Goal: Task Accomplishment & Management: Manage account settings

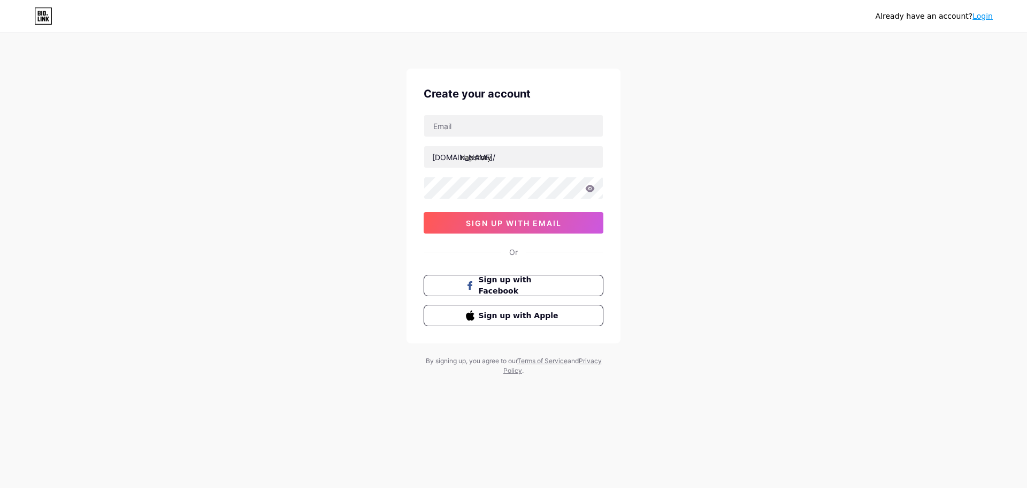
click at [509, 125] on input "text" at bounding box center [513, 125] width 179 height 21
drag, startPoint x: 535, startPoint y: 130, endPoint x: 409, endPoint y: 131, distance: 126.3
click at [409, 131] on div "Create your account [EMAIL_ADDRESS][DOMAIN_NAME] [DOMAIN_NAME]/ napstory 03AFcW…" at bounding box center [514, 205] width 214 height 275
type input "[DOMAIN_NAME][EMAIL_ADDRESS][DOMAIN_NAME]"
click at [594, 185] on icon at bounding box center [590, 188] width 10 height 7
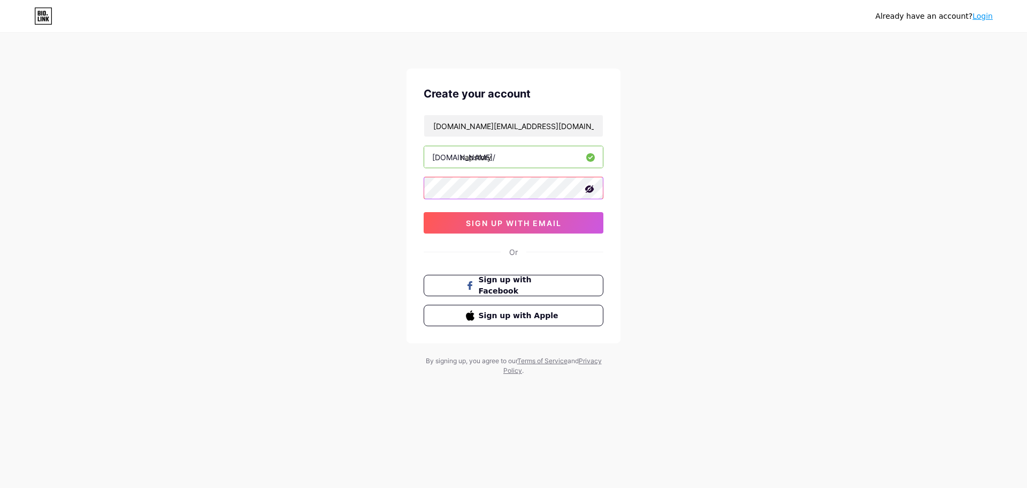
click at [404, 194] on div "Already have an account? Login Create your account [DOMAIN_NAME][EMAIL_ADDRESS]…" at bounding box center [513, 204] width 1027 height 409
click at [508, 217] on button "sign up with email" at bounding box center [514, 222] width 180 height 21
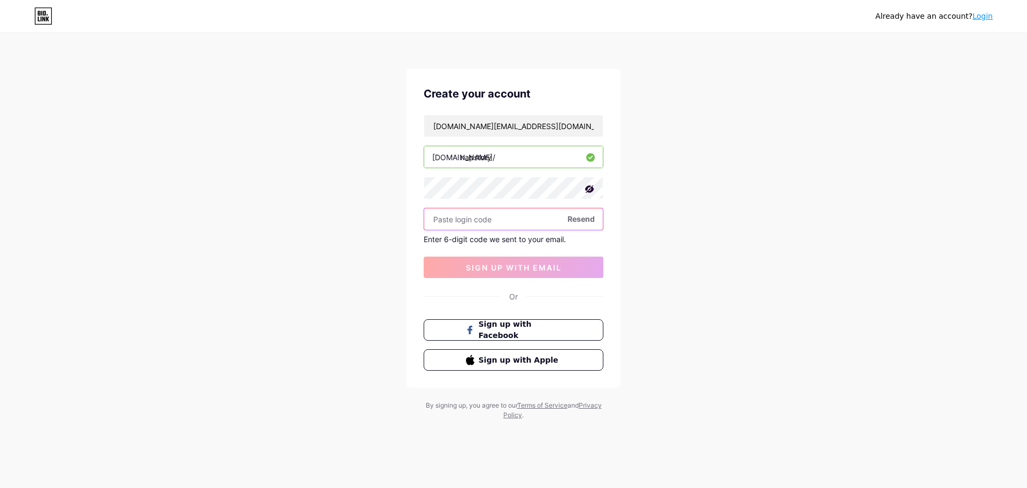
click at [480, 218] on input "text" at bounding box center [513, 218] width 179 height 21
paste input "459772"
type input "459772"
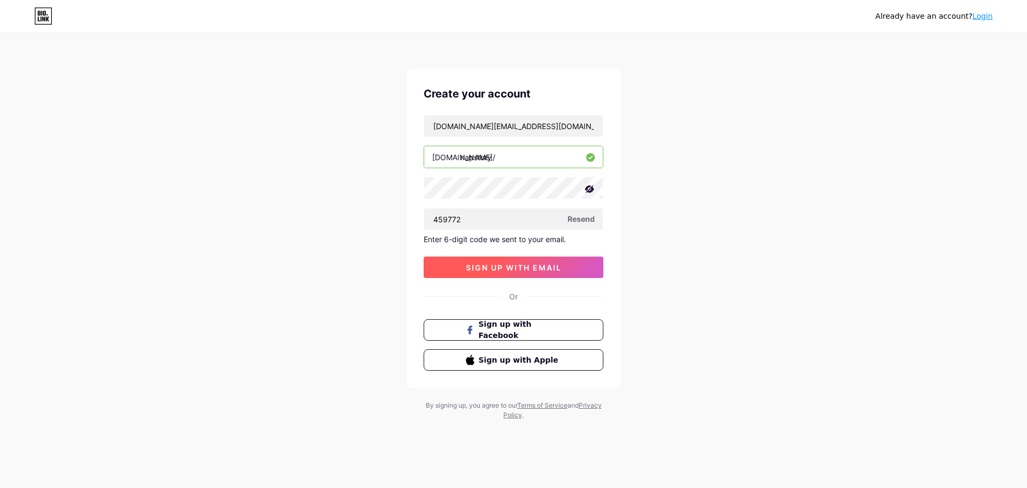
click at [519, 263] on span "sign up with email" at bounding box center [514, 267] width 96 height 9
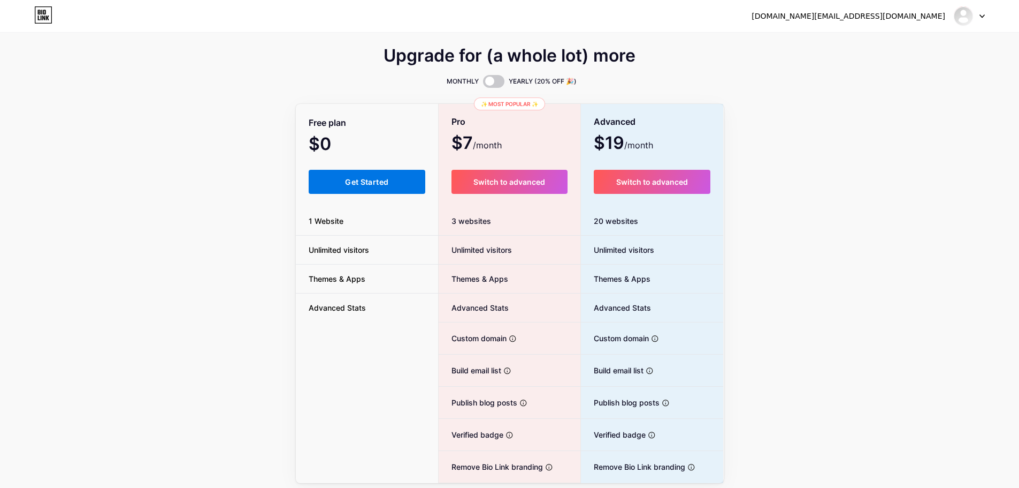
click at [349, 179] on span "Get Started" at bounding box center [366, 181] width 43 height 9
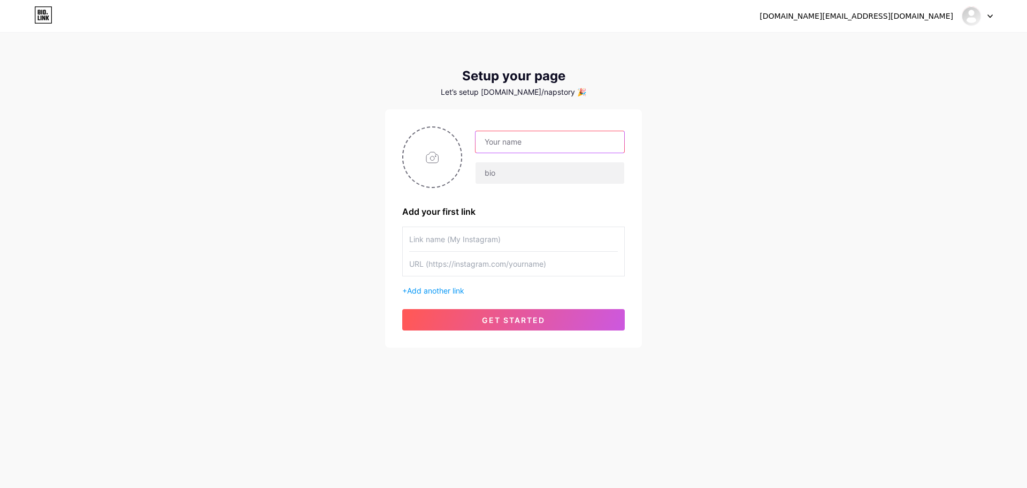
click at [528, 151] on input "text" at bounding box center [550, 141] width 149 height 21
drag, startPoint x: 548, startPoint y: 143, endPoint x: 509, endPoint y: 146, distance: 38.6
click at [509, 146] on input "Nap Stiory" at bounding box center [550, 141] width 149 height 21
click at [693, 161] on div "napstory.in@gmail.com Dashboard Logout Setup your page Let’s setup bio.link/nap…" at bounding box center [513, 191] width 1027 height 382
click at [563, 173] on input "text" at bounding box center [550, 172] width 149 height 21
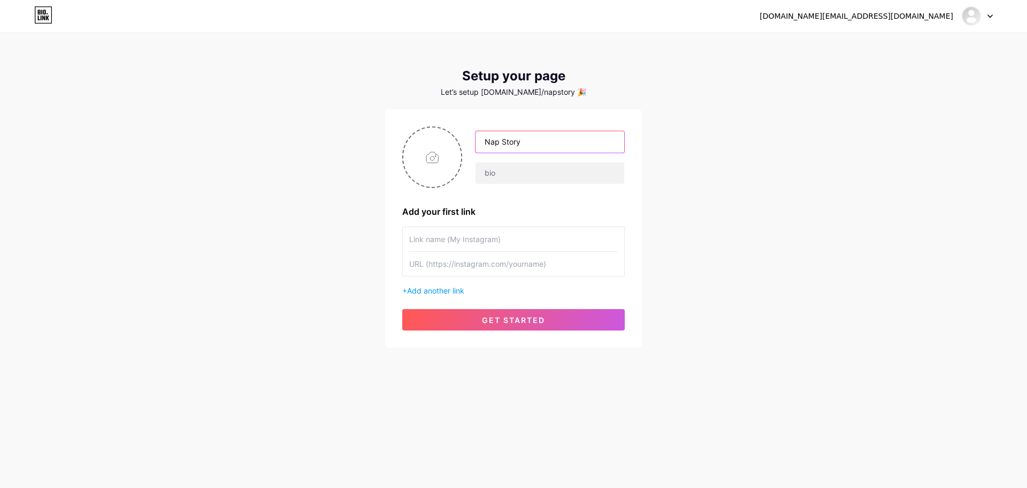
click at [539, 145] on input "Nap Story" at bounding box center [550, 141] width 149 height 21
paste input "☁️"
type input "Nap Story ☁️"
click at [561, 165] on input "text" at bounding box center [550, 172] width 149 height 21
paste input "India’s Premium Nightwear & Loungewear 🇮🇳 ✨100% Cotton | Pure-Comfort 📦All-[GEO…"
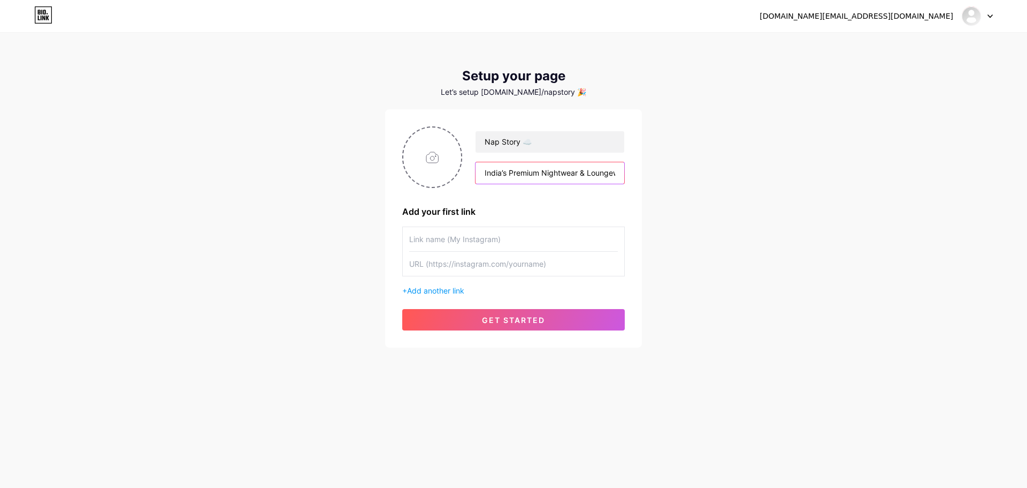
scroll to position [0, 379]
type input "India’s Premium Nightwear & Loungewear 🇮🇳 ✨100% Cotton | Pure-Comfort 📦All-[GEO…"
click at [760, 172] on div "napstory.in@gmail.com Dashboard Logout Setup your page Let’s setup bio.link/nap…" at bounding box center [513, 191] width 1027 height 382
click at [513, 243] on input "text" at bounding box center [513, 239] width 209 height 24
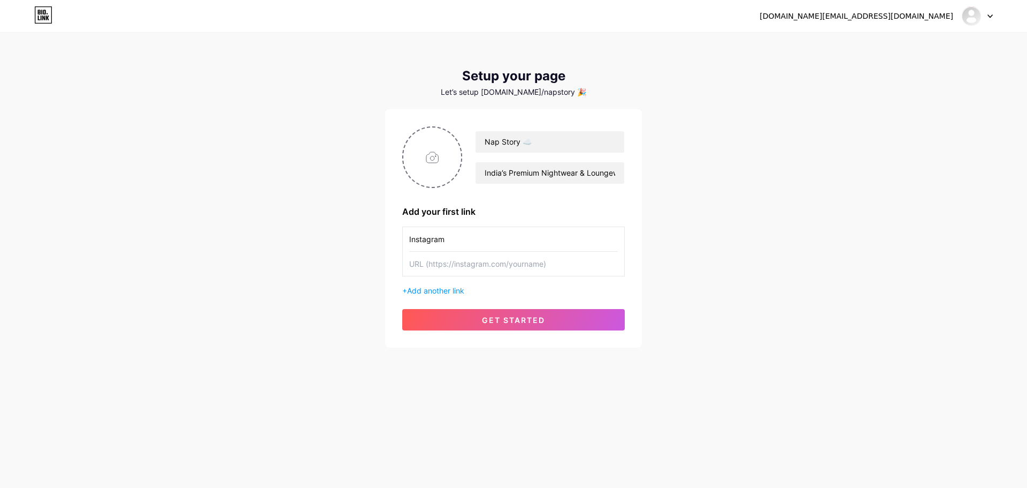
type input "Instagram"
click at [515, 266] on input "text" at bounding box center [513, 264] width 209 height 24
paste input "[URL][DOMAIN_NAME][DOMAIN_NAME]"
type input "[URL][DOMAIN_NAME][DOMAIN_NAME]"
click at [442, 162] on input "file" at bounding box center [433, 156] width 58 height 59
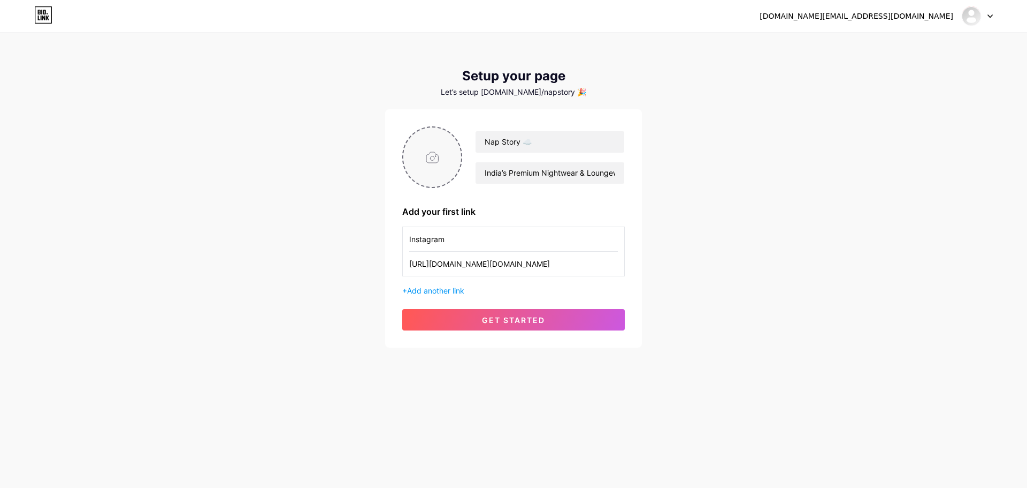
type input "C:\fakepath\Logo.pdf (1024 x 1024 px).png"
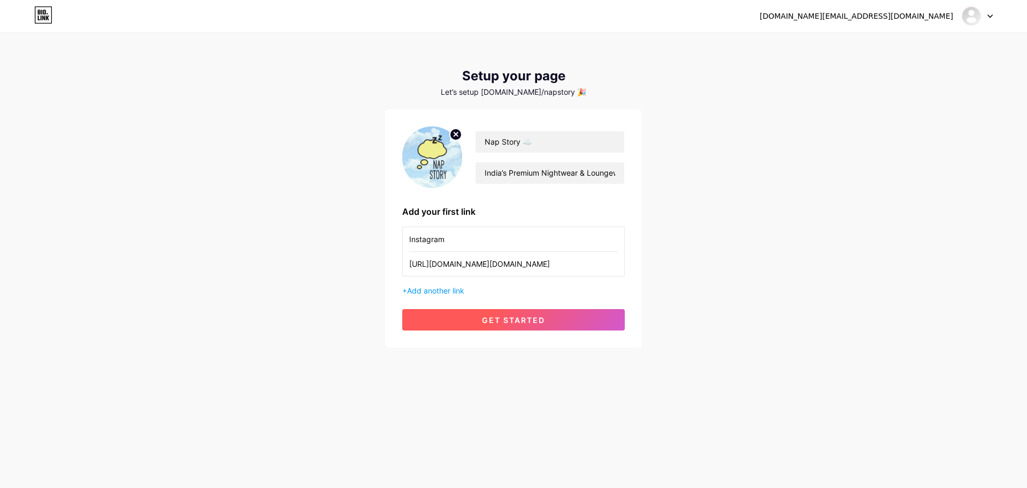
click at [502, 328] on button "get started" at bounding box center [513, 319] width 223 height 21
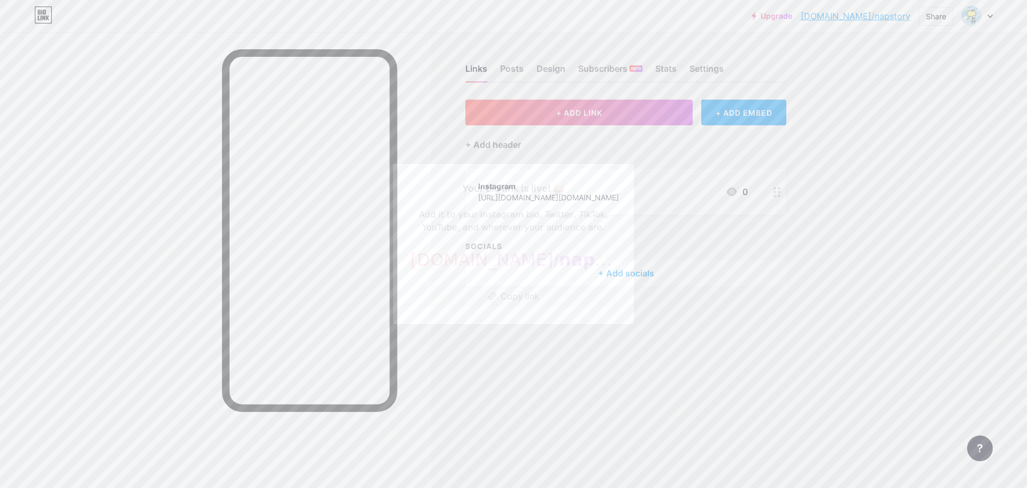
click at [919, 248] on div at bounding box center [513, 244] width 1027 height 488
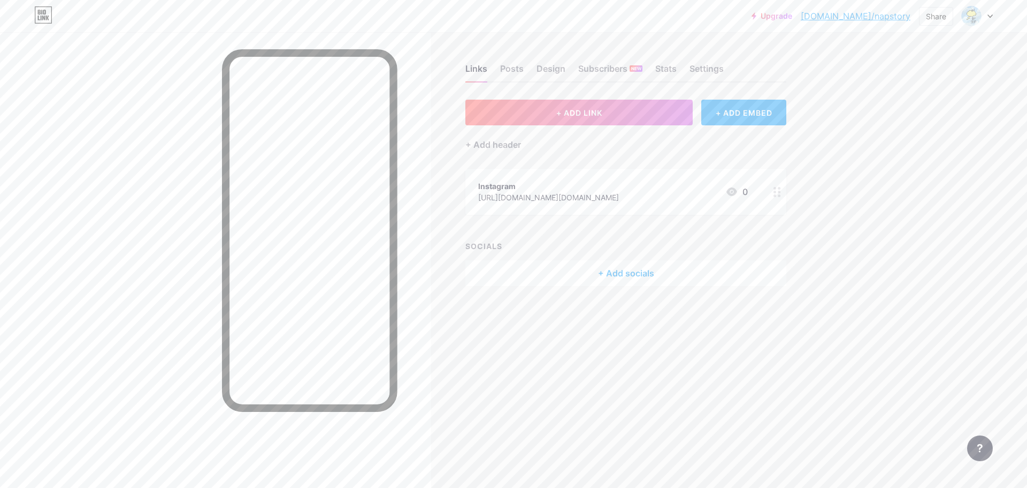
click at [1012, 13] on div "Upgrade bio.link/napsto... bio.link/napstory Share Switch accounts Nap Story ☁️…" at bounding box center [513, 15] width 1027 height 19
click at [992, 14] on icon at bounding box center [990, 16] width 5 height 4
click at [923, 70] on div "[DOMAIN_NAME]/napstory" at bounding box center [932, 74] width 82 height 9
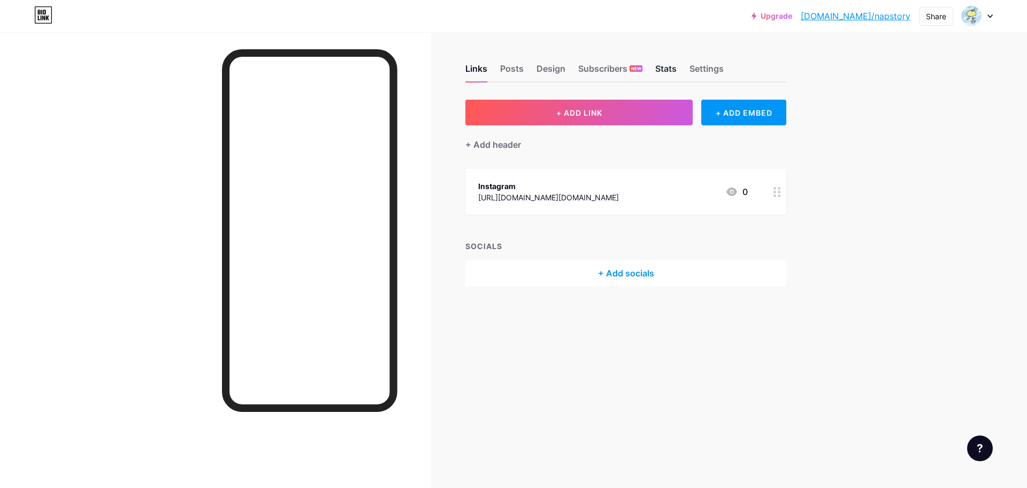
click at [674, 68] on div "Stats" at bounding box center [666, 71] width 21 height 19
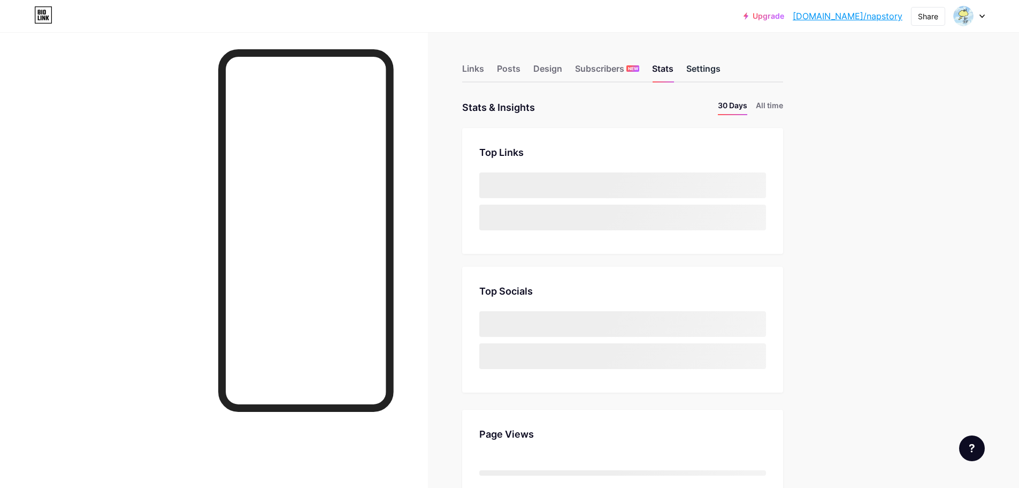
click at [704, 66] on div "Settings" at bounding box center [704, 71] width 34 height 19
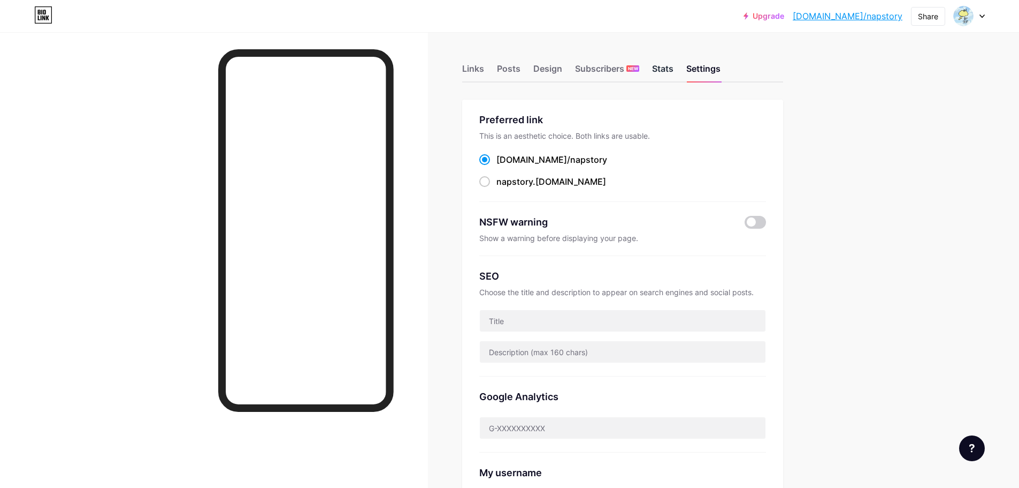
click at [667, 73] on div "Stats" at bounding box center [662, 71] width 21 height 19
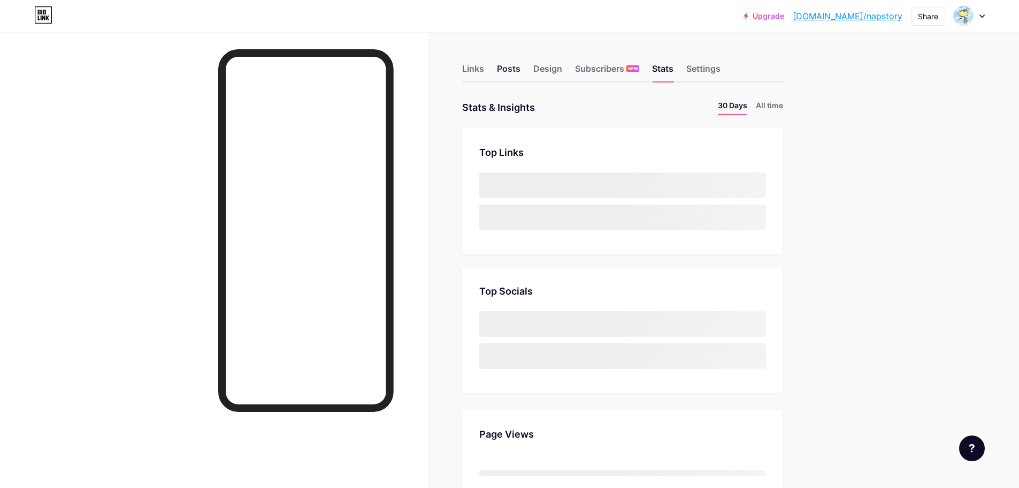
click at [521, 68] on div "Posts" at bounding box center [509, 71] width 24 height 19
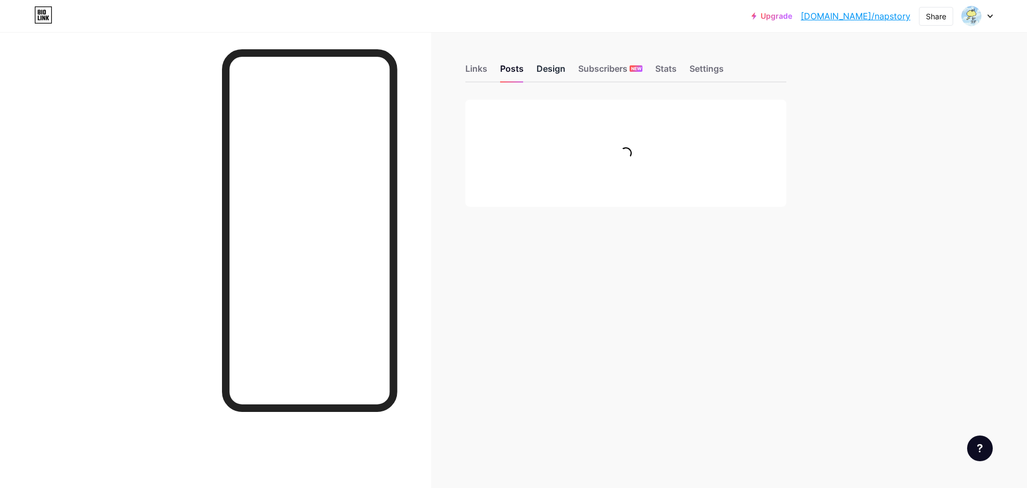
click at [543, 66] on div "Design" at bounding box center [551, 71] width 29 height 19
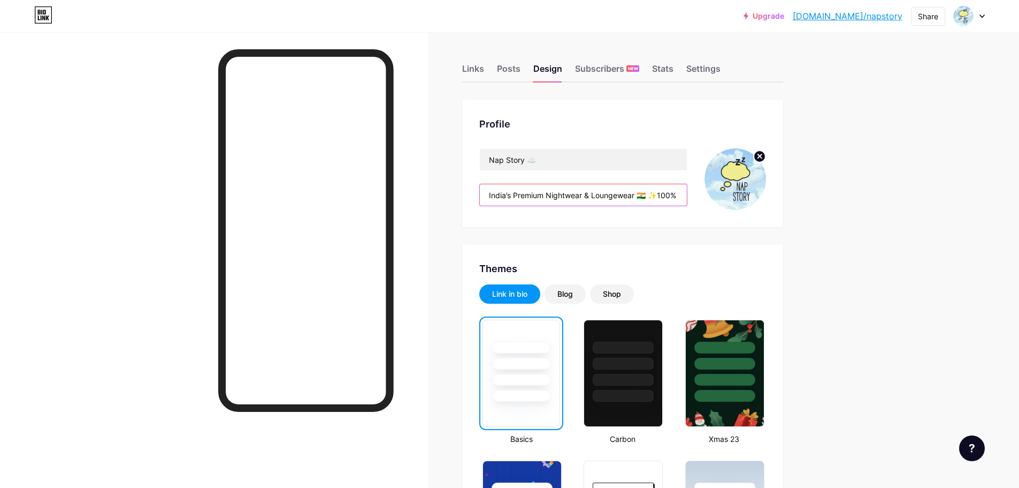
click at [634, 197] on input "India’s Premium Nightwear & Loungewear 🇮🇳 ✨100% Cotton | Pure-Comfort 📦All-[GEO…" at bounding box center [583, 194] width 207 height 21
click at [646, 197] on input "India’s Premium Nightwear & Loungewear 🇮🇳 ✨100% Cotton | Pure-Comfort 📦All-[GEO…" at bounding box center [583, 194] width 207 height 21
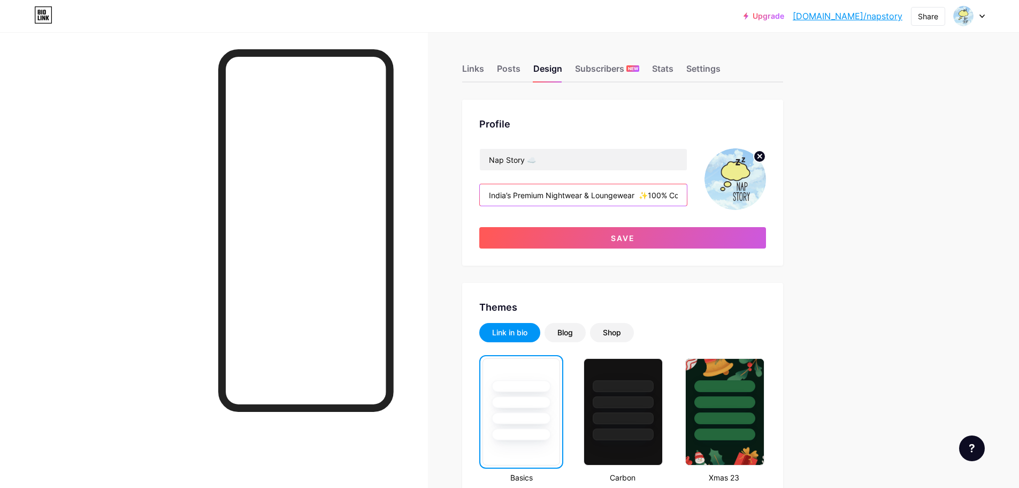
paste input "🇮🇳"
type input "India’s Premium Nightwear & Loungewear 🇮🇳 ✨100% Cotton | Pure-Comfort 📦All-[GEO…"
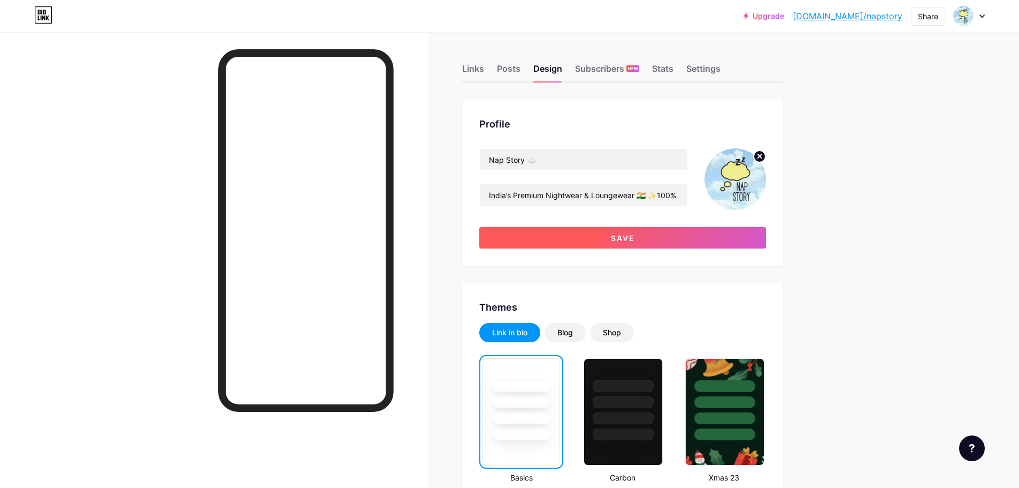
click at [635, 240] on span "Save" at bounding box center [623, 237] width 24 height 9
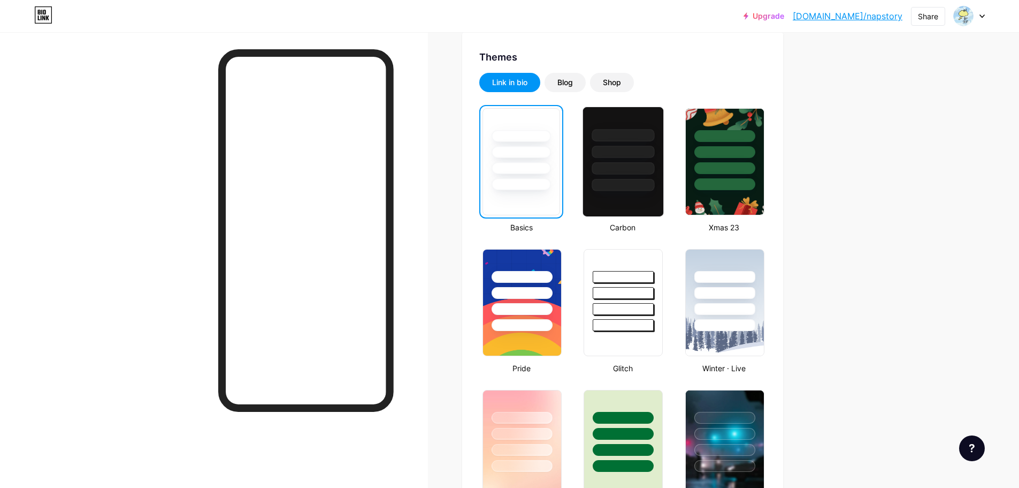
scroll to position [214, 0]
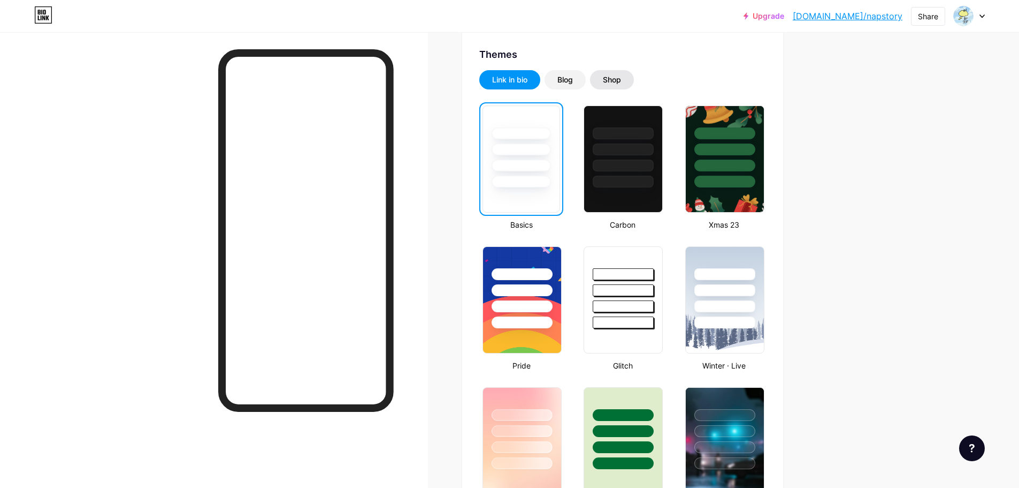
click at [604, 79] on div "Shop" at bounding box center [612, 79] width 44 height 19
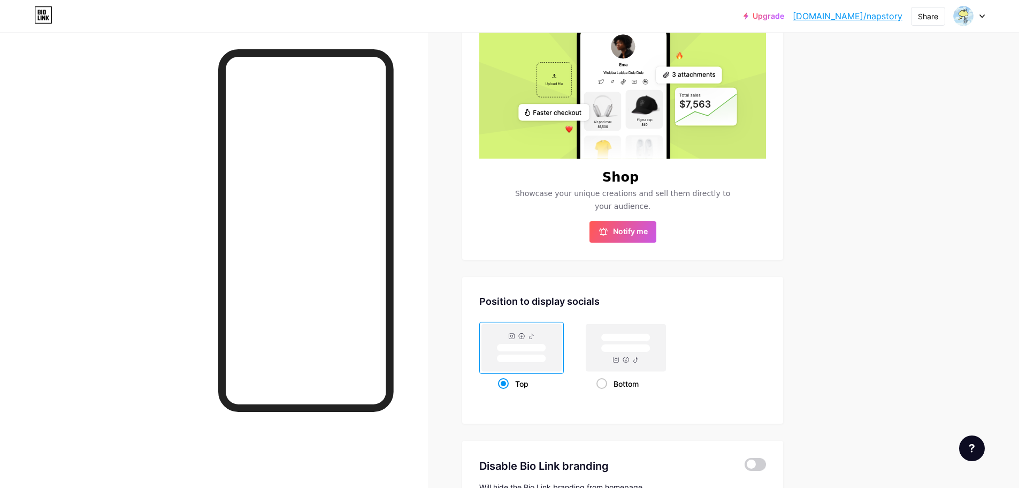
scroll to position [321, 0]
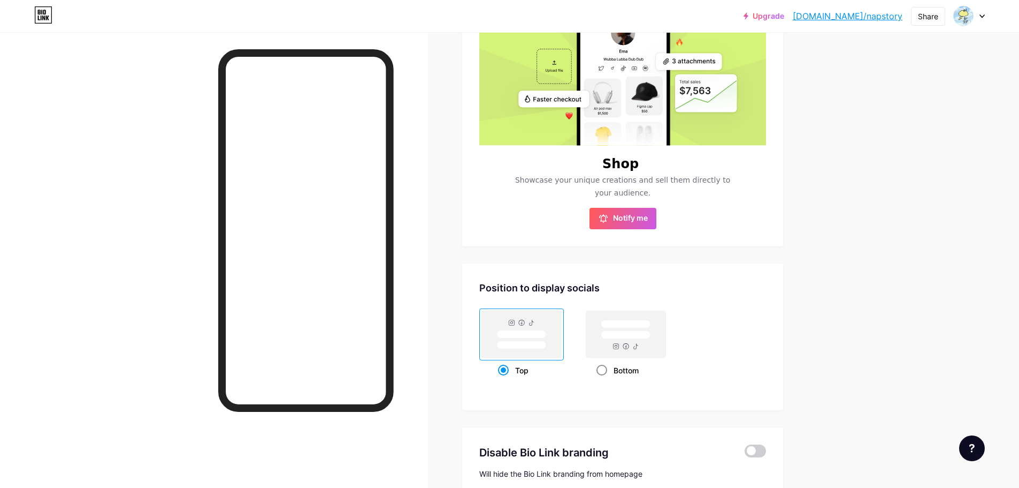
click at [604, 371] on span at bounding box center [602, 369] width 11 height 11
click at [604, 380] on input "Bottom" at bounding box center [600, 383] width 7 height 7
radio input "true"
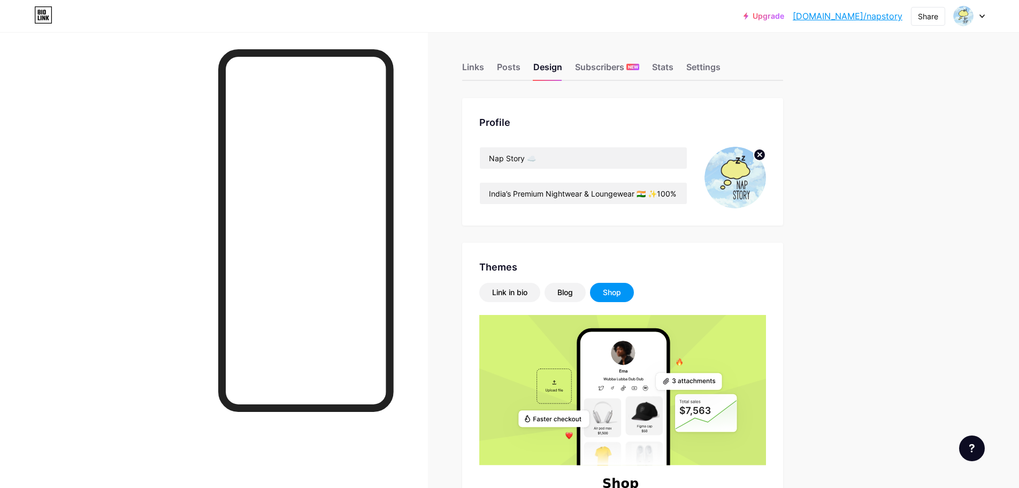
scroll to position [0, 0]
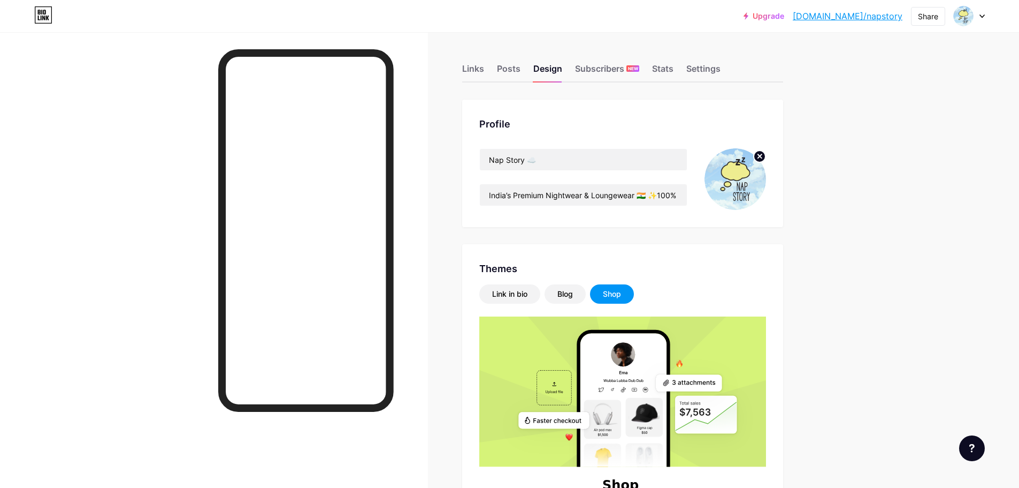
click at [682, 66] on div "Links Posts Design Subscribers NEW Stats Settings" at bounding box center [622, 63] width 321 height 37
click at [672, 70] on div "Stats" at bounding box center [662, 71] width 21 height 19
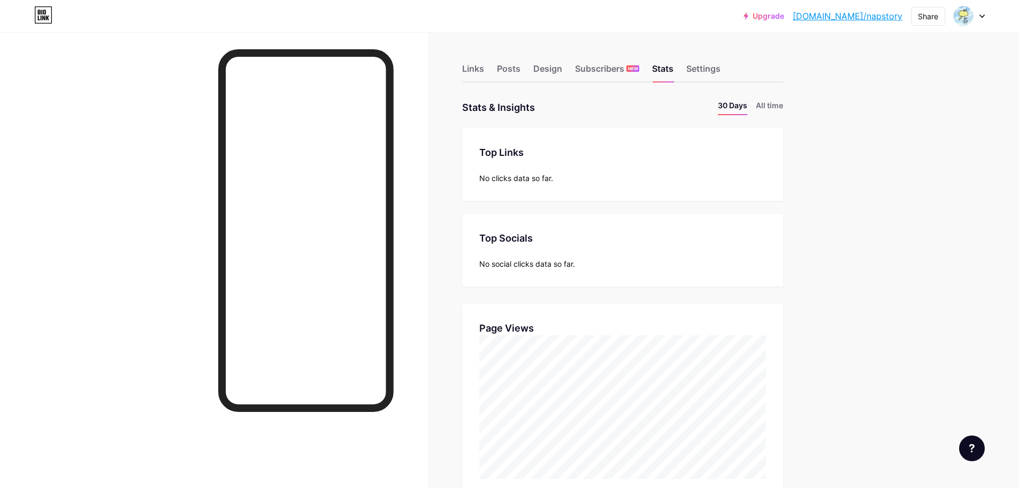
scroll to position [488, 1019]
click at [720, 63] on div "Settings" at bounding box center [704, 71] width 34 height 19
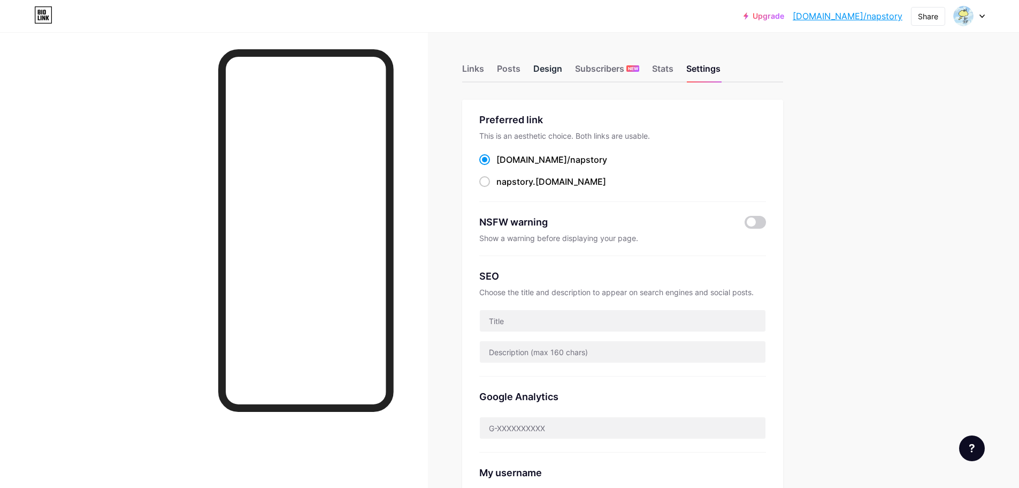
click at [560, 66] on div "Design" at bounding box center [548, 71] width 29 height 19
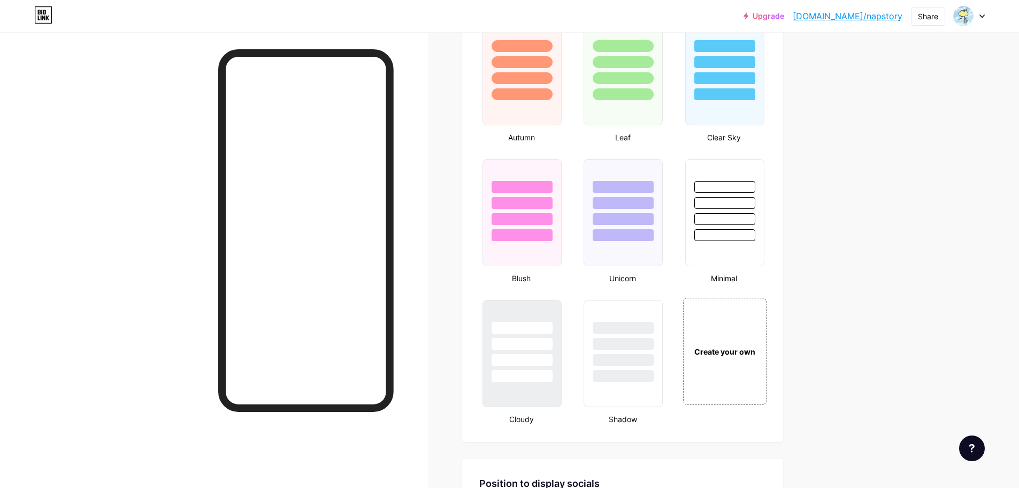
scroll to position [1017, 0]
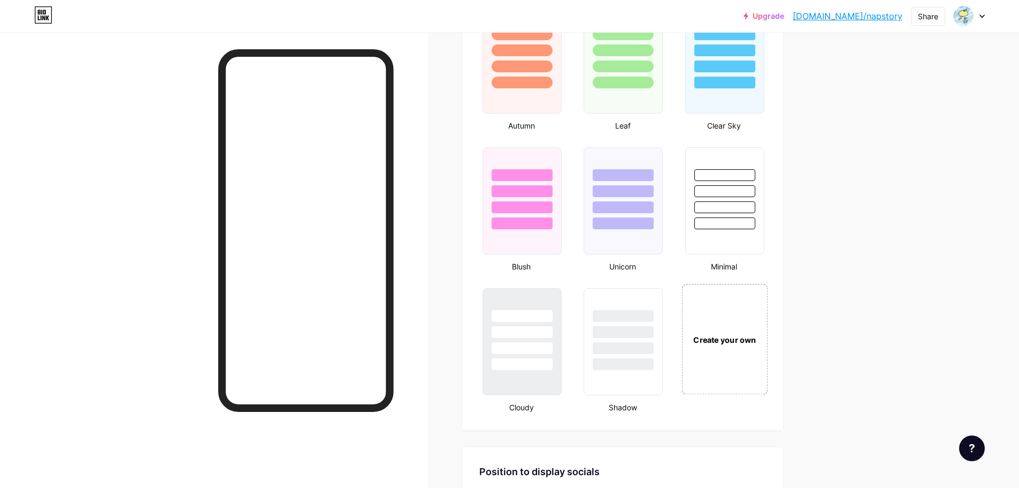
click at [751, 334] on div "Create your own" at bounding box center [725, 339] width 80 height 12
click at [747, 348] on div "Create your own" at bounding box center [724, 339] width 82 height 107
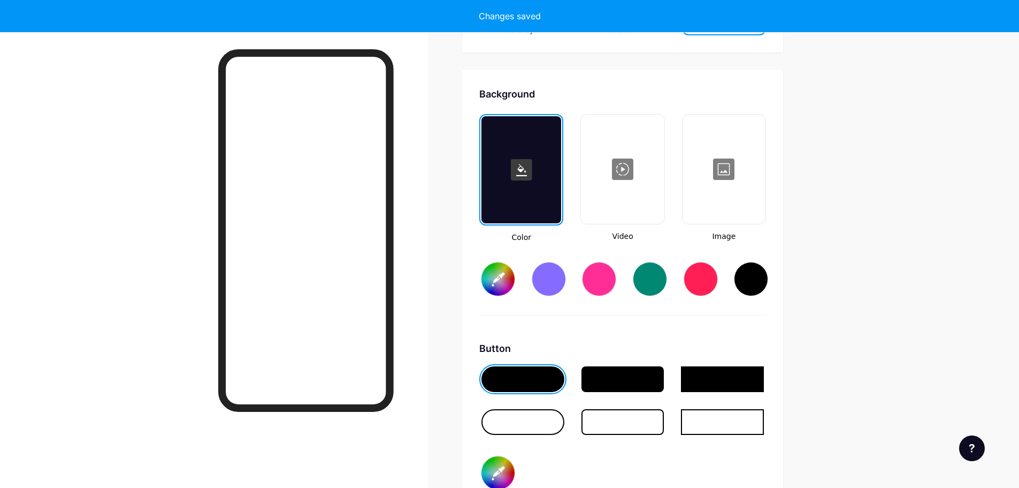
scroll to position [1421, 0]
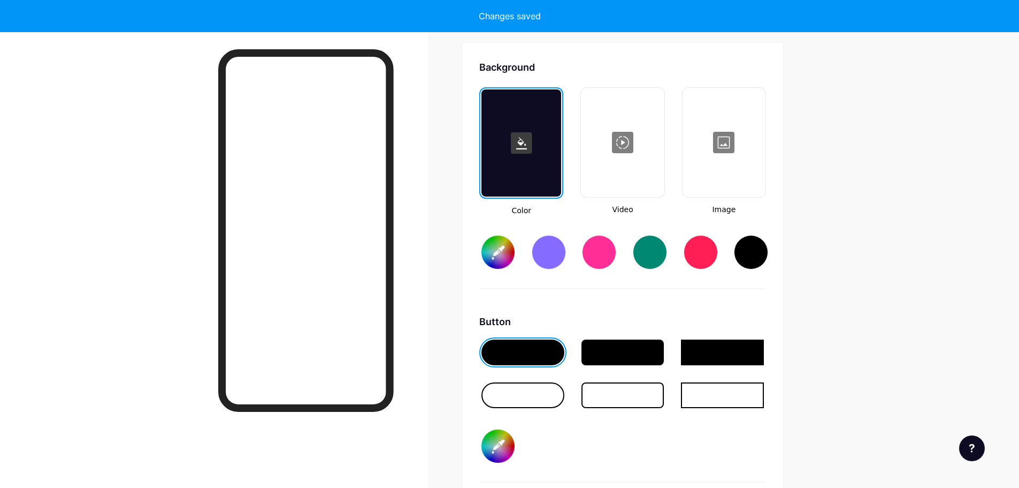
type input "#ffffff"
type input "#000000"
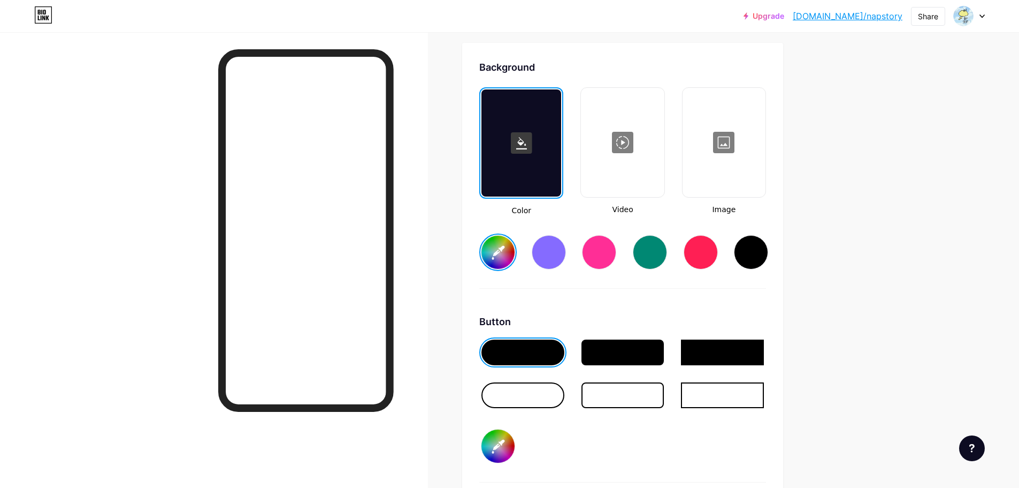
type input "#ffffff"
click at [731, 171] on div at bounding box center [724, 142] width 81 height 107
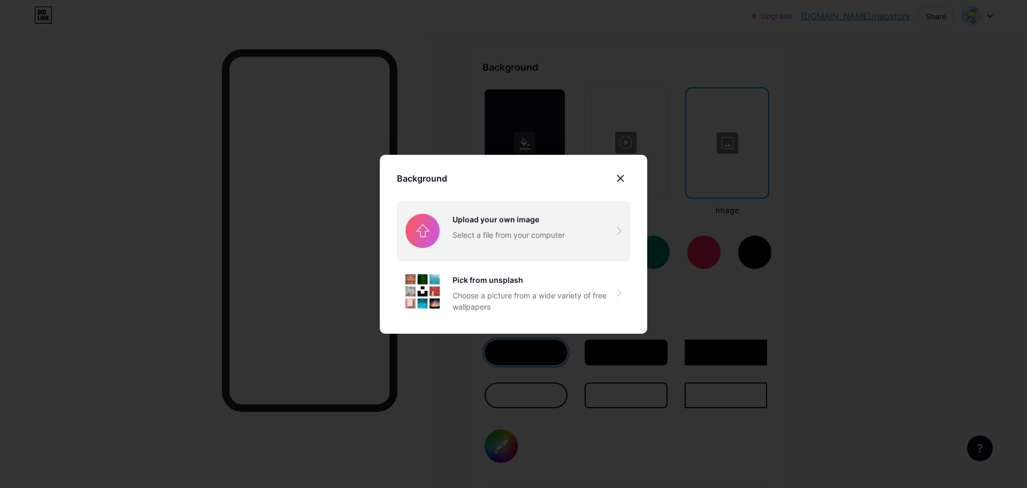
click at [542, 239] on input "file" at bounding box center [513, 231] width 233 height 60
click at [552, 231] on input "file" at bounding box center [513, 231] width 233 height 60
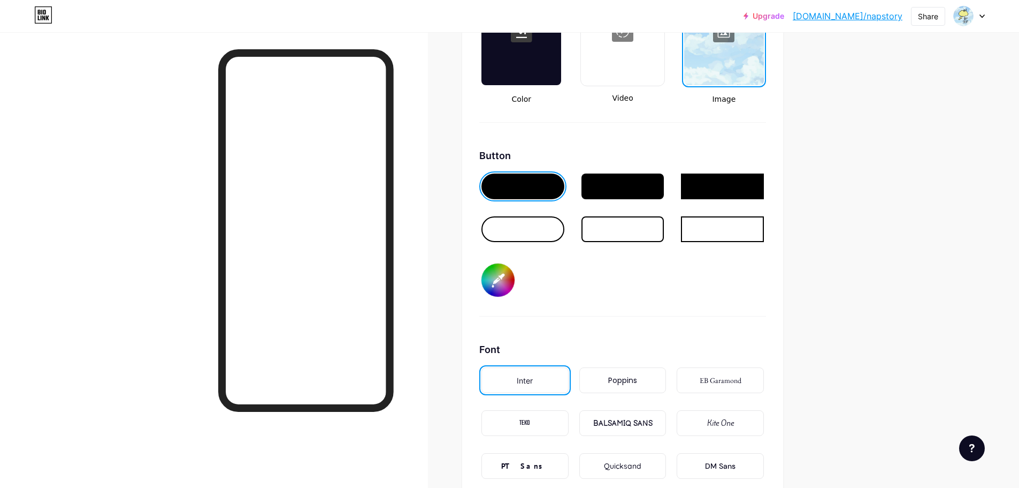
scroll to position [1528, 0]
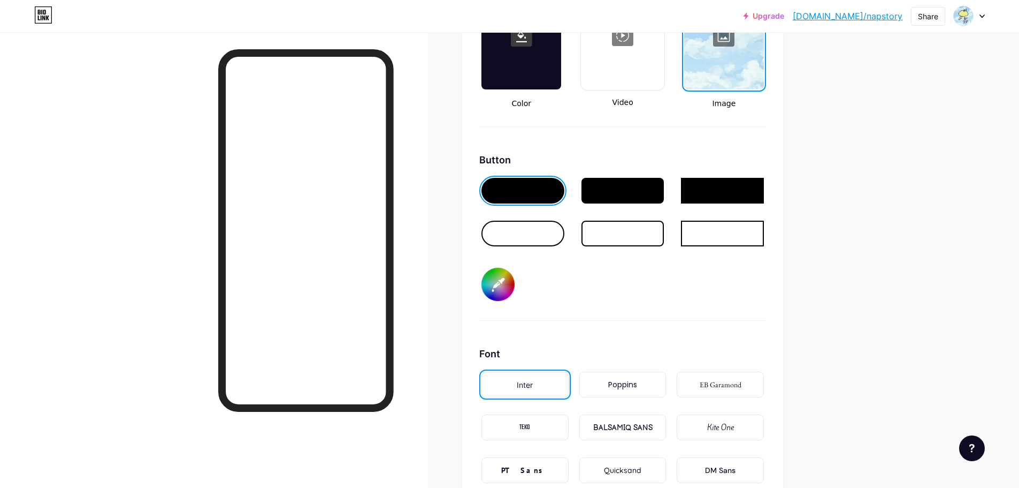
click at [545, 232] on div at bounding box center [523, 233] width 83 height 26
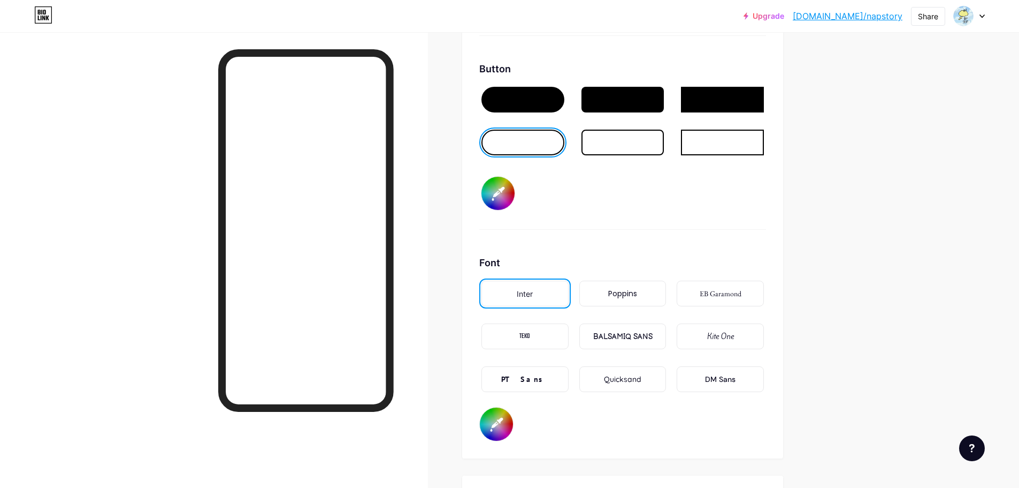
scroll to position [1635, 0]
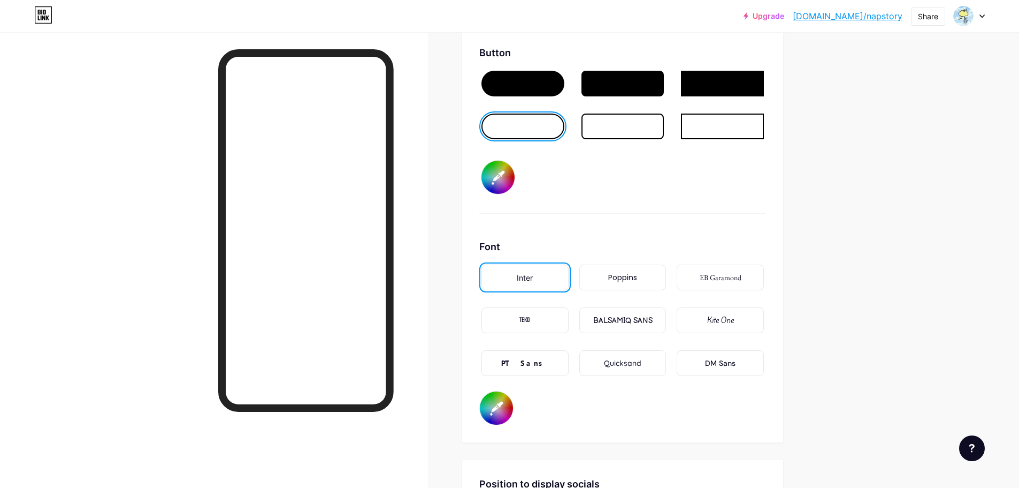
click at [640, 320] on div "BALSAMIQ SANS" at bounding box center [622, 320] width 59 height 11
click at [721, 326] on div "Kite One" at bounding box center [720, 320] width 87 height 26
click at [721, 279] on div "EB Garamond" at bounding box center [721, 277] width 42 height 11
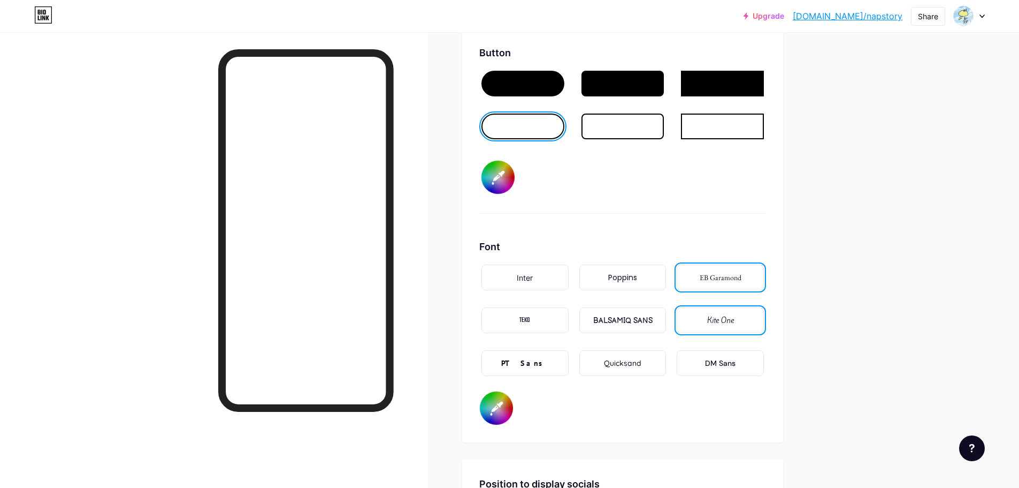
click at [636, 281] on div "Poppins" at bounding box center [622, 277] width 29 height 11
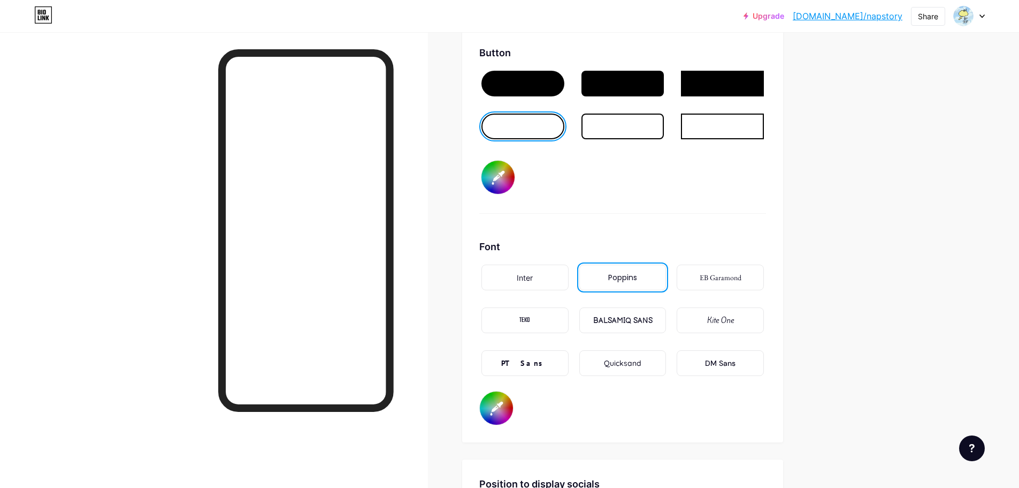
click at [642, 360] on div "Quicksand" at bounding box center [622, 362] width 37 height 11
click at [730, 369] on div "DM Sans" at bounding box center [720, 363] width 87 height 26
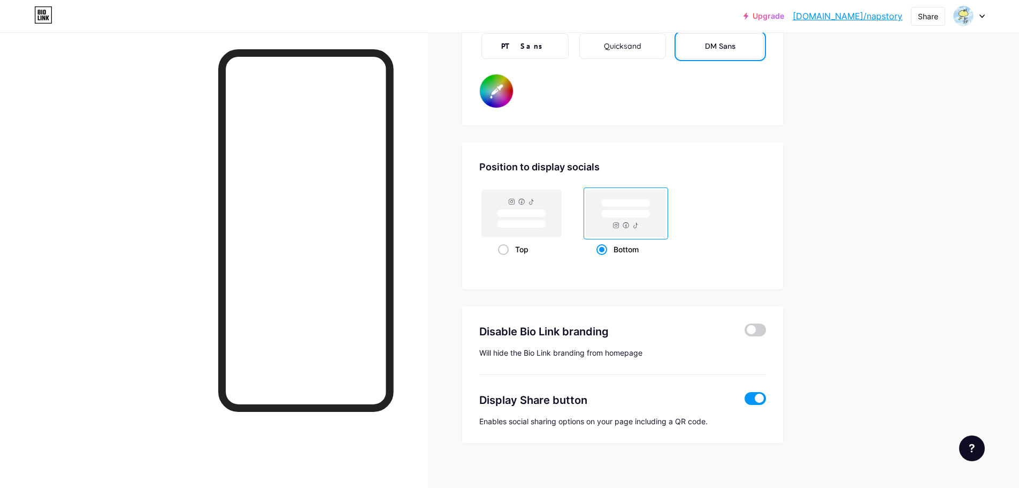
scroll to position [1961, 0]
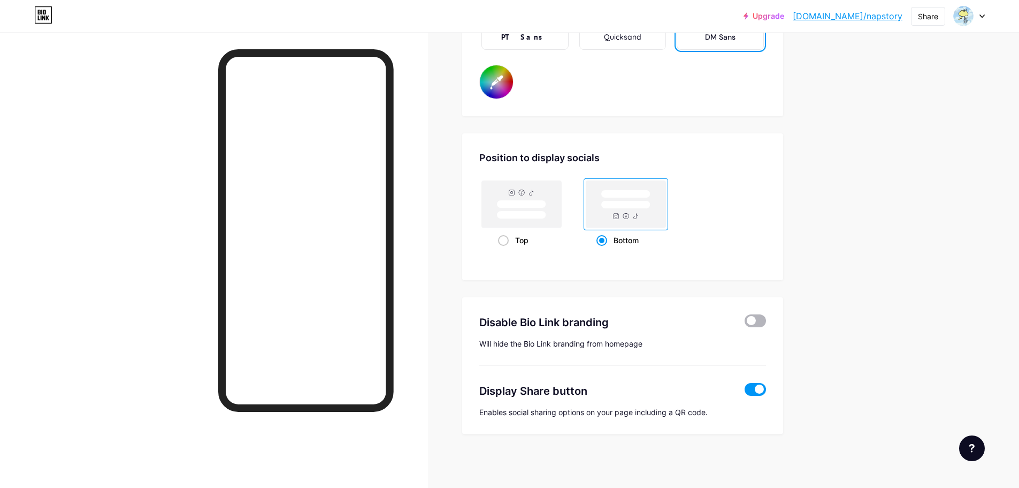
click at [759, 324] on span at bounding box center [755, 320] width 21 height 13
click at [745, 323] on input "checkbox" at bounding box center [745, 323] width 0 height 0
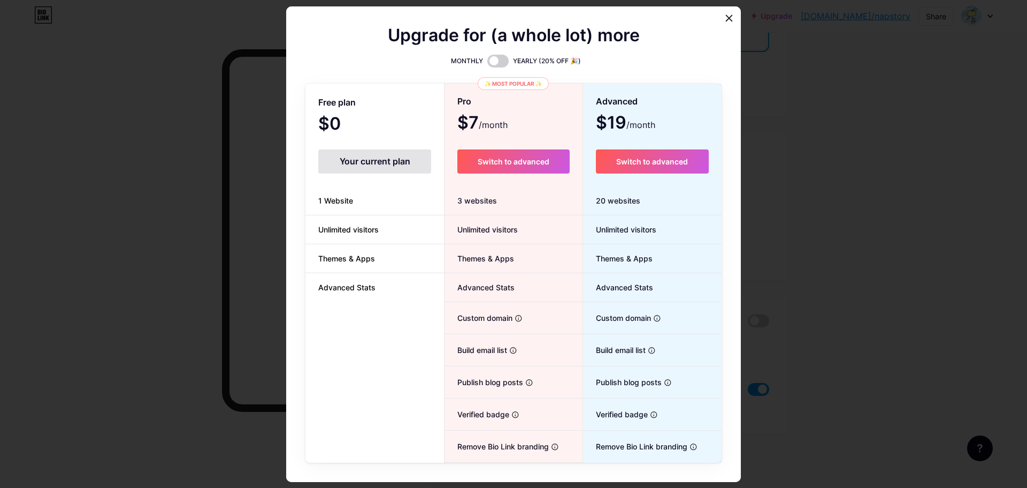
click at [728, 21] on icon at bounding box center [729, 18] width 9 height 9
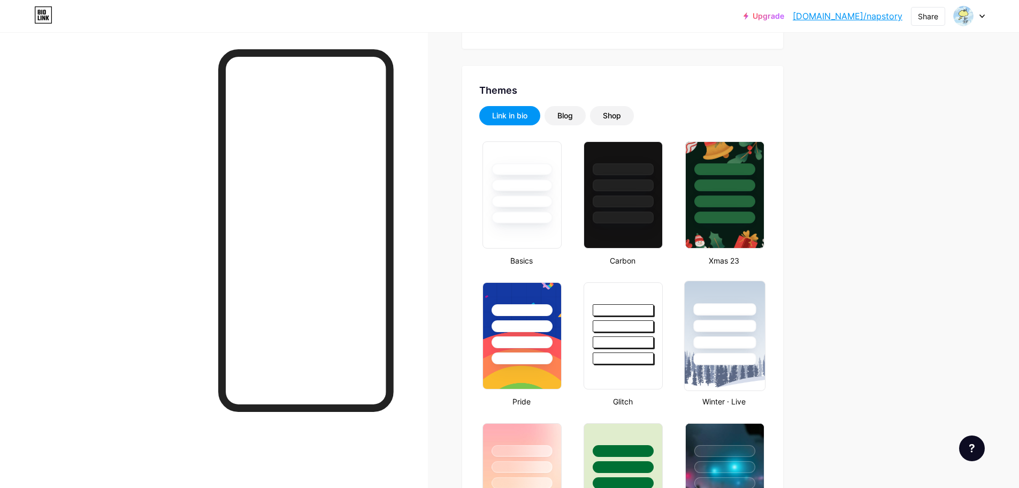
scroll to position [0, 0]
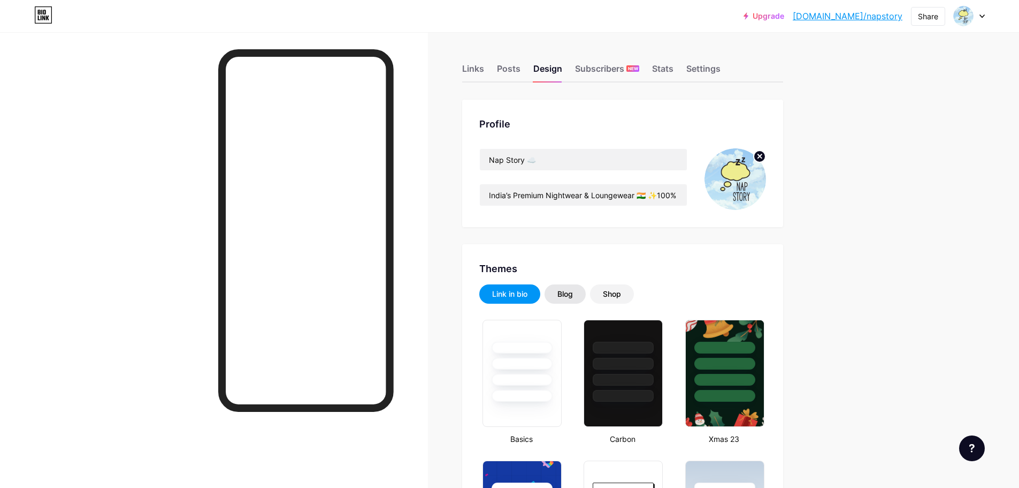
click at [581, 293] on div "Blog" at bounding box center [565, 293] width 41 height 19
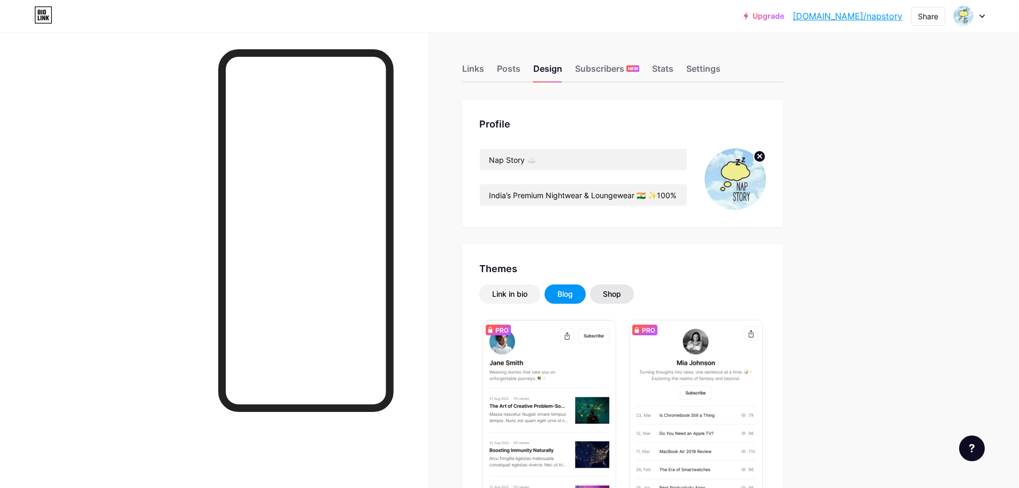
click at [629, 293] on div "Shop" at bounding box center [612, 293] width 44 height 19
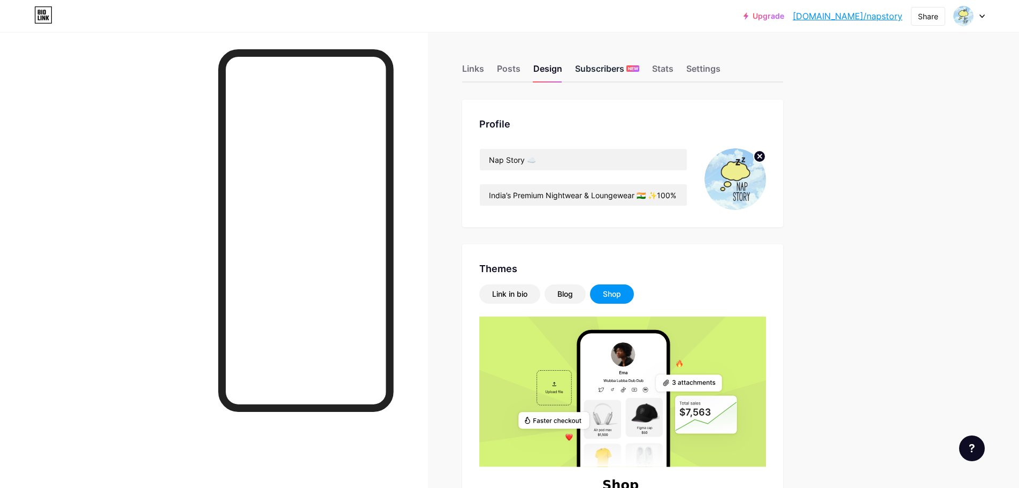
click at [600, 67] on div "Subscribers NEW" at bounding box center [607, 71] width 64 height 19
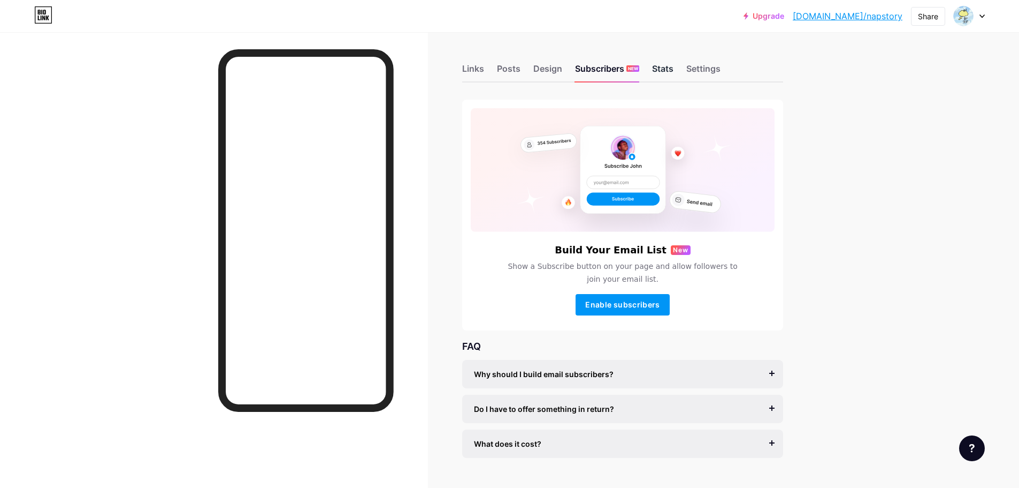
click at [667, 67] on div "Stats" at bounding box center [662, 71] width 21 height 19
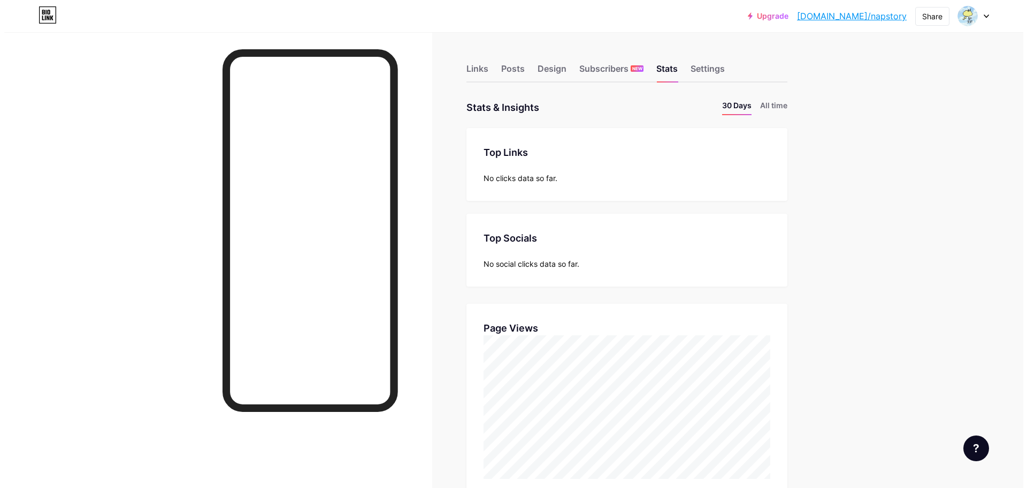
scroll to position [488, 1019]
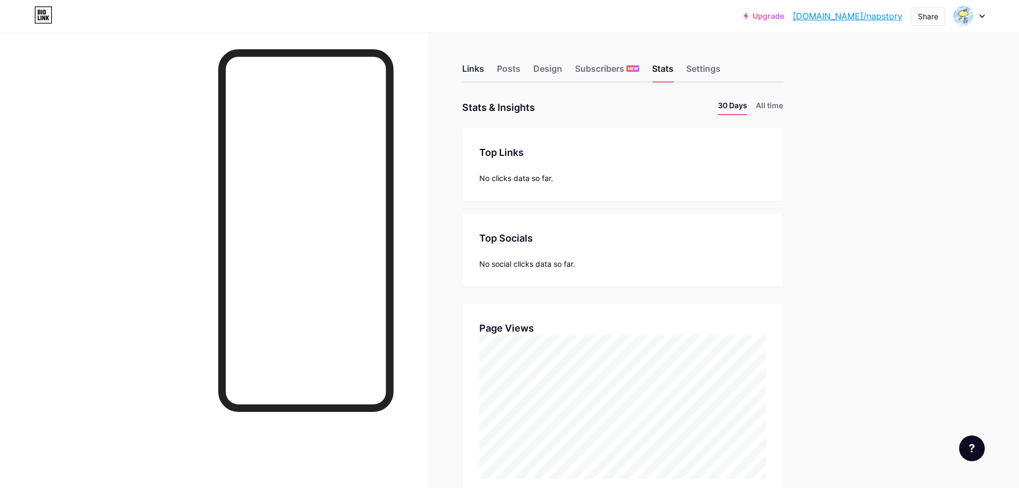
click at [484, 70] on div "Links" at bounding box center [473, 71] width 22 height 19
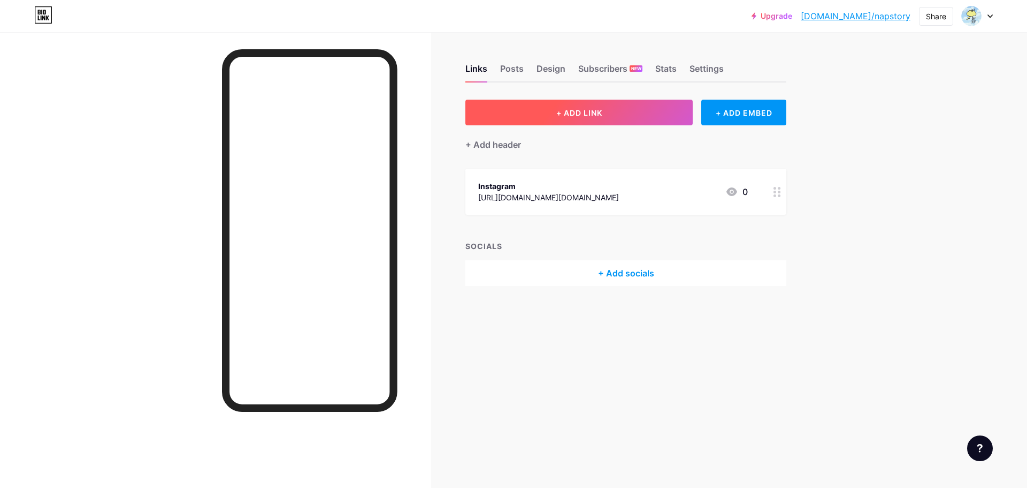
click at [597, 112] on span "+ ADD LINK" at bounding box center [580, 112] width 46 height 9
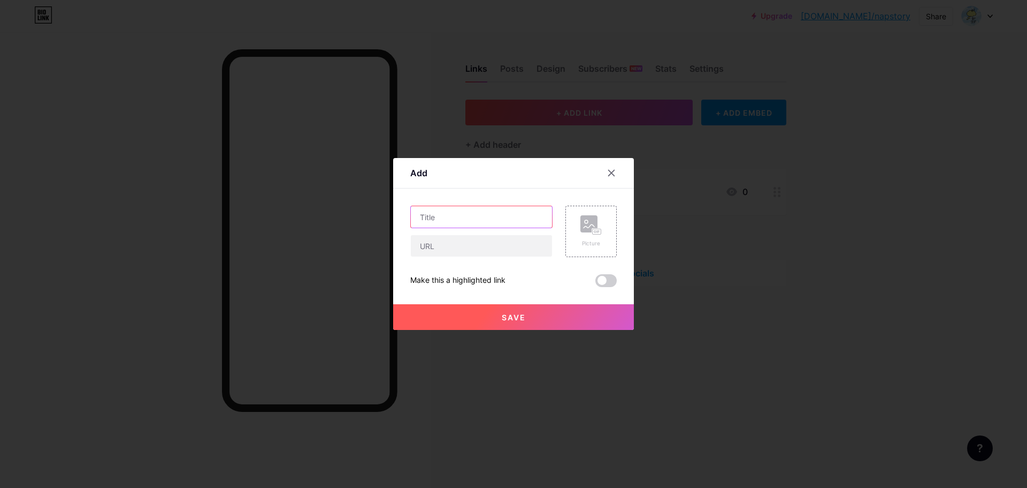
click at [480, 220] on input "text" at bounding box center [481, 216] width 141 height 21
click at [438, 220] on input "Best-Sellers" at bounding box center [481, 216] width 141 height 21
type input "Bestsellers"
click at [502, 243] on input "text" at bounding box center [481, 245] width 141 height 21
paste input "[URL][DOMAIN_NAME]"
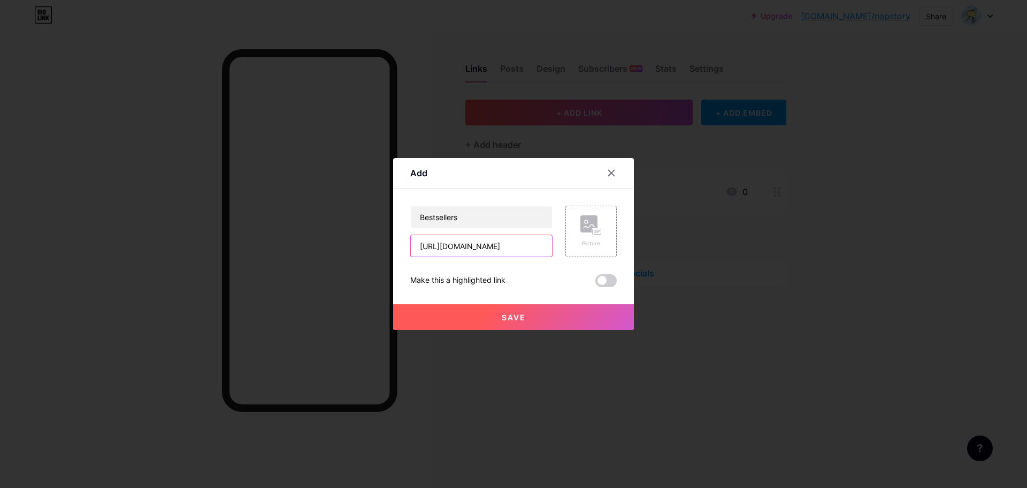
scroll to position [0, 85]
type input "[URL][DOMAIN_NAME]"
click at [585, 234] on icon at bounding box center [591, 225] width 21 height 20
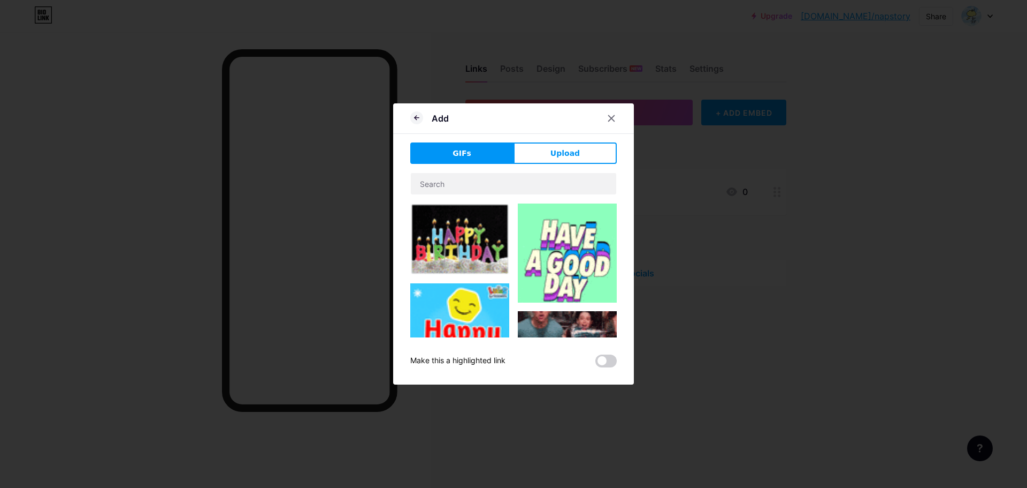
click at [564, 157] on span "Upload" at bounding box center [565, 153] width 29 height 11
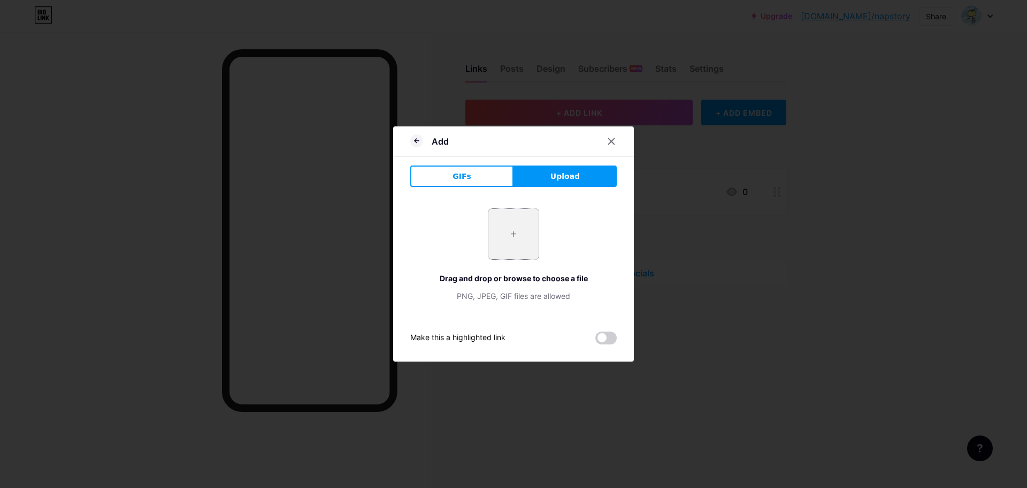
click at [512, 234] on input "file" at bounding box center [514, 234] width 50 height 50
type input "C:\fakepath\NS_NOV55814.JPG"
click at [416, 141] on icon at bounding box center [416, 140] width 13 height 13
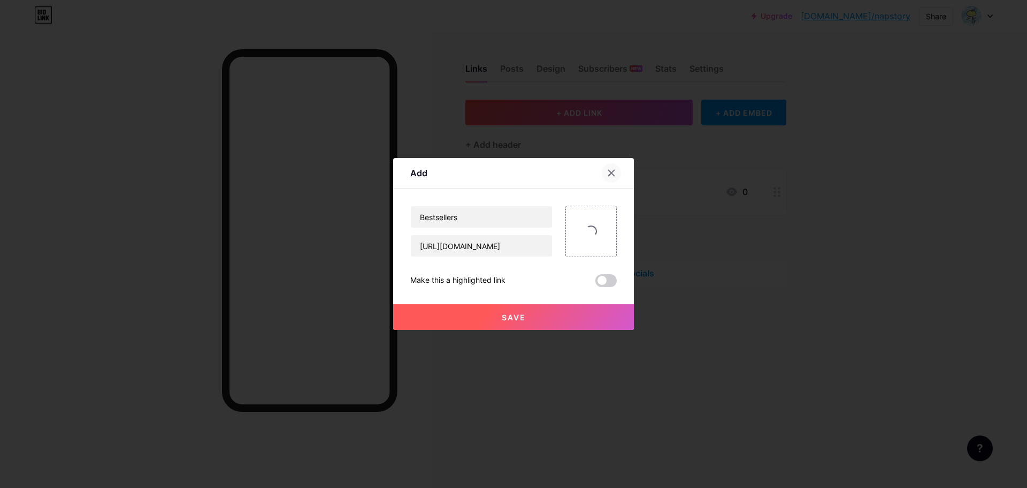
click at [608, 170] on icon at bounding box center [611, 173] width 9 height 9
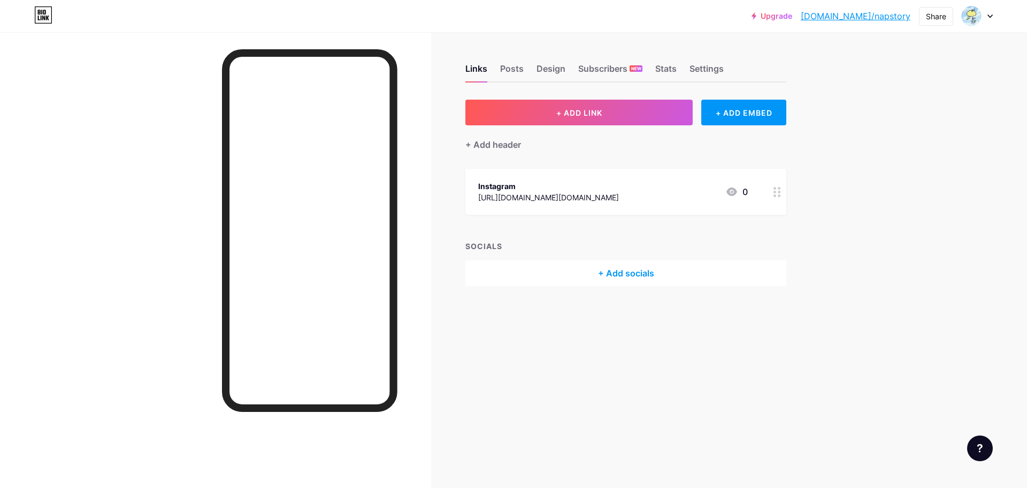
click at [649, 263] on div "+ Add socials" at bounding box center [626, 273] width 321 height 26
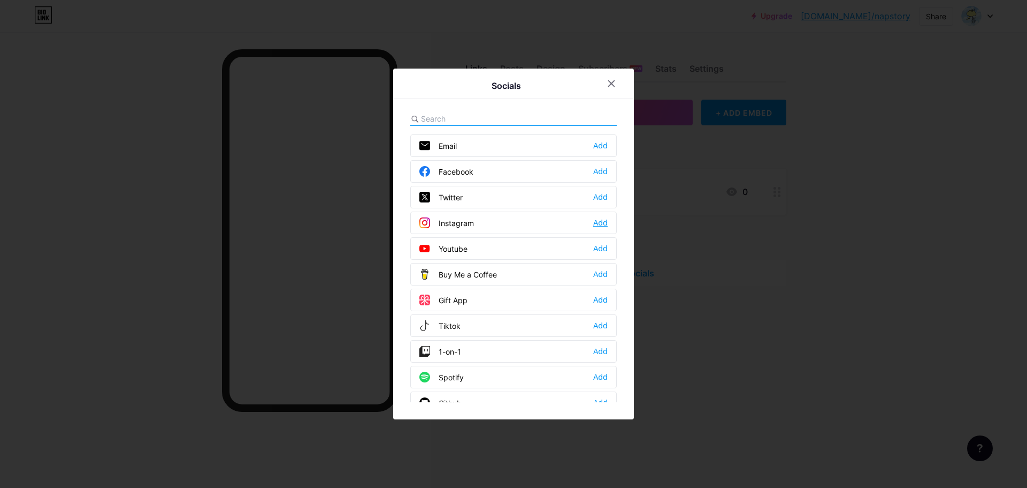
click at [599, 220] on div "Add" at bounding box center [600, 222] width 14 height 11
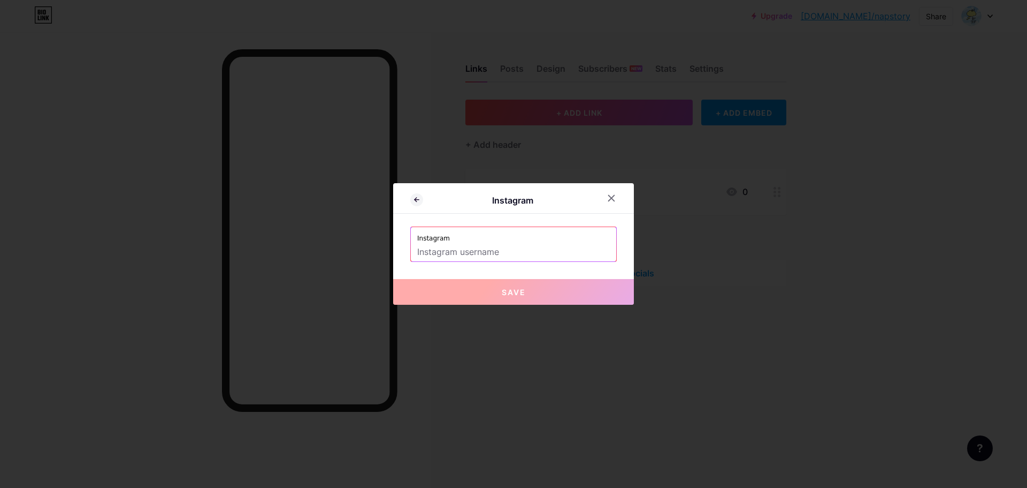
drag, startPoint x: 499, startPoint y: 254, endPoint x: 499, endPoint y: 242, distance: 11.8
click at [499, 249] on input "text" at bounding box center [513, 252] width 193 height 18
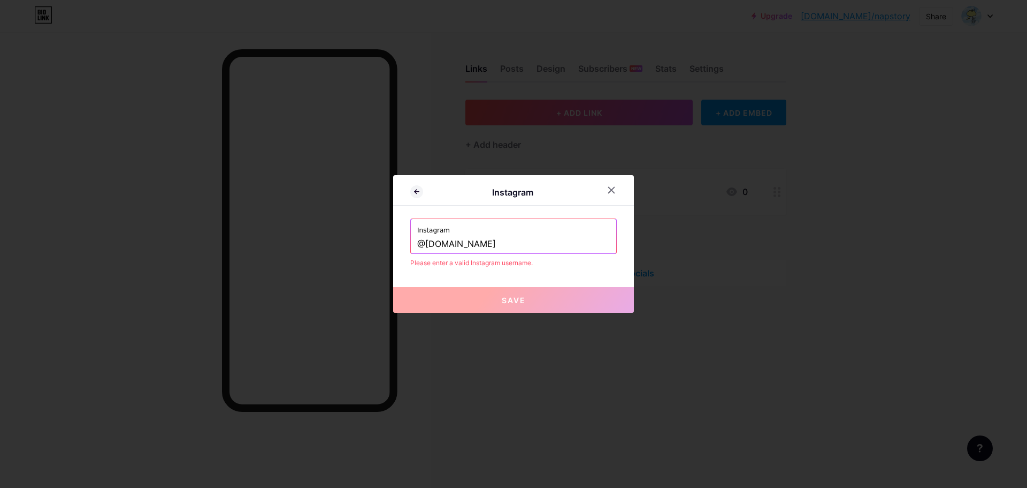
click at [423, 242] on input "@[DOMAIN_NAME]" at bounding box center [513, 244] width 193 height 18
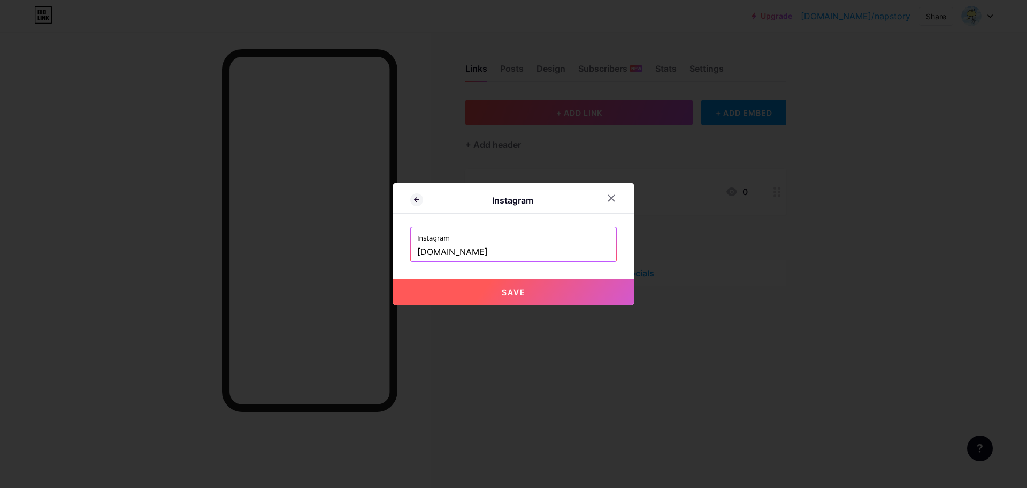
click at [526, 295] on button "Save" at bounding box center [513, 292] width 241 height 26
type input "[URL][DOMAIN_NAME][DOMAIN_NAME]"
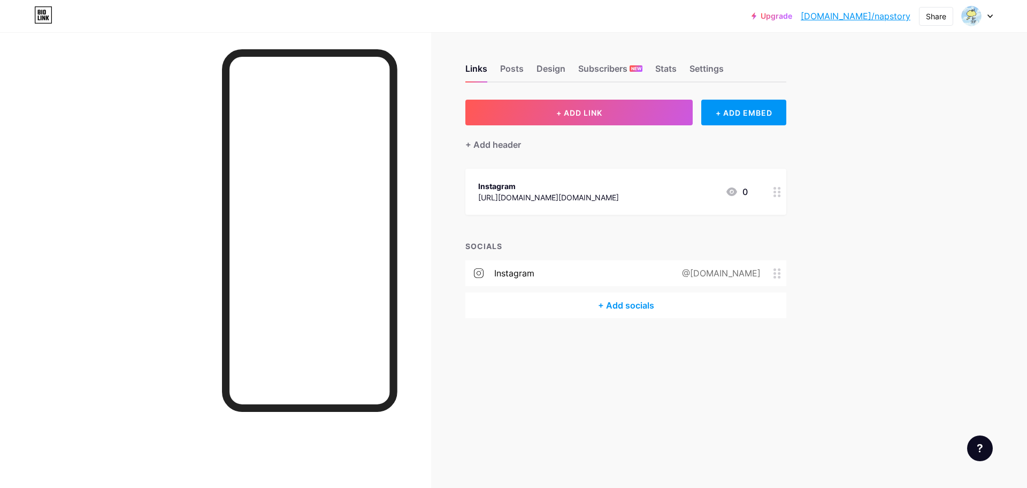
click at [779, 189] on icon at bounding box center [777, 192] width 7 height 10
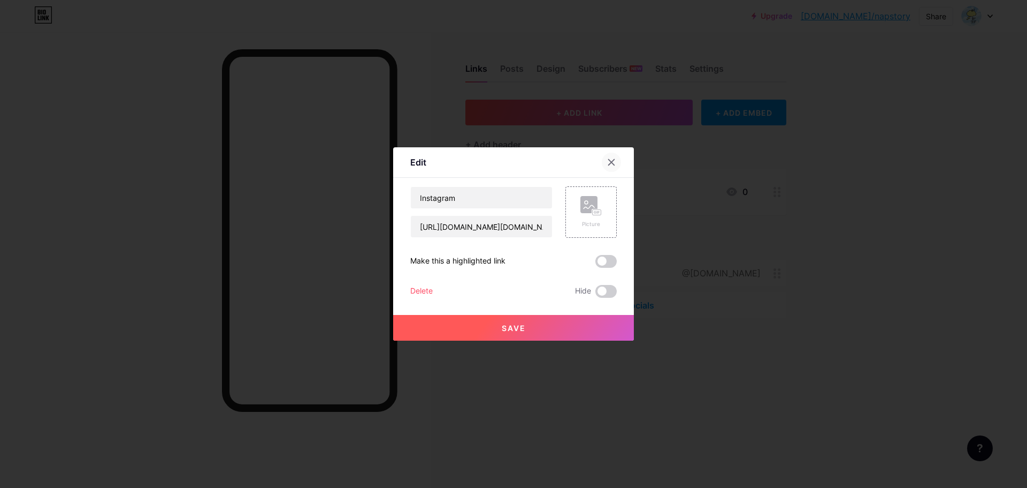
click at [614, 158] on div at bounding box center [611, 162] width 19 height 19
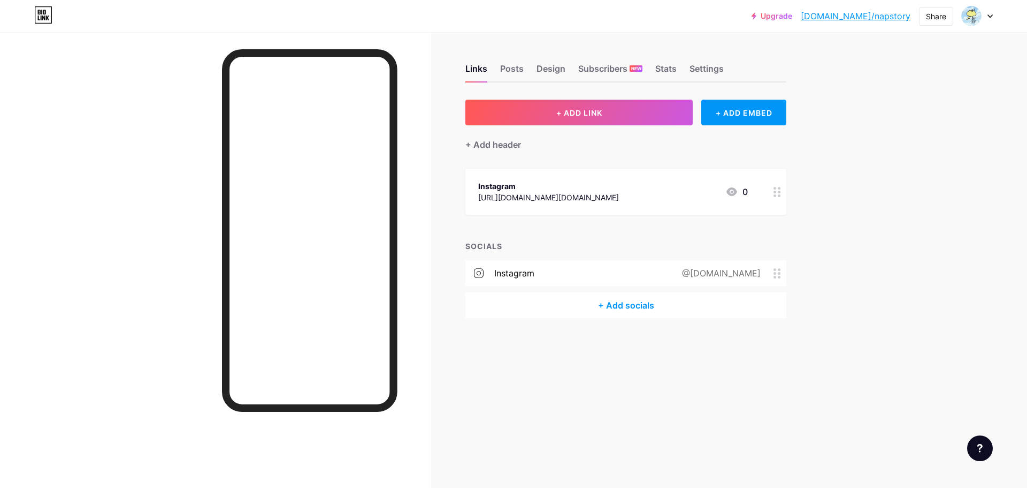
drag, startPoint x: 610, startPoint y: 188, endPoint x: 898, endPoint y: 201, distance: 288.8
click at [898, 201] on div "Upgrade [DOMAIN_NAME]/napsto... [DOMAIN_NAME]/napstory Share Switch accounts Na…" at bounding box center [513, 244] width 1027 height 488
click at [583, 194] on div "[URL][DOMAIN_NAME][DOMAIN_NAME]" at bounding box center [548, 197] width 141 height 11
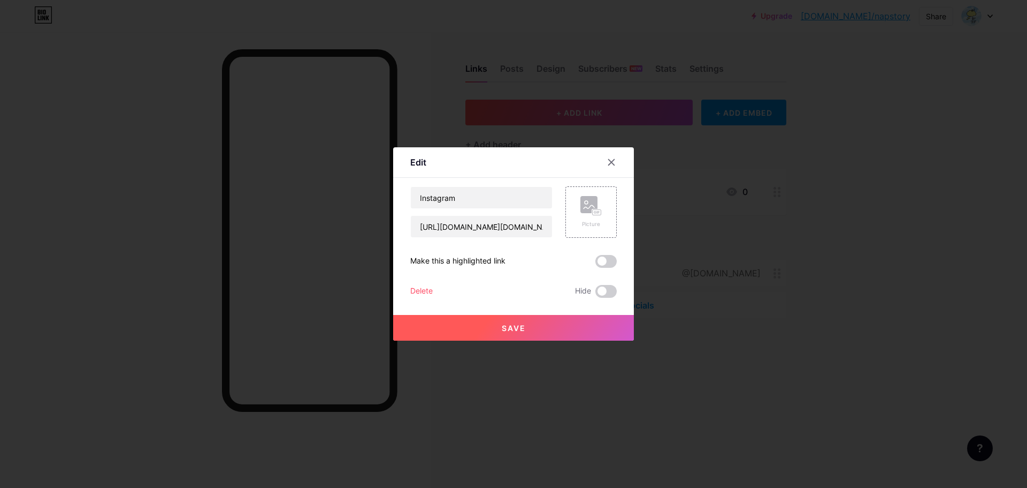
click at [418, 293] on div "Delete" at bounding box center [421, 291] width 22 height 13
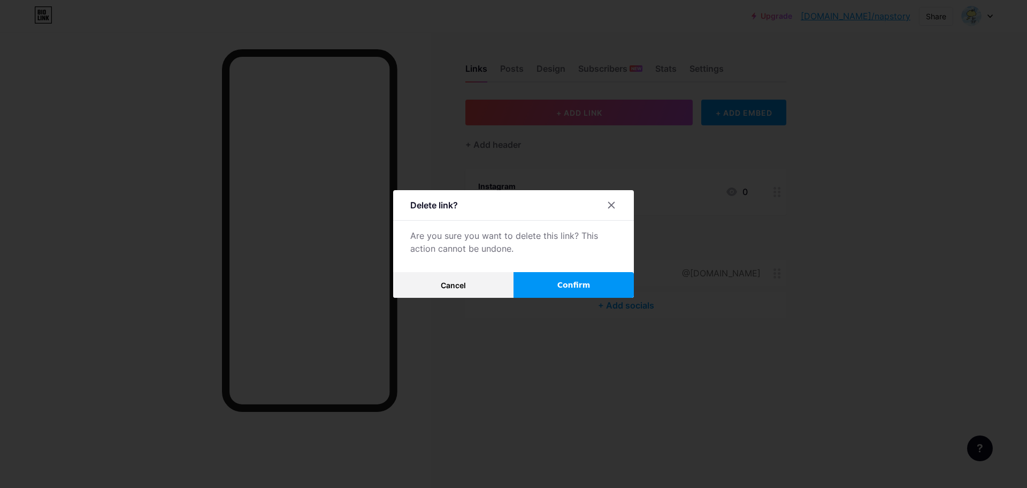
click at [576, 282] on span "Confirm" at bounding box center [574, 284] width 33 height 11
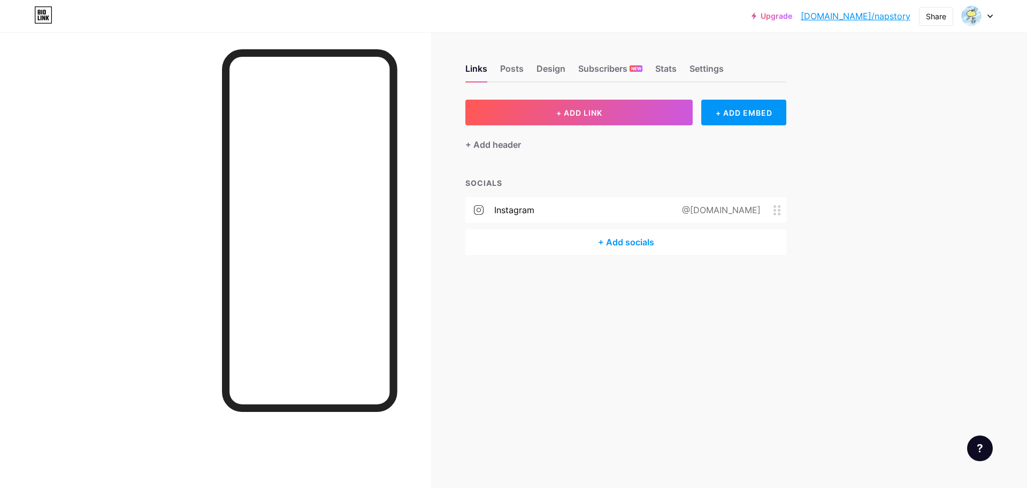
click at [652, 239] on div "+ Add socials" at bounding box center [626, 242] width 321 height 26
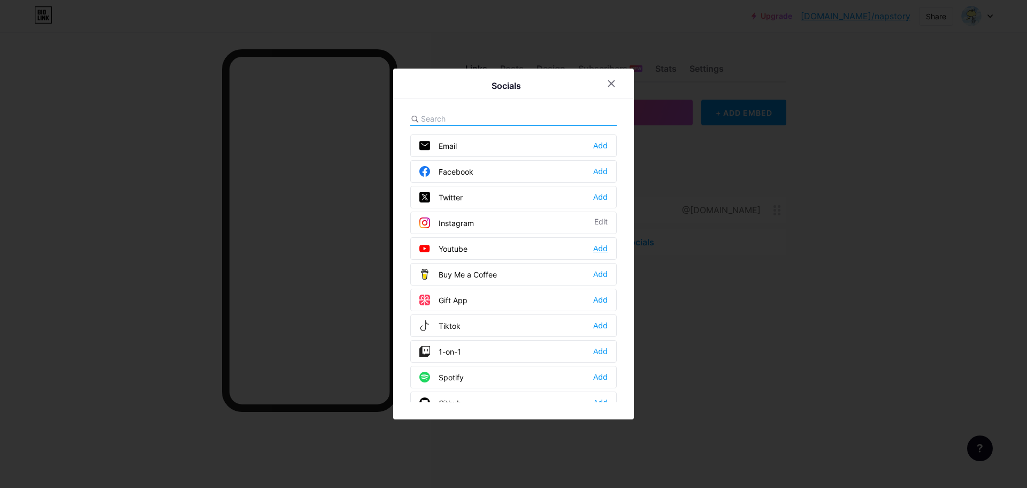
click at [600, 245] on div "Add" at bounding box center [600, 248] width 14 height 11
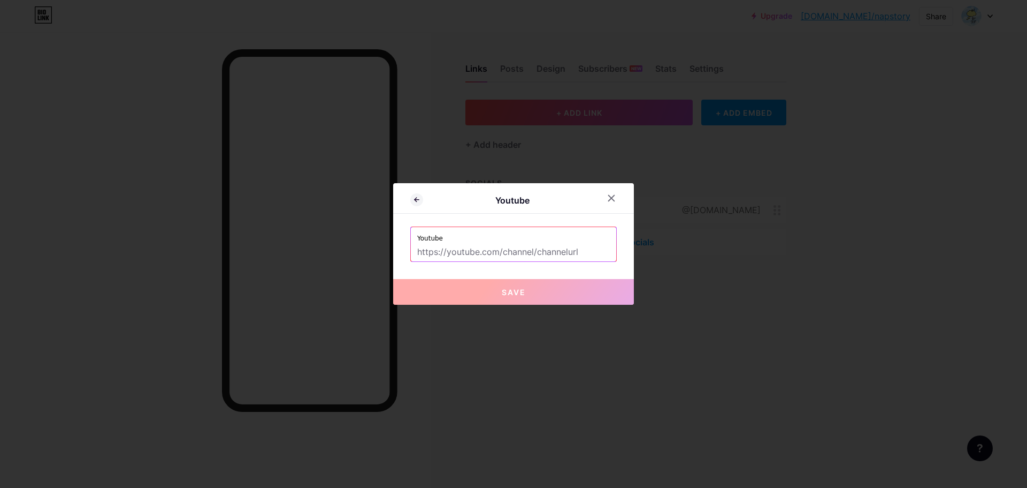
click at [579, 243] on input "text" at bounding box center [513, 252] width 193 height 18
paste input "[URL][DOMAIN_NAME]"
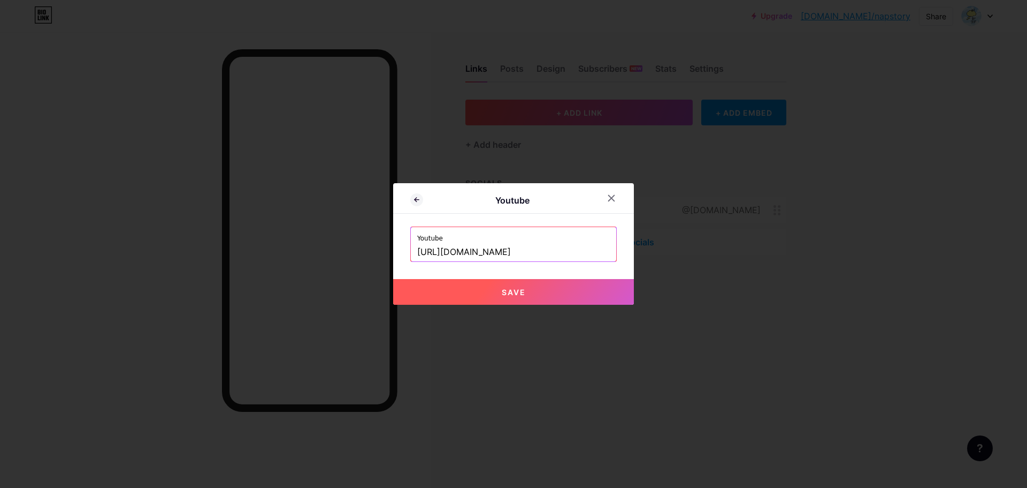
type input "[URL][DOMAIN_NAME]"
click at [557, 298] on button "Save" at bounding box center [513, 292] width 241 height 26
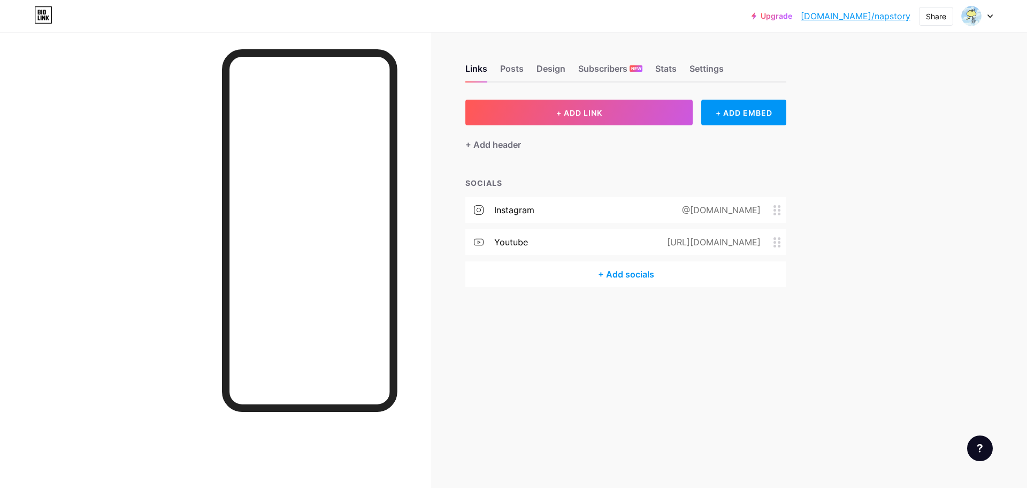
click at [634, 277] on div "+ Add socials" at bounding box center [626, 274] width 321 height 26
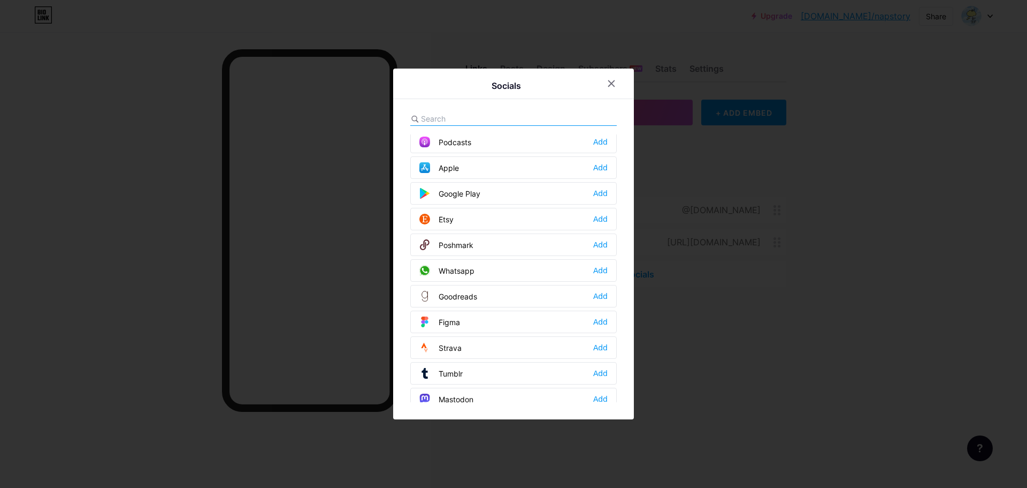
scroll to position [803, 0]
click at [598, 269] on div "Add" at bounding box center [600, 267] width 14 height 11
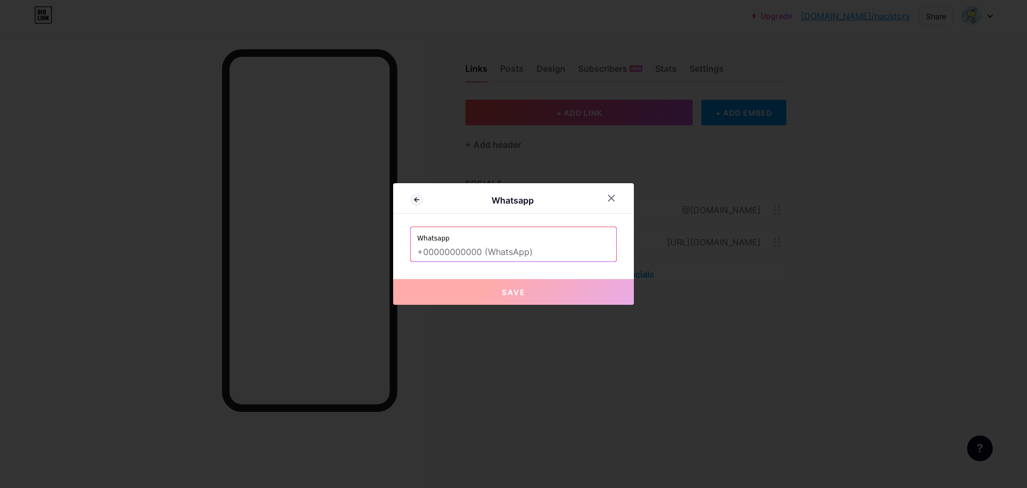
click at [519, 256] on input "text" at bounding box center [513, 252] width 193 height 18
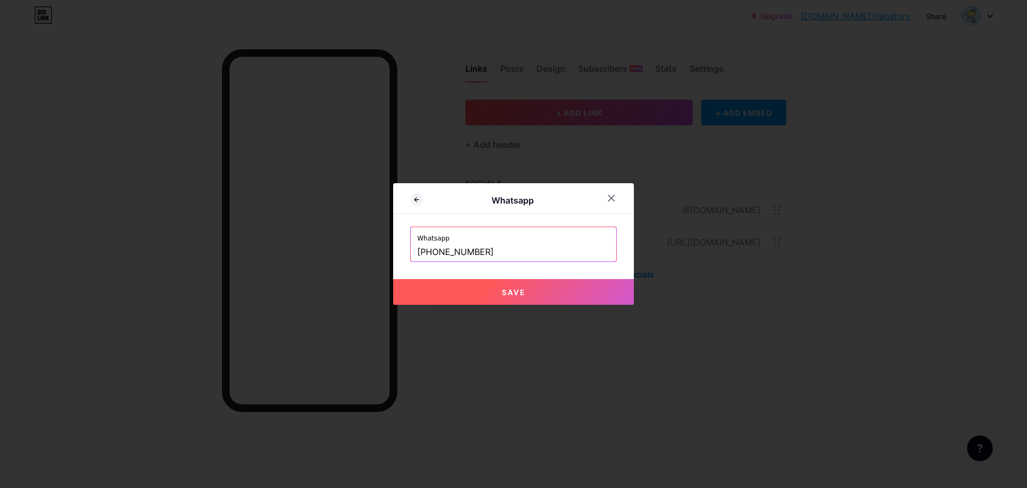
click at [562, 292] on button "Save" at bounding box center [513, 292] width 241 height 26
type input "[URL][DOMAIN_NAME][PHONE_NUMBER]"
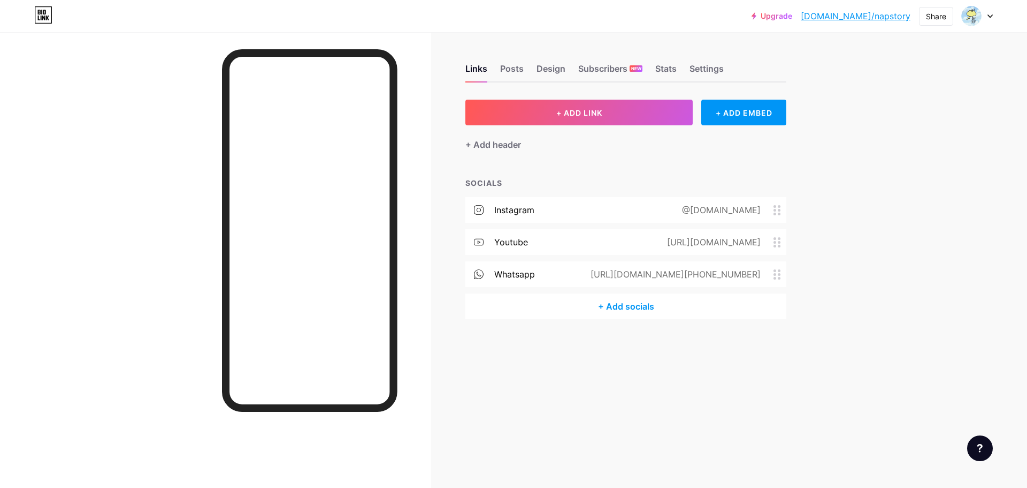
click at [651, 303] on div "+ Add socials" at bounding box center [626, 306] width 321 height 26
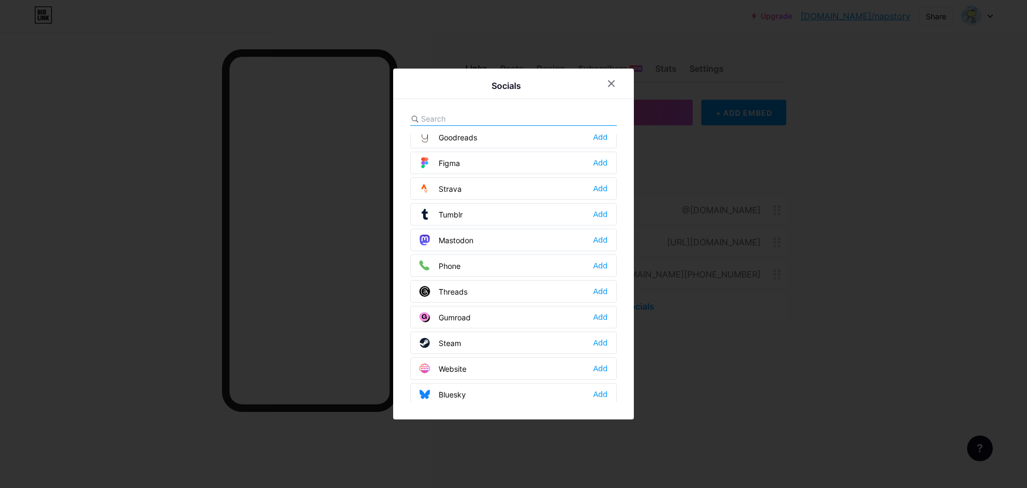
scroll to position [965, 0]
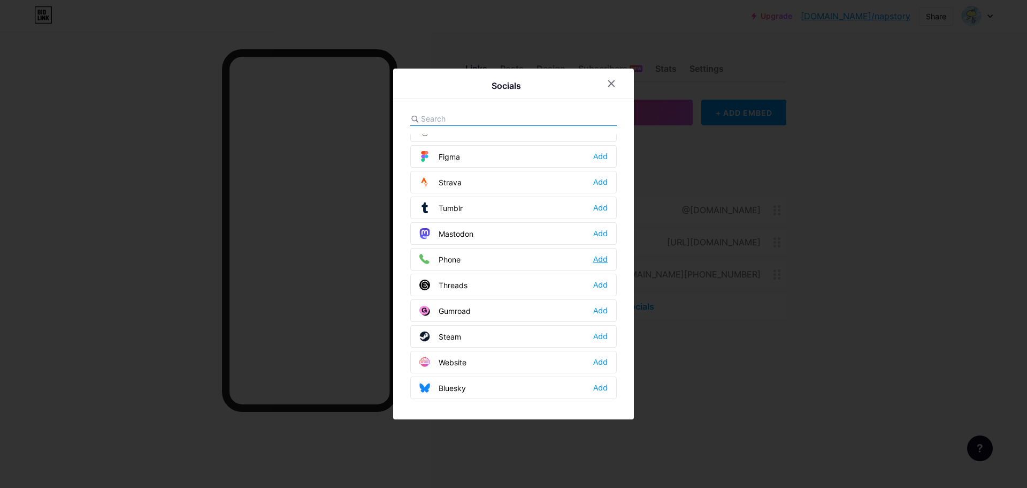
click at [593, 258] on div "Add" at bounding box center [600, 259] width 14 height 11
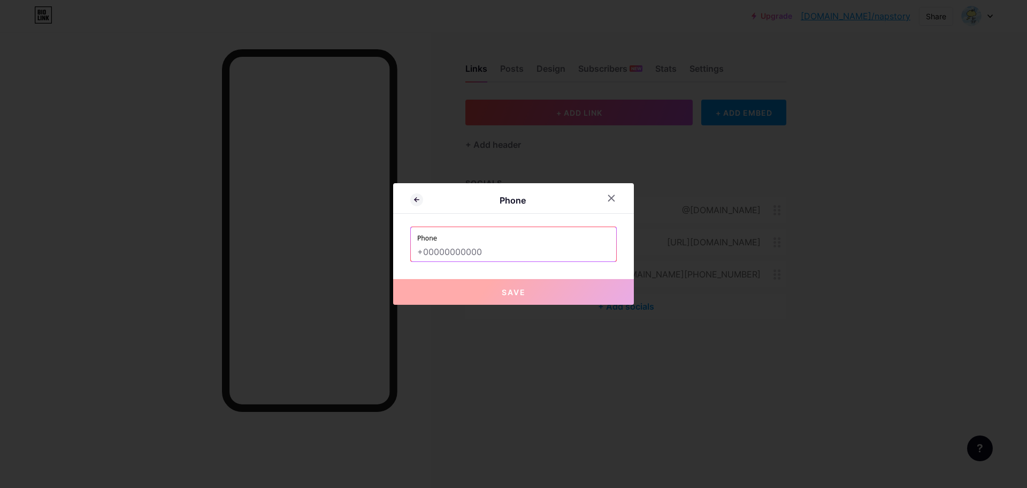
click at [470, 250] on input "text" at bounding box center [513, 252] width 193 height 18
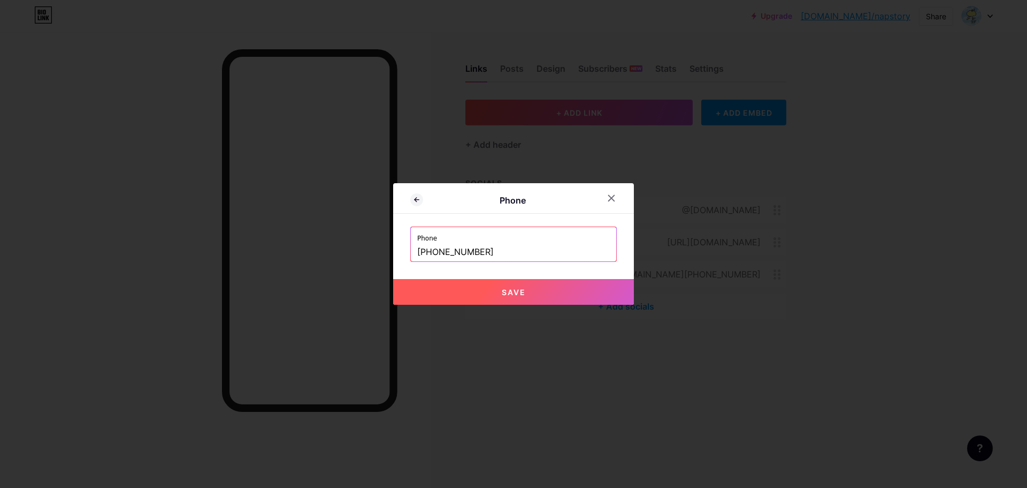
click at [581, 292] on button "Save" at bounding box center [513, 292] width 241 height 26
type input "tel:[PHONE_NUMBER]"
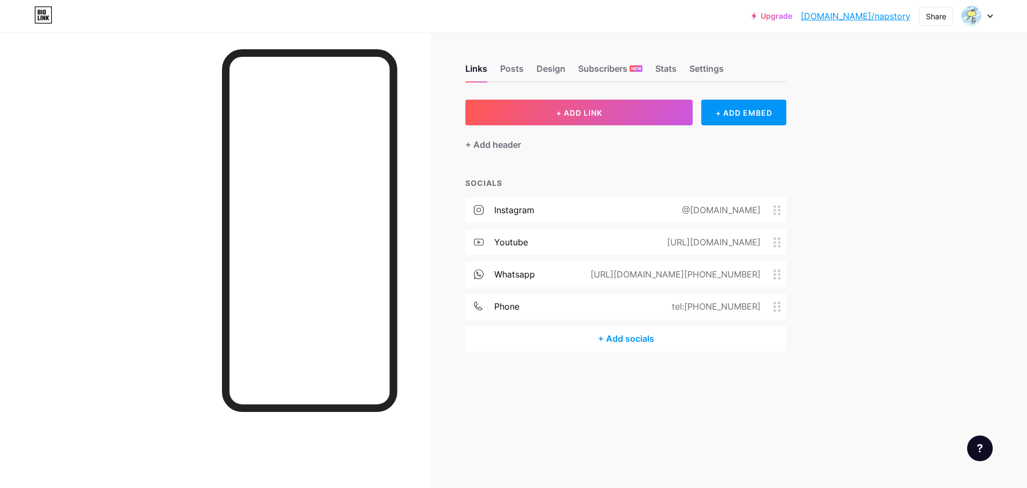
click at [632, 334] on div "+ Add socials" at bounding box center [626, 338] width 321 height 26
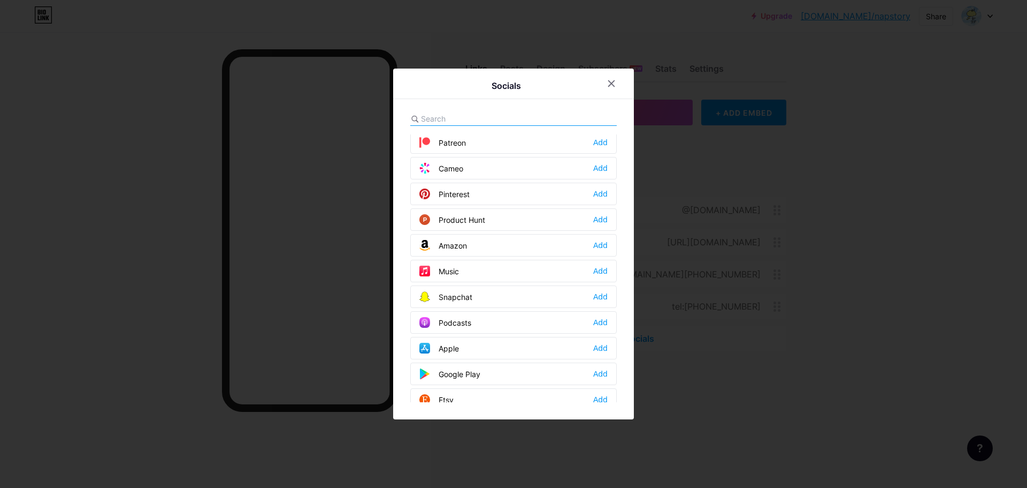
scroll to position [537, 0]
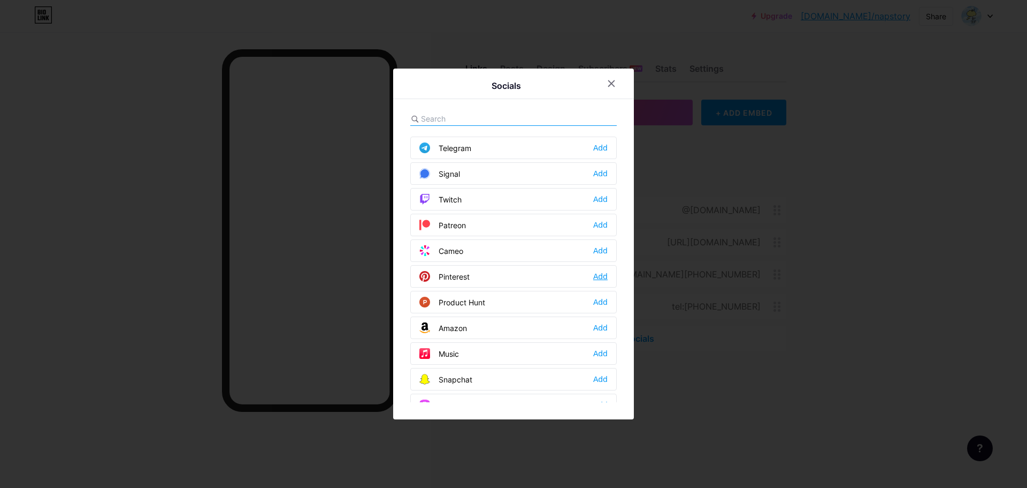
click at [593, 279] on div "Add" at bounding box center [600, 276] width 14 height 11
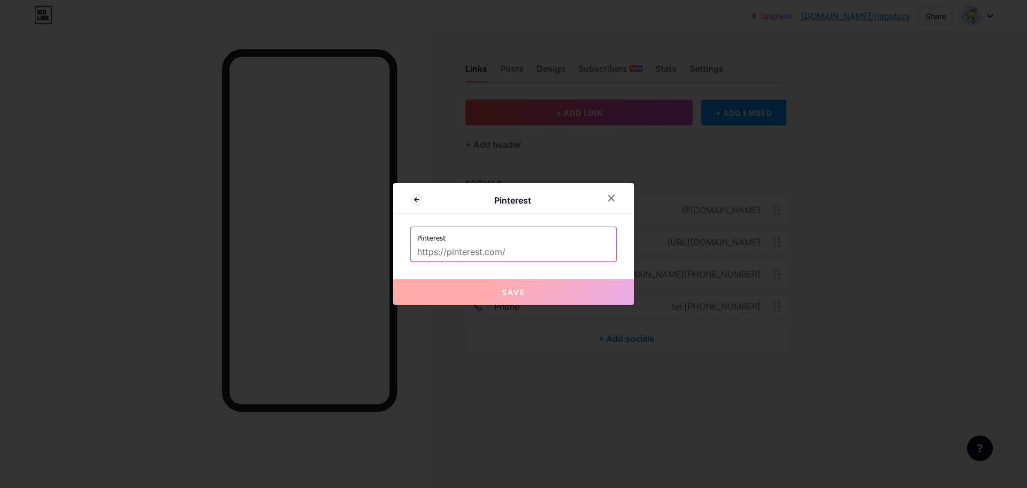
click at [480, 254] on input "text" at bounding box center [513, 252] width 193 height 18
paste input "[URL][DOMAIN_NAME]"
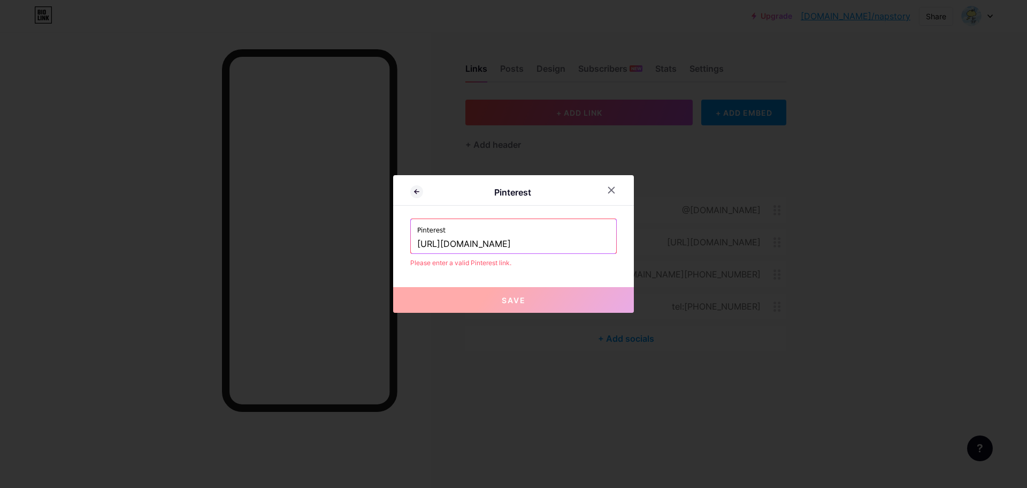
type input "[URL][DOMAIN_NAME]"
click at [548, 275] on div "Pinterest Pinterest [URL][DOMAIN_NAME] Please enter a valid Pinterest link. Save" at bounding box center [513, 244] width 241 height 138
paste input "[URL][DOMAIN_NAME]"
type input "[URL][DOMAIN_NAME]"
click at [559, 304] on button "Save" at bounding box center [513, 300] width 241 height 26
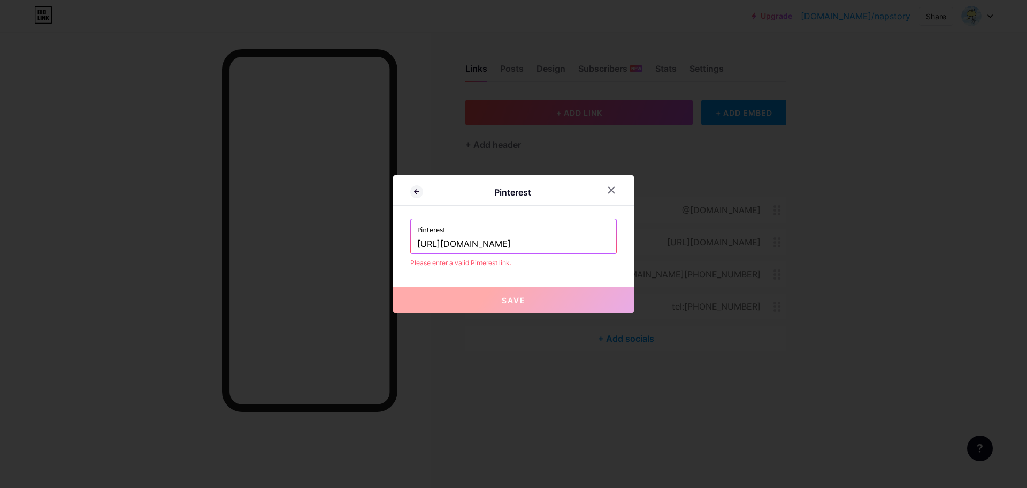
click at [549, 284] on div "Pinterest Pinterest [URL][DOMAIN_NAME] Please enter a valid Pinterest link. Save" at bounding box center [513, 244] width 241 height 138
click at [609, 192] on icon at bounding box center [612, 190] width 6 height 6
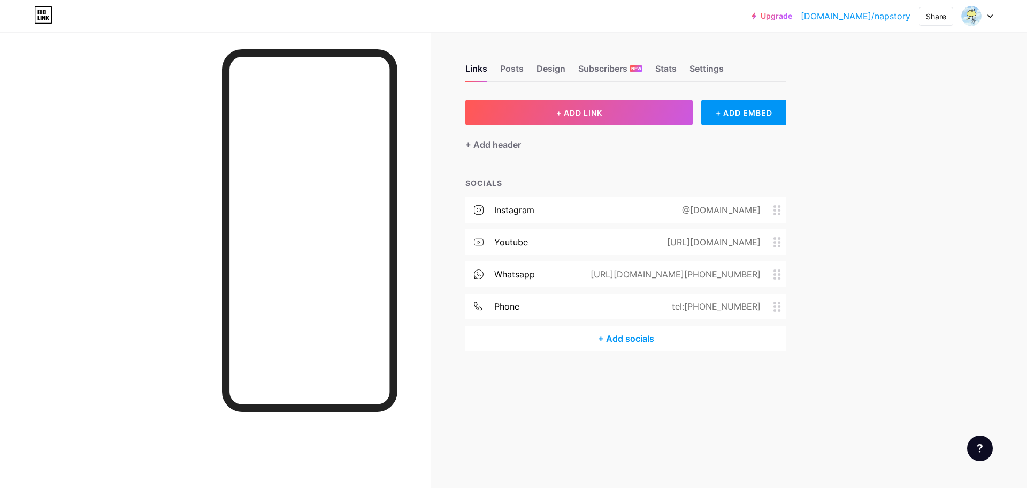
click at [668, 338] on div "+ Add socials" at bounding box center [626, 338] width 321 height 26
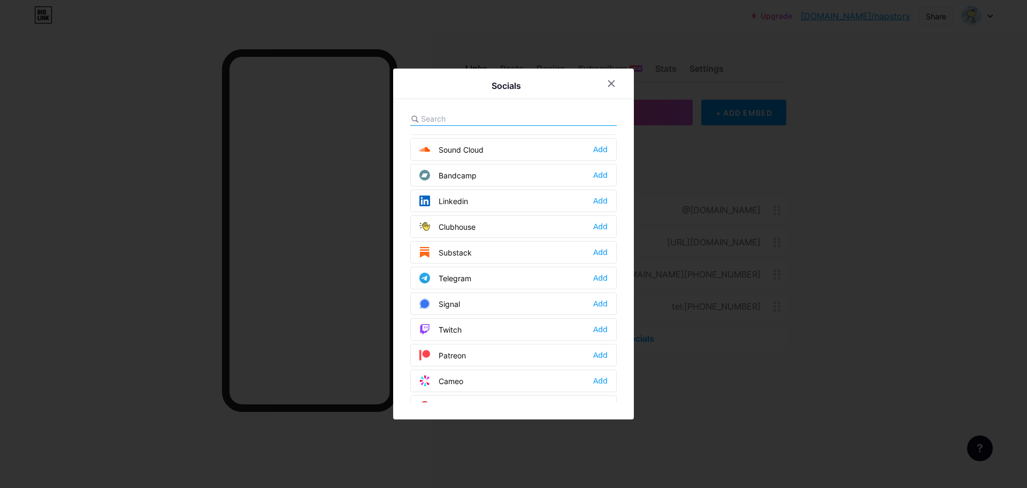
scroll to position [482, 0]
click at [595, 330] on div "Add" at bounding box center [600, 331] width 14 height 11
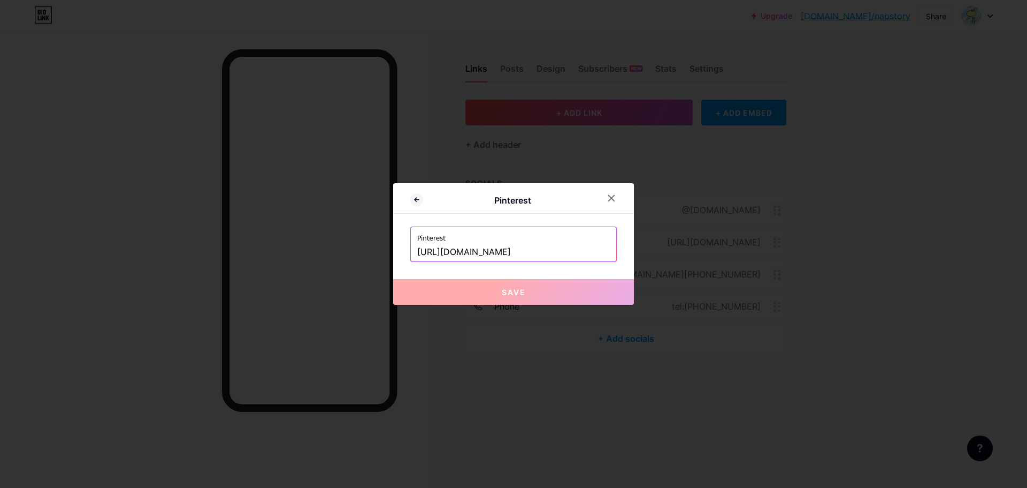
click at [584, 298] on button "Save" at bounding box center [513, 292] width 241 height 26
click at [575, 254] on input "[URL][DOMAIN_NAME]" at bounding box center [513, 252] width 193 height 18
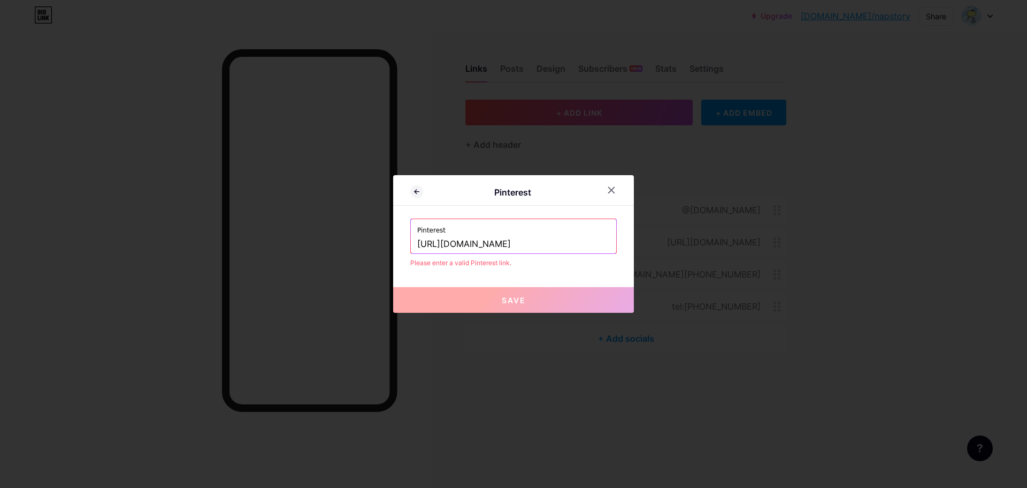
click at [451, 248] on input "[URL][DOMAIN_NAME]" at bounding box center [513, 244] width 193 height 18
click at [453, 244] on input "[URL][DOMAIN_NAME]" at bounding box center [513, 244] width 193 height 18
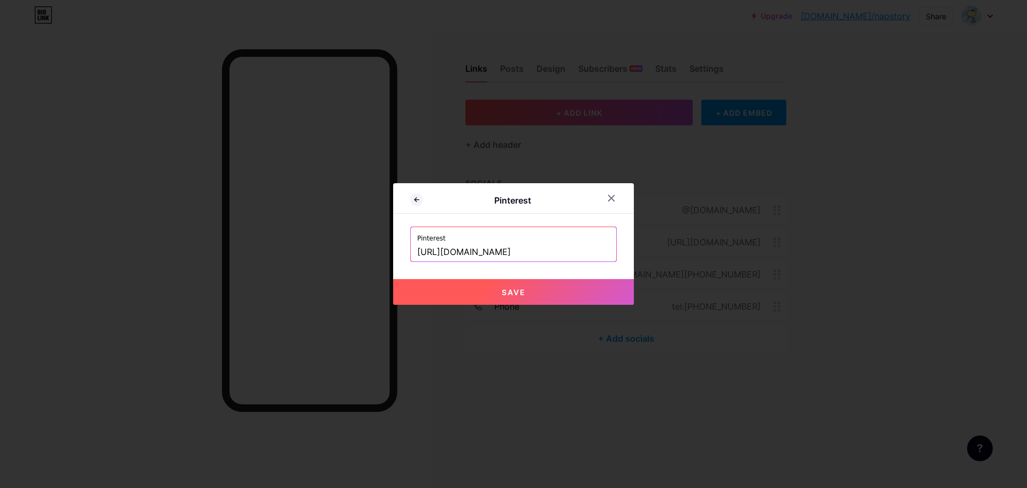
click at [569, 254] on input "[URL][DOMAIN_NAME]" at bounding box center [513, 252] width 193 height 18
type input "[URL][DOMAIN_NAME]"
click at [567, 295] on button "Save" at bounding box center [513, 292] width 241 height 26
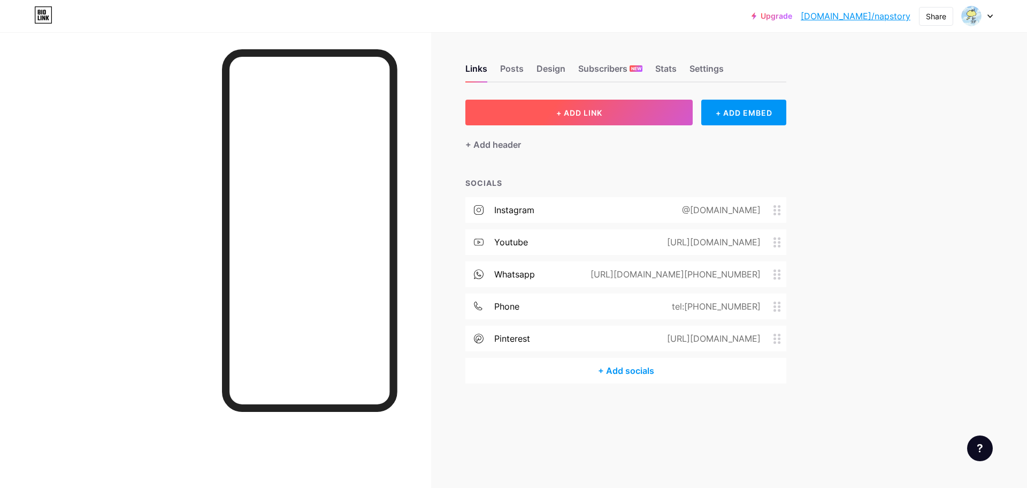
click at [569, 118] on button "+ ADD LINK" at bounding box center [579, 113] width 227 height 26
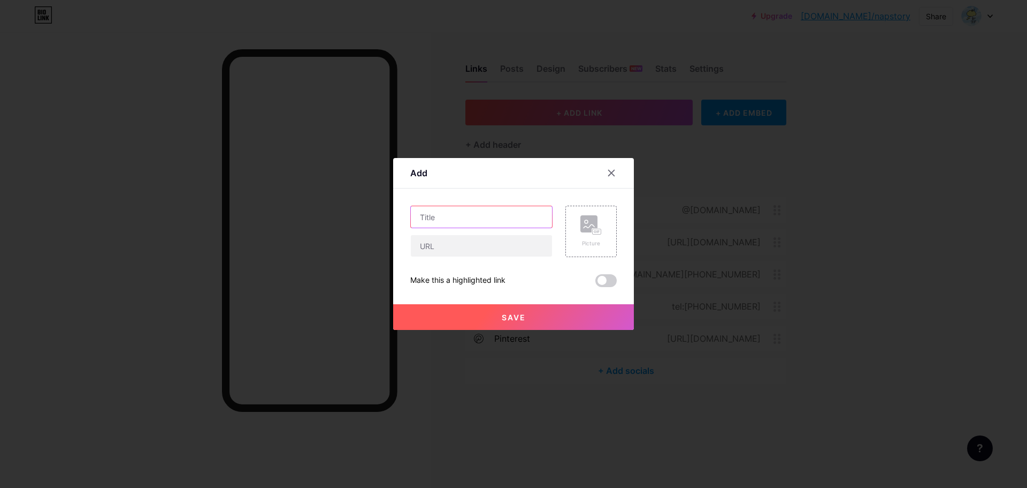
click at [515, 218] on input "text" at bounding box center [481, 216] width 141 height 21
type input "Bestsellers"
drag, startPoint x: 492, startPoint y: 260, endPoint x: 492, endPoint y: 252, distance: 8.0
click at [492, 259] on div "Bestsellers Picture Make this a highlighted link Save" at bounding box center [513, 245] width 207 height 81
click at [492, 250] on input "text" at bounding box center [481, 245] width 141 height 21
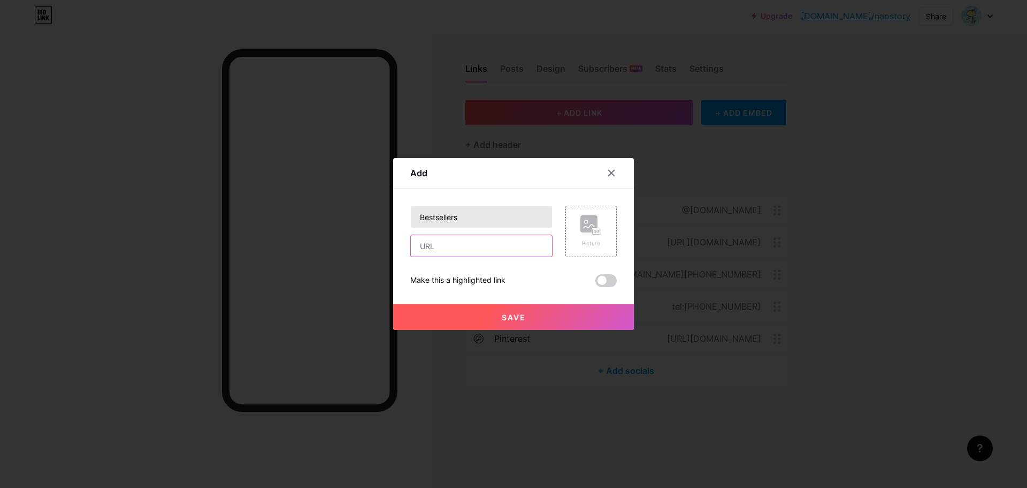
paste input "[URL][DOMAIN_NAME]"
type input "[URL][DOMAIN_NAME]"
click at [584, 315] on button "Save" at bounding box center [513, 317] width 241 height 26
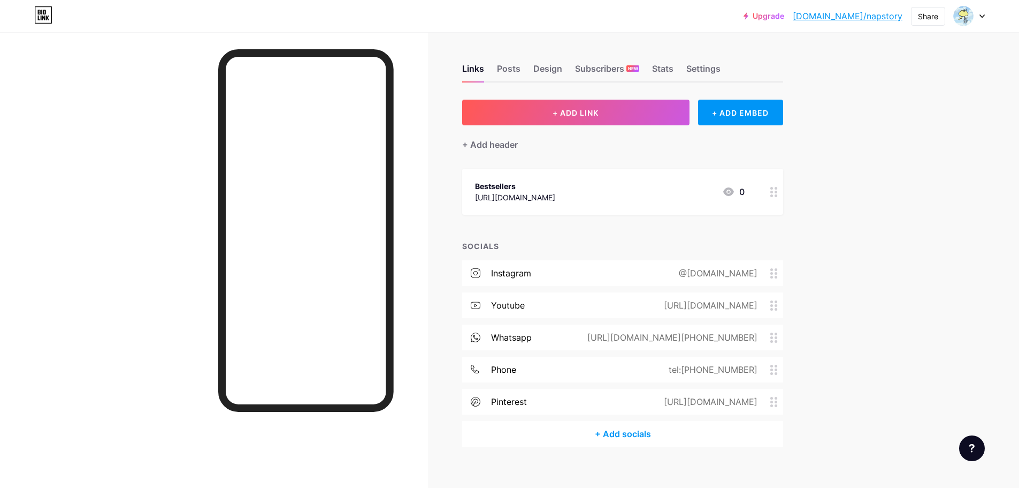
click at [634, 126] on div "+ Add header" at bounding box center [622, 138] width 321 height 26
click at [630, 118] on button "+ ADD LINK" at bounding box center [575, 113] width 227 height 26
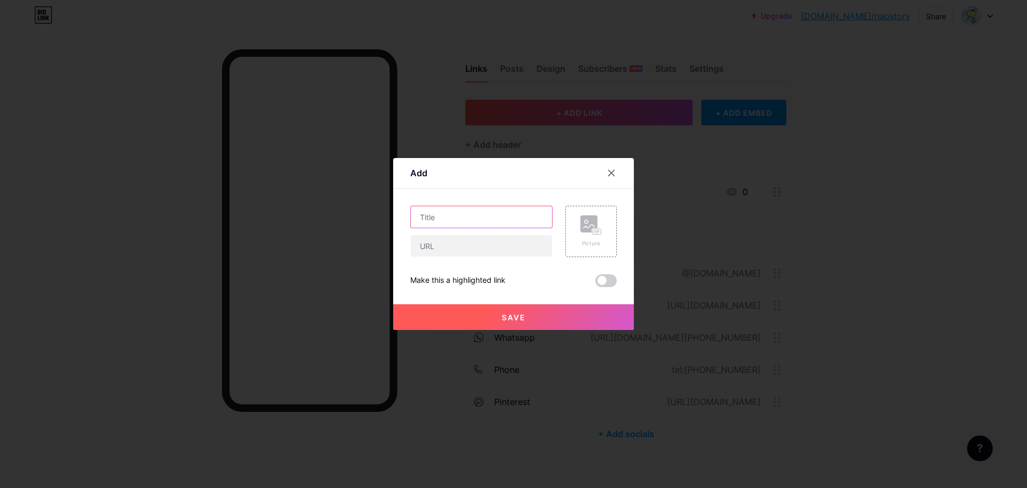
click at [467, 215] on input "text" at bounding box center [481, 216] width 141 height 21
click at [416, 216] on input "₹999" at bounding box center [481, 216] width 141 height 21
type input "Under ₹999"
click at [489, 246] on input "text" at bounding box center [481, 245] width 141 height 21
paste input "[URL][DOMAIN_NAME]"
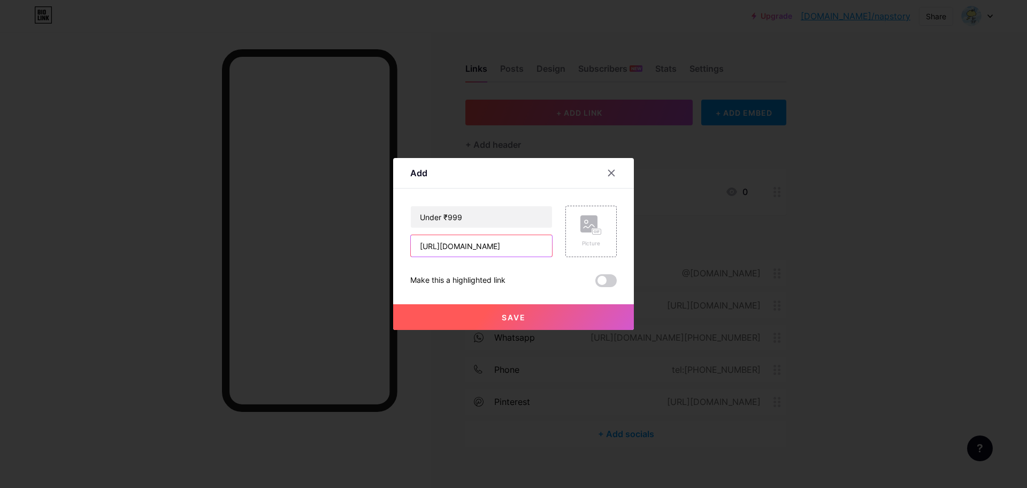
scroll to position [0, 78]
type input "[URL][DOMAIN_NAME]"
click at [602, 278] on span at bounding box center [606, 280] width 21 height 13
click at [596, 283] on input "checkbox" at bounding box center [596, 283] width 0 height 0
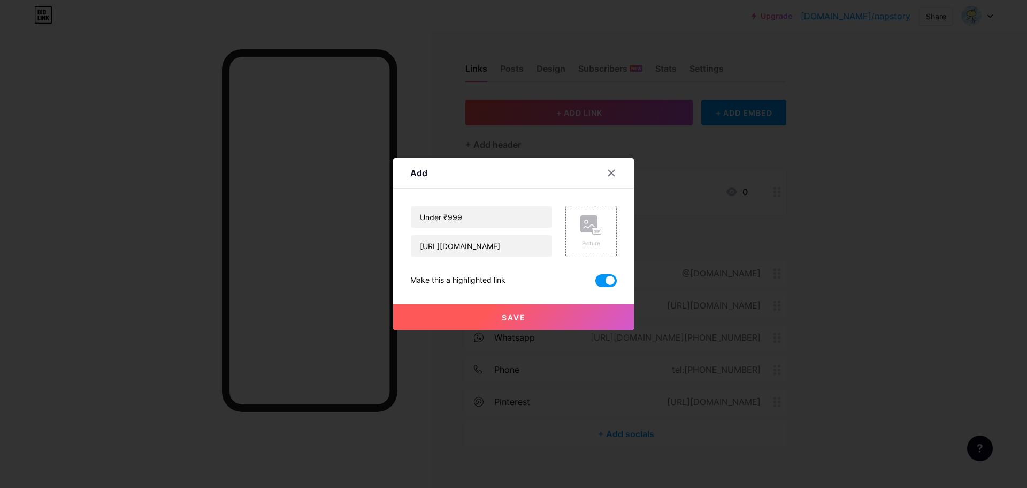
click at [587, 308] on button "Save" at bounding box center [513, 317] width 241 height 26
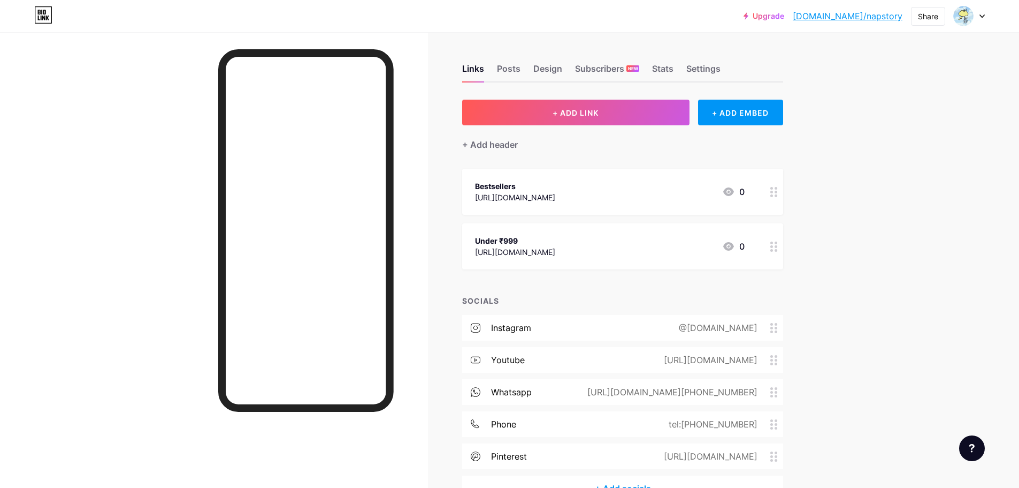
click at [688, 232] on div "Under ₹999 [URL][DOMAIN_NAME] 0" at bounding box center [622, 246] width 321 height 46
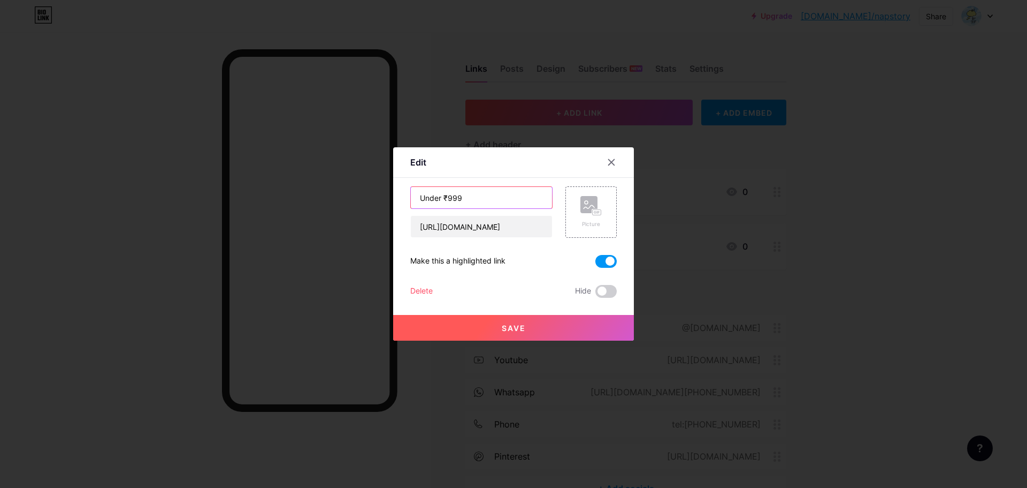
click at [469, 203] on input "Under ₹999" at bounding box center [481, 197] width 141 height 21
paste input "Picks (Value Edit)"
type input "Under ₹999 Picks (Value Edit)"
click at [592, 320] on button "Save" at bounding box center [513, 328] width 241 height 26
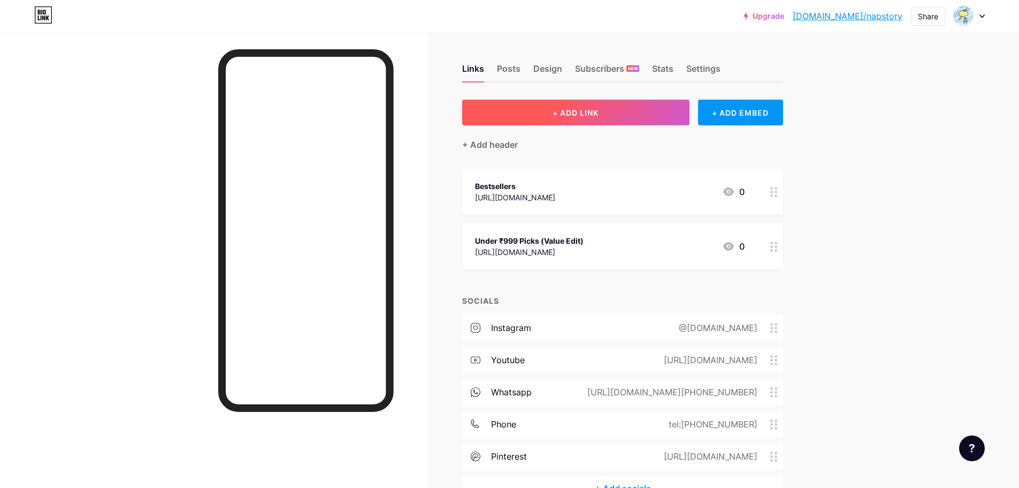
click at [594, 112] on span "+ ADD LINK" at bounding box center [576, 112] width 46 height 9
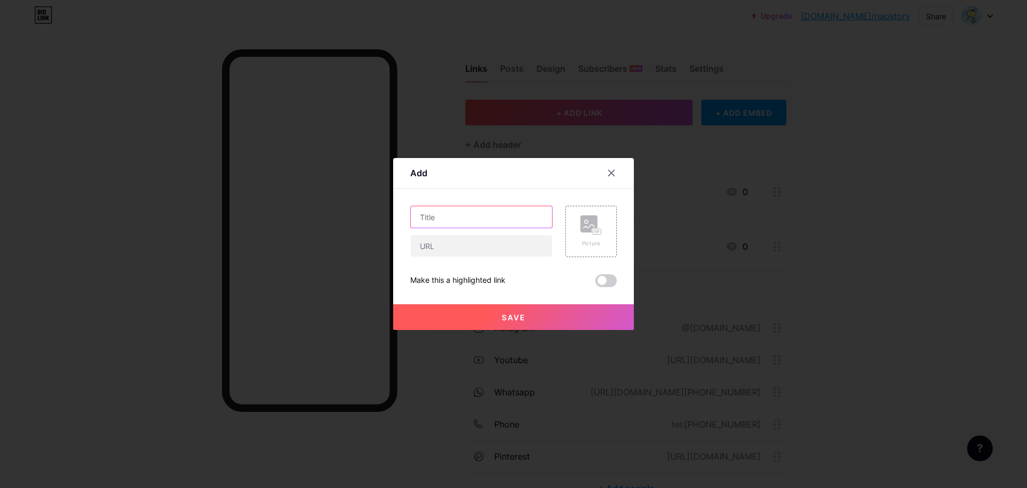
click at [493, 217] on input "text" at bounding box center [481, 216] width 141 height 21
paste input "New In / Latest Drops"
type input "New In / Latest Drops"
click at [491, 252] on input "text" at bounding box center [481, 245] width 141 height 21
paste input "[URL][DOMAIN_NAME]"
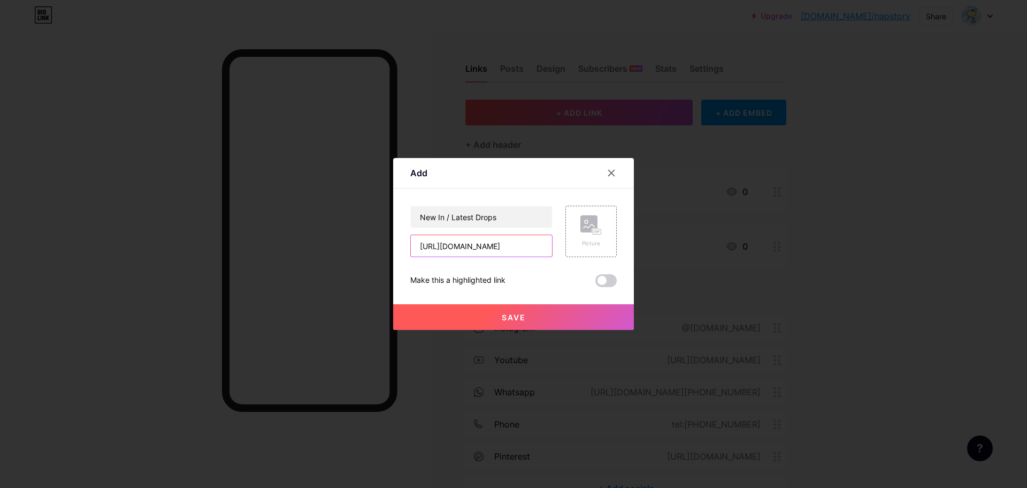
scroll to position [0, 47]
type input "[URL][DOMAIN_NAME]"
click at [535, 317] on button "Save" at bounding box center [513, 317] width 241 height 26
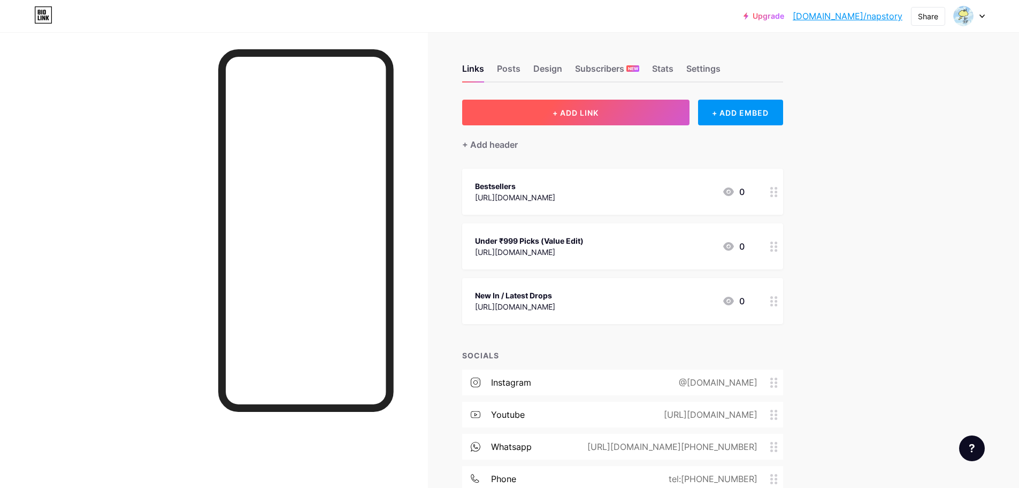
click at [598, 113] on span "+ ADD LINK" at bounding box center [576, 112] width 46 height 9
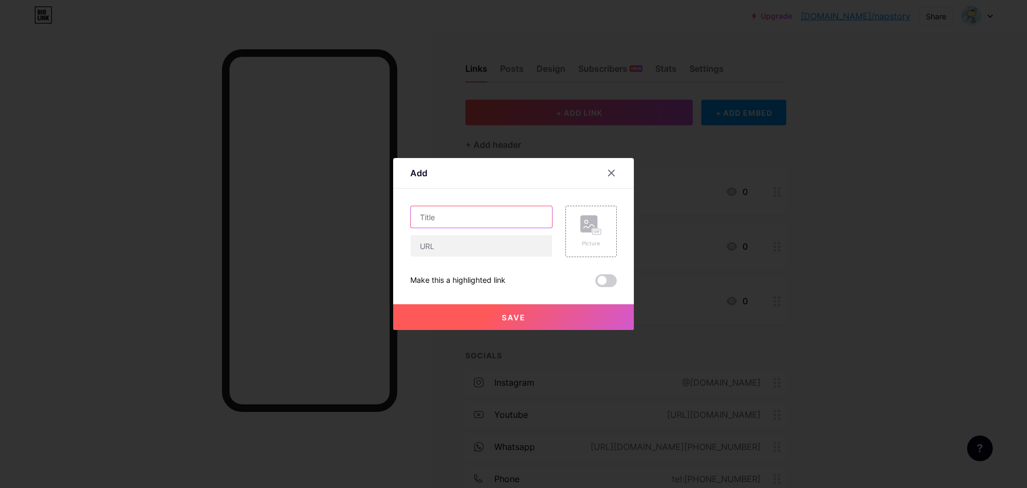
click at [505, 210] on input "text" at bounding box center [481, 216] width 141 height 21
type input "Website"
click at [491, 242] on input "text" at bounding box center [481, 245] width 141 height 21
click at [418, 219] on input "Website" at bounding box center [481, 216] width 141 height 21
click at [482, 211] on input "Website" at bounding box center [481, 216] width 141 height 21
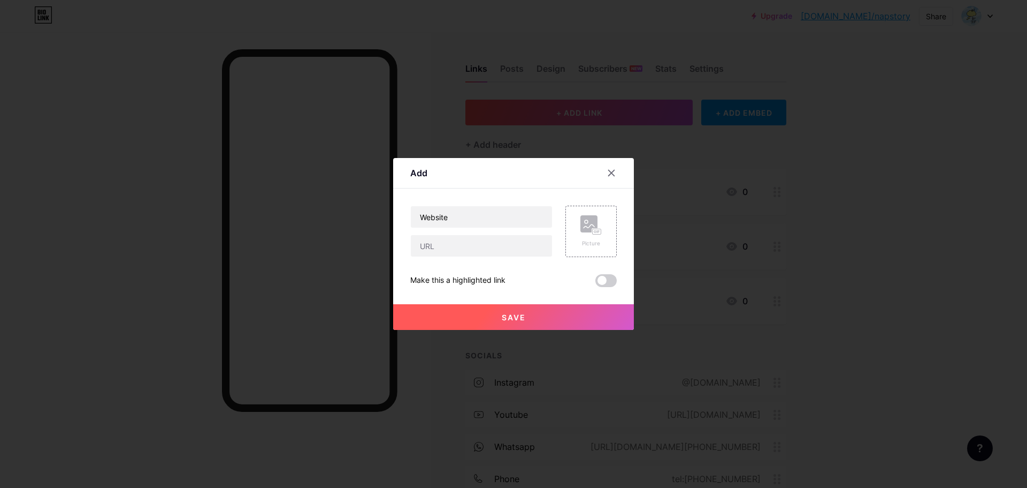
click at [478, 260] on div "Website Picture Make this a highlighted link Save" at bounding box center [513, 245] width 207 height 81
click at [476, 250] on input "text" at bounding box center [481, 245] width 141 height 21
paste input "[URL][DOMAIN_NAME]"
type input "[URL][DOMAIN_NAME]"
click at [608, 313] on button "Save" at bounding box center [513, 317] width 241 height 26
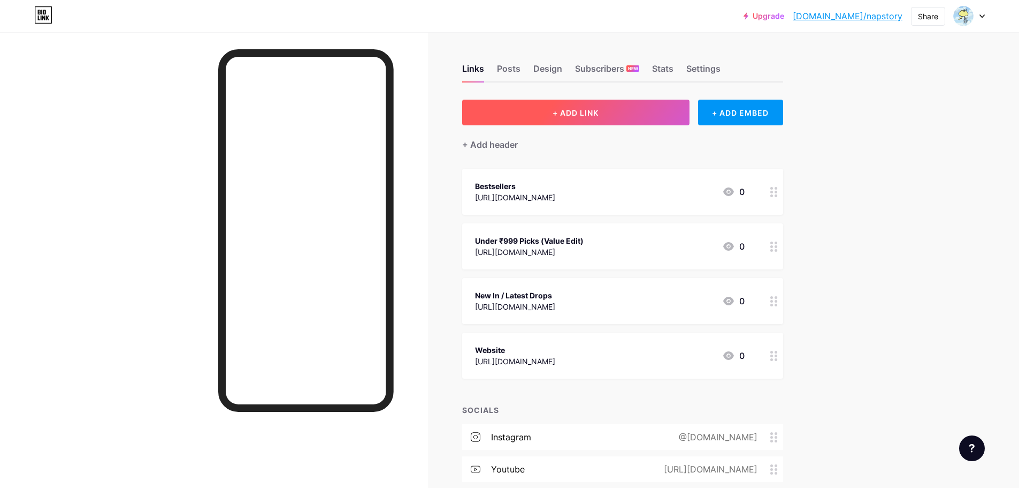
click at [580, 111] on span "+ ADD LINK" at bounding box center [576, 112] width 46 height 9
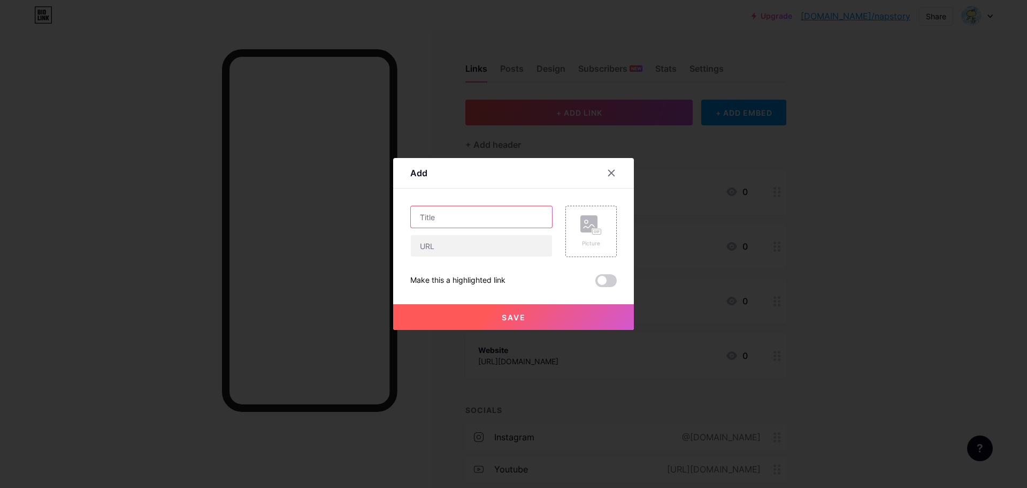
click at [476, 208] on input "text" at bounding box center [481, 216] width 141 height 21
paste input "💌 Custom Orders → “Personalize your nightwear with us."
click at [463, 248] on input "text" at bounding box center [481, 245] width 141 height 21
click at [497, 216] on input "💌 Custom Orders → “Personalize your nightwear with us." at bounding box center [481, 216] width 141 height 21
type input "💌 Custom Orders → Personalize your nightwear with us."
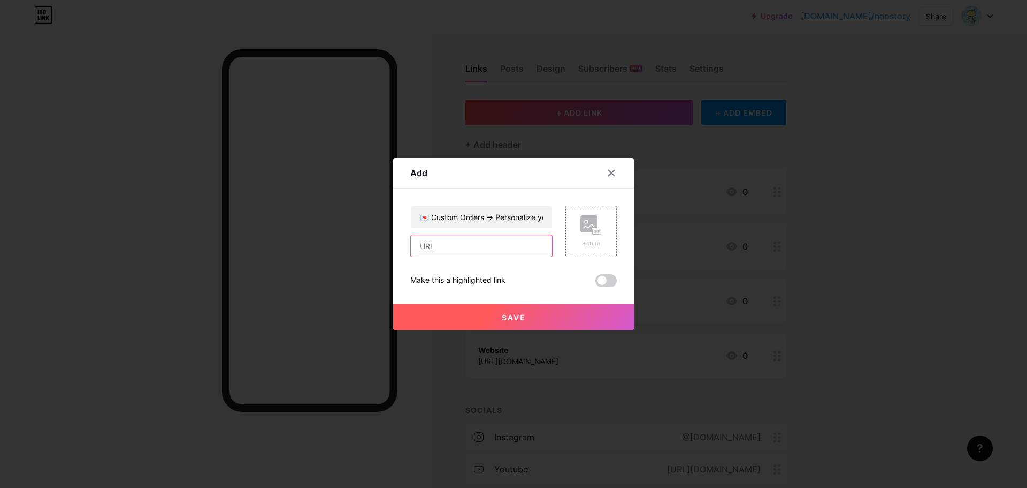
click at [441, 247] on input "text" at bounding box center [481, 245] width 141 height 21
paste input "[URL][DOMAIN_NAME]"
type input "[URL][DOMAIN_NAME]"
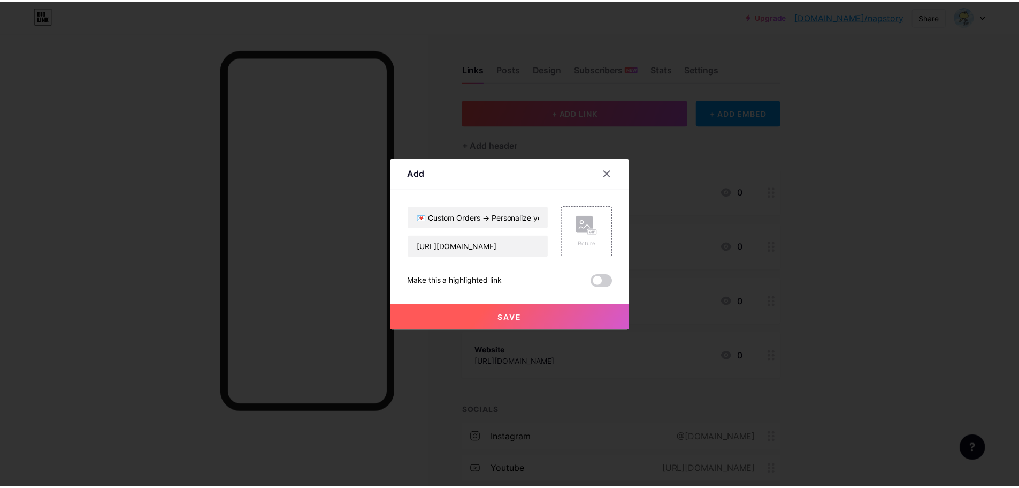
scroll to position [0, 0]
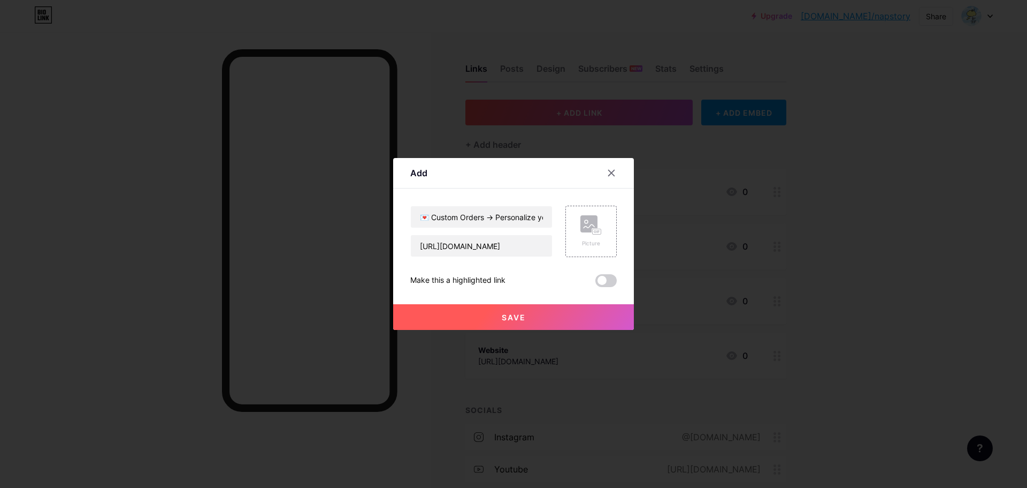
click at [559, 317] on button "Save" at bounding box center [513, 317] width 241 height 26
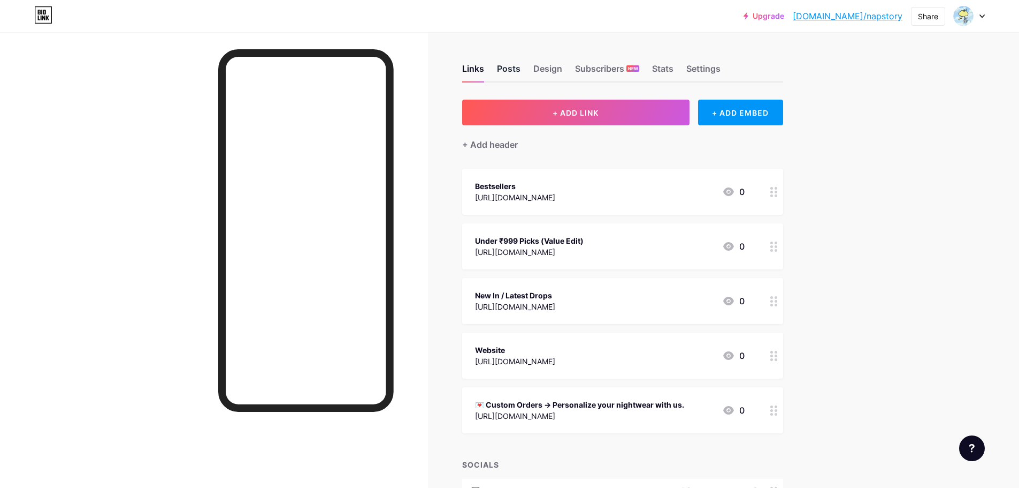
click at [514, 68] on div "Posts" at bounding box center [509, 71] width 24 height 19
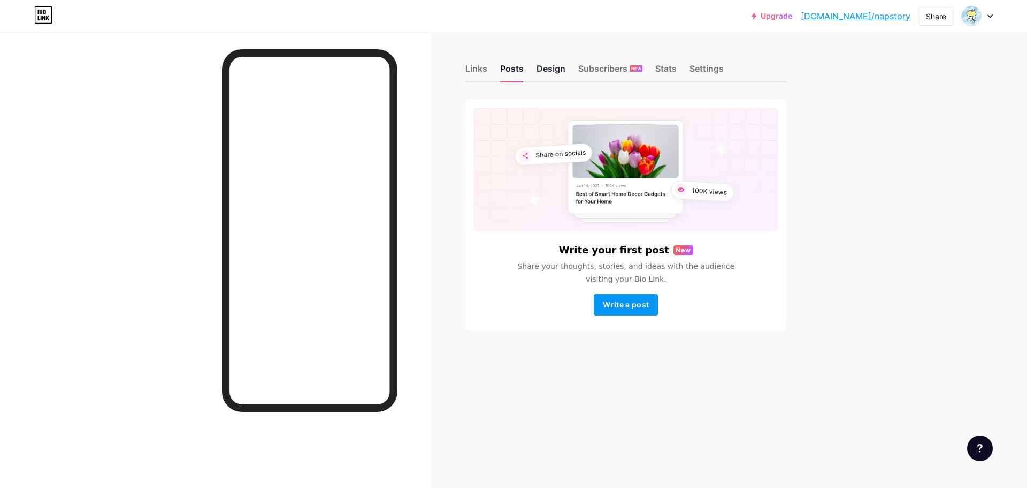
click at [563, 71] on div "Design" at bounding box center [551, 71] width 29 height 19
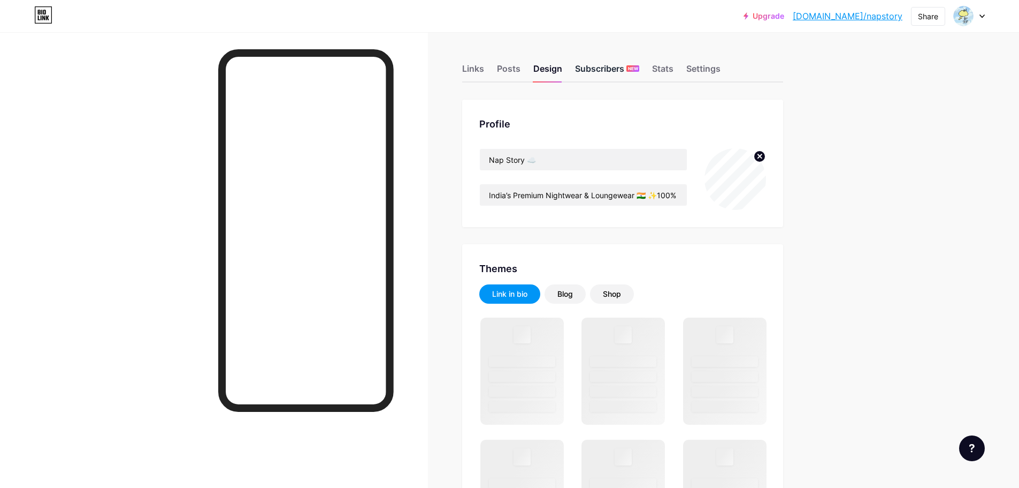
click at [589, 72] on div "Subscribers NEW" at bounding box center [607, 71] width 64 height 19
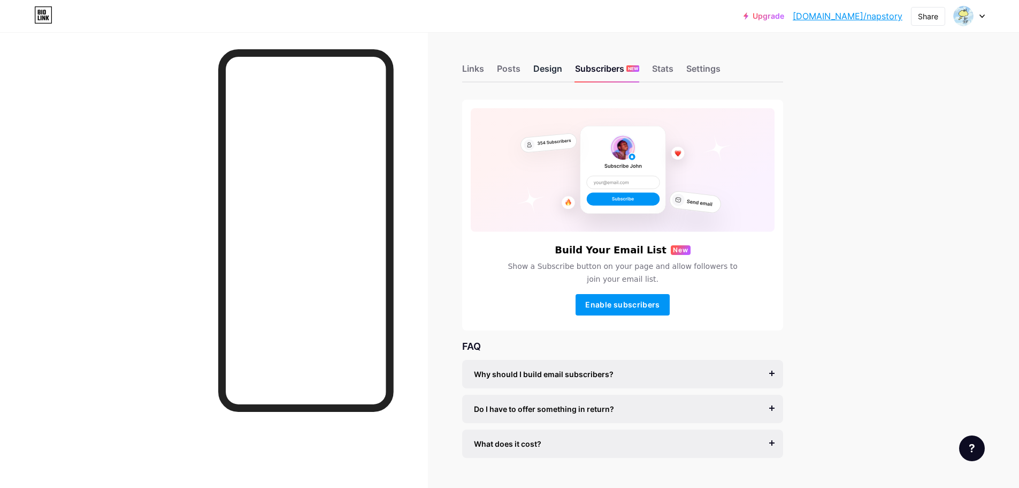
click at [554, 65] on div "Design" at bounding box center [548, 71] width 29 height 19
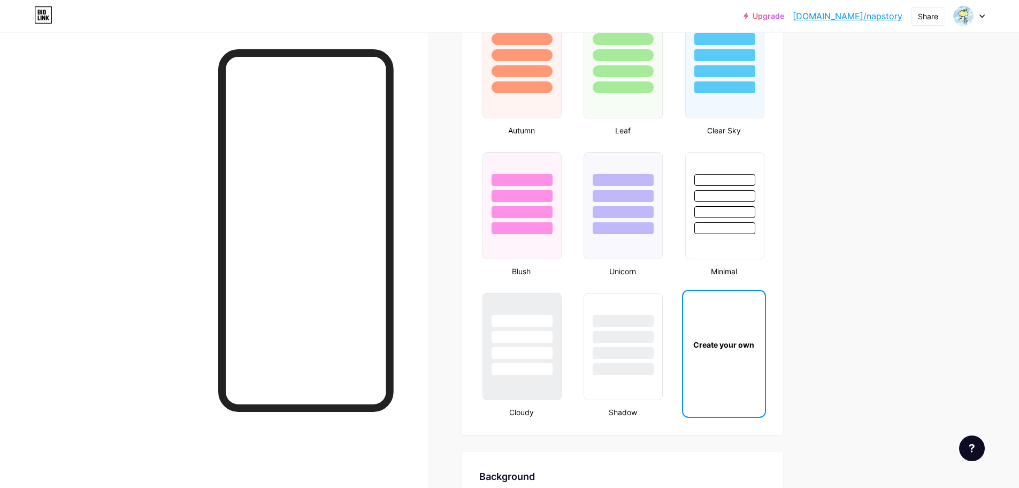
type input "#000000"
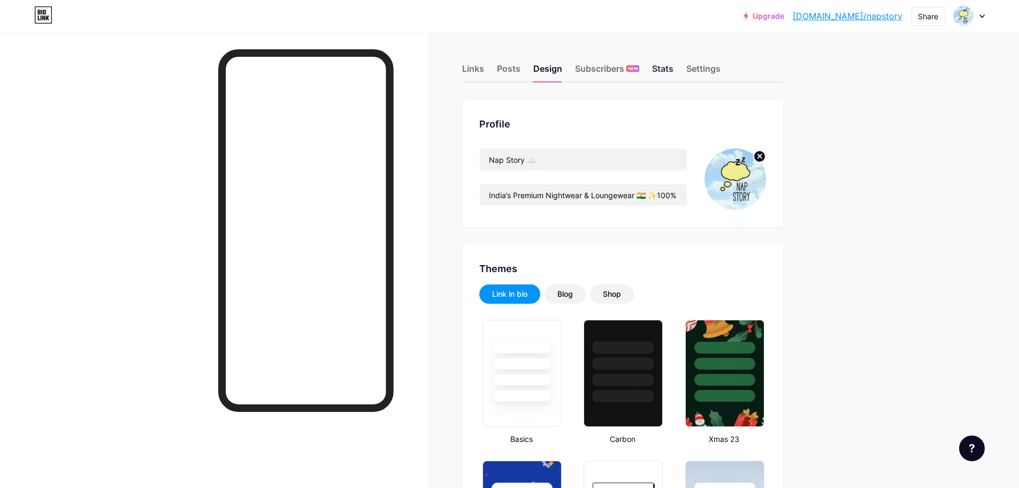
click at [666, 75] on div "Stats" at bounding box center [662, 71] width 21 height 19
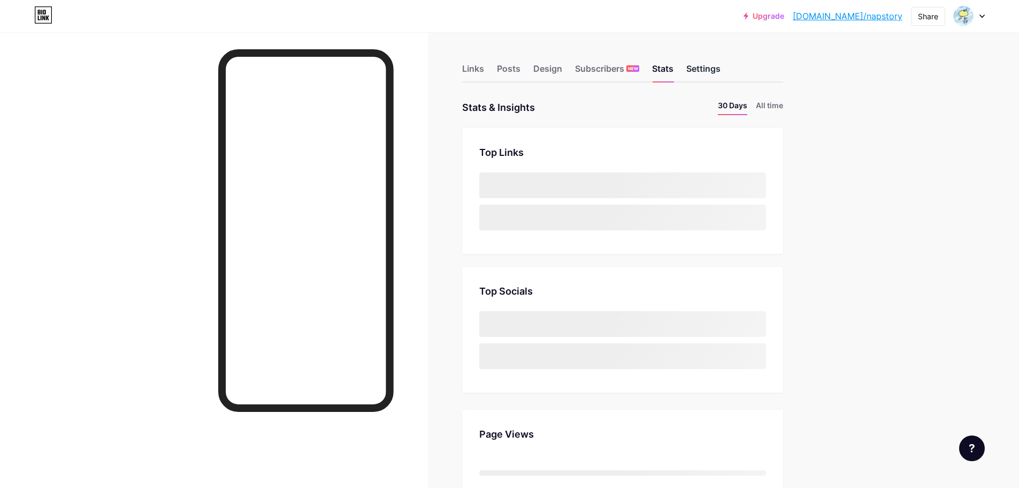
click at [721, 65] on div "Settings" at bounding box center [704, 71] width 34 height 19
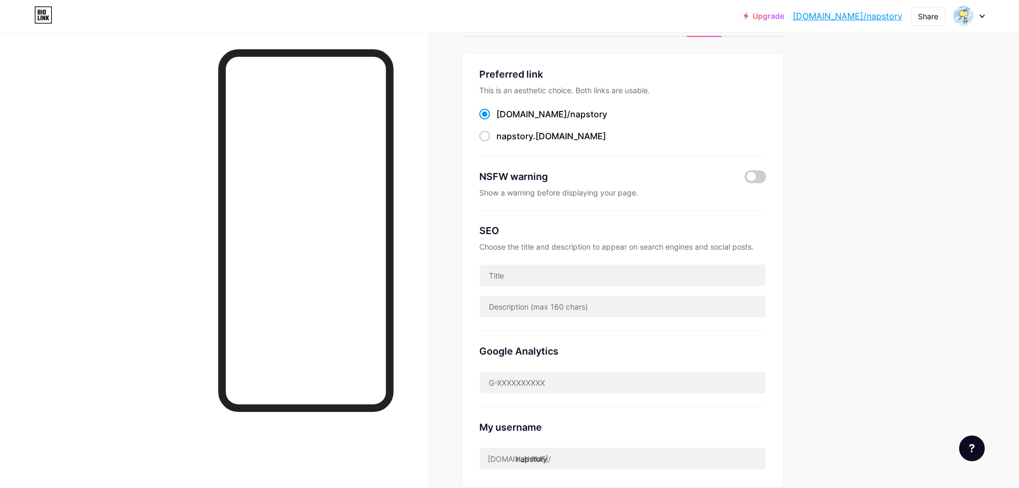
scroll to position [28, 0]
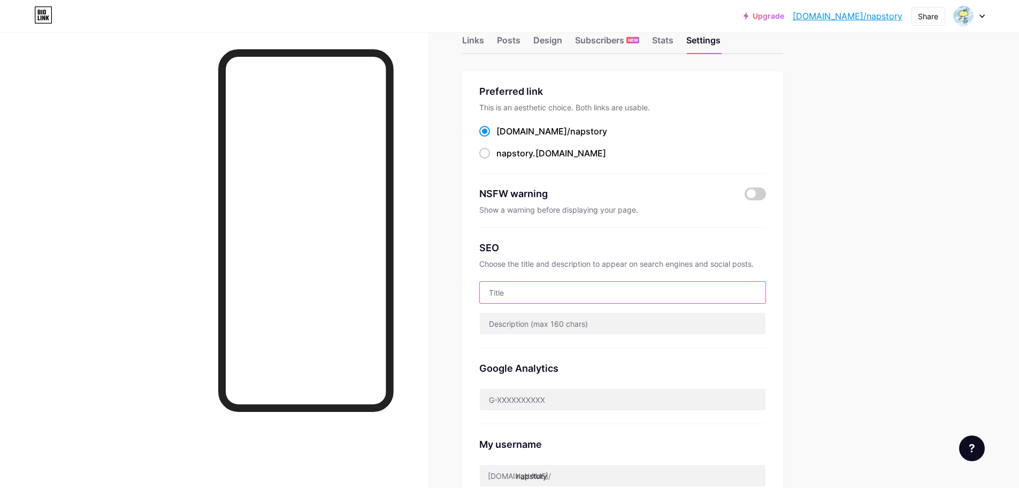
click at [591, 294] on input "text" at bounding box center [623, 291] width 286 height 21
click at [531, 300] on input "text" at bounding box center [623, 291] width 286 height 21
paste input "India’s Premium Nightwear & Loungewear 🇮🇳 ✨100% Cotton | Pure-Comfort"
drag, startPoint x: 660, startPoint y: 290, endPoint x: 639, endPoint y: 294, distance: 21.3
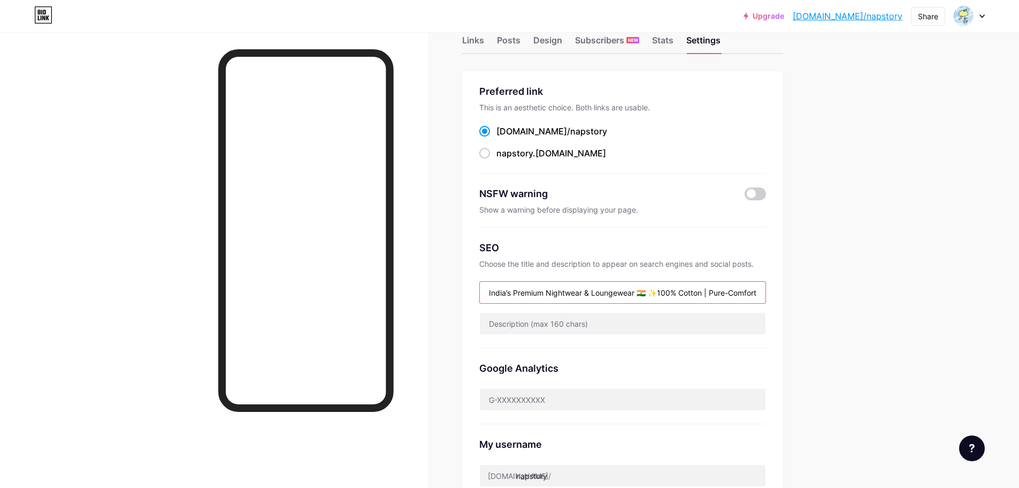
click at [639, 294] on input "India’s Premium Nightwear & Loungewear 🇮🇳 ✨100% Cotton | Pure-Comfort" at bounding box center [623, 291] width 286 height 21
drag, startPoint x: 686, startPoint y: 294, endPoint x: 642, endPoint y: 295, distance: 44.4
click at [642, 295] on input "India’s Premium Nightwear & Loungewear 100% Cotton | Pure-Comfort" at bounding box center [623, 291] width 286 height 21
click at [550, 291] on input "India’s Premium Nightwear & Loungewear | Pure-Comfort" at bounding box center [623, 291] width 286 height 21
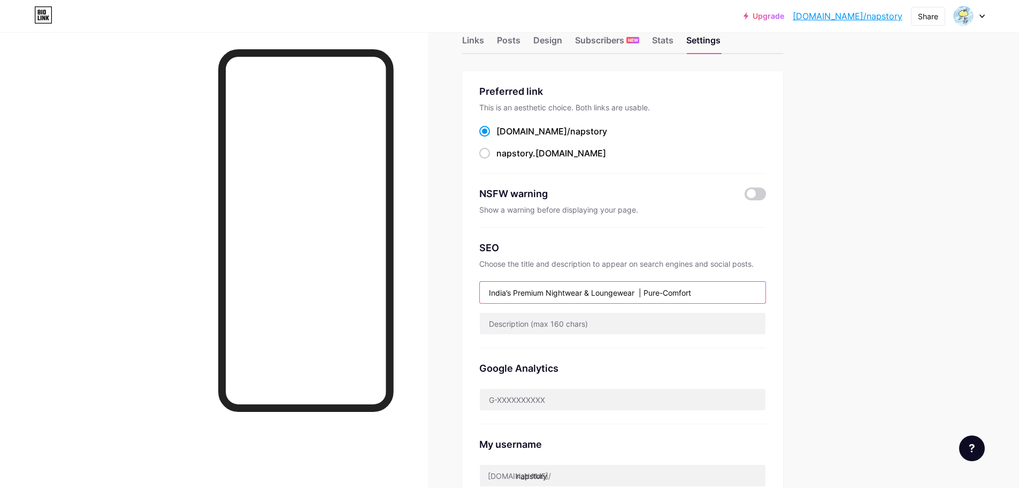
paste input "100% Cotton"
drag, startPoint x: 722, startPoint y: 297, endPoint x: 688, endPoint y: 299, distance: 33.8
click at [688, 299] on input "India’s Premium 100% Cotton Nightwear & Loungewear | Pure-Comfort" at bounding box center [623, 291] width 286 height 21
type input "India’s Premium 100% Cotton Nightwear & Loungewear"
click at [642, 315] on input "text" at bounding box center [623, 323] width 286 height 21
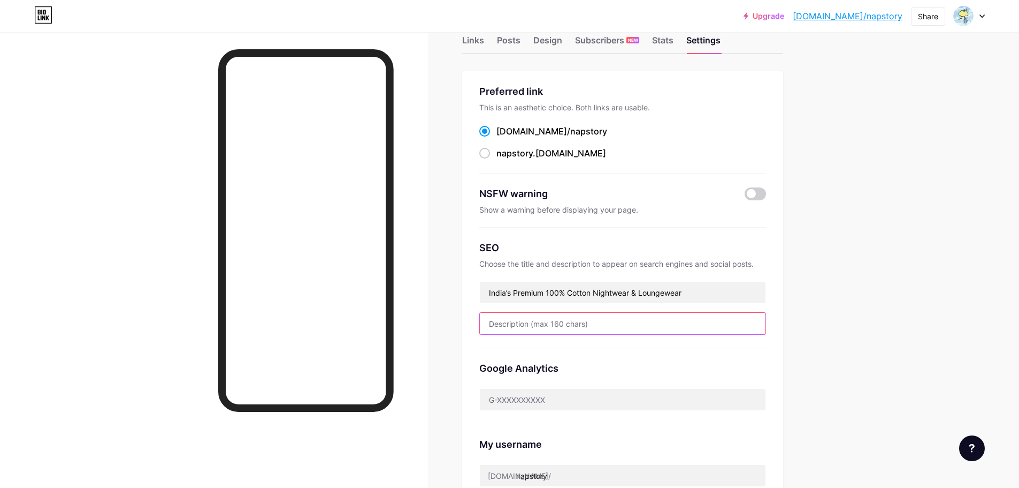
paste input "India’s Premium Nightwear & Loungewear 🇮🇳 ✨100% Cotton | Pure-Comfort 📦All-[GEO…"
type input "India’s Premium Nightwear & Loungewear 🇮🇳 ✨100% Cotton | Pure-Comfort 📦All-[GEO…"
click at [913, 301] on div "Upgrade [DOMAIN_NAME]/napsto... [DOMAIN_NAME]/napstory Share Switch accounts Na…" at bounding box center [509, 410] width 1019 height 877
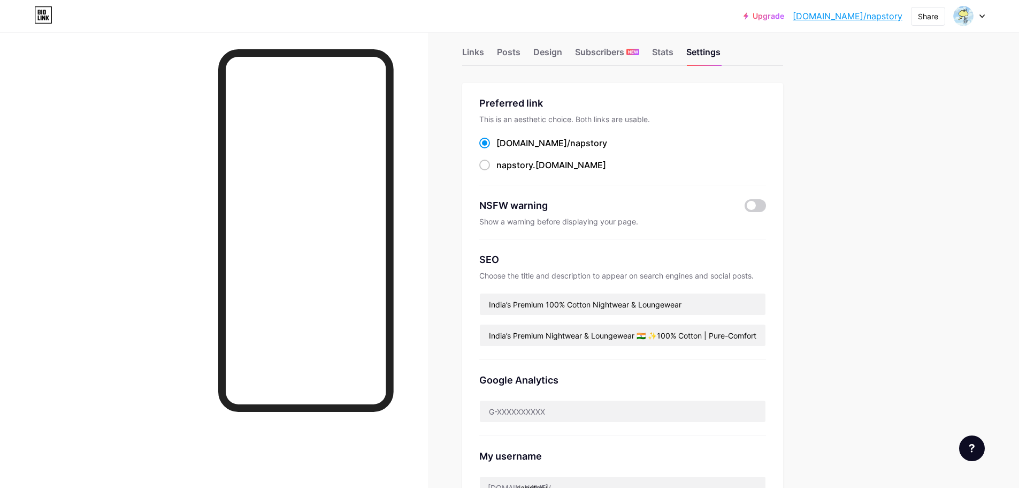
scroll to position [0, 0]
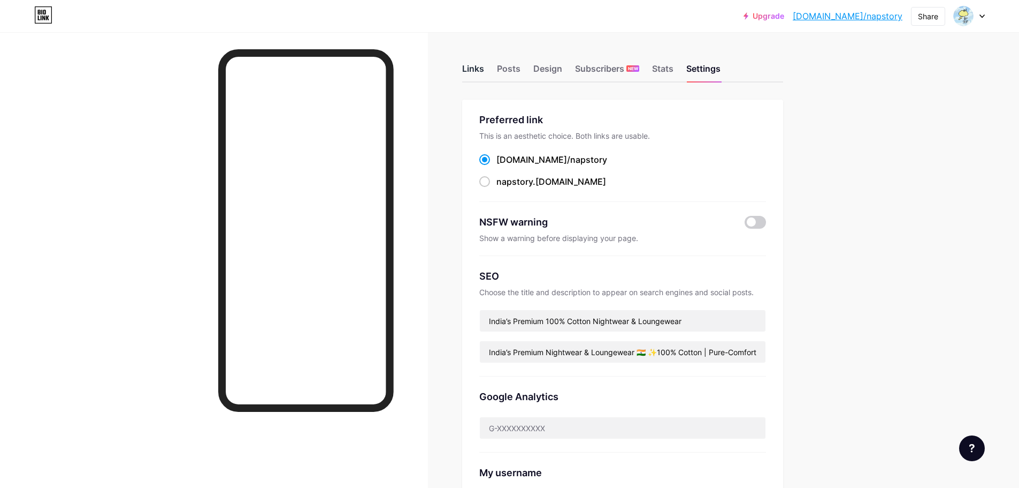
click at [476, 64] on div "Links" at bounding box center [473, 71] width 22 height 19
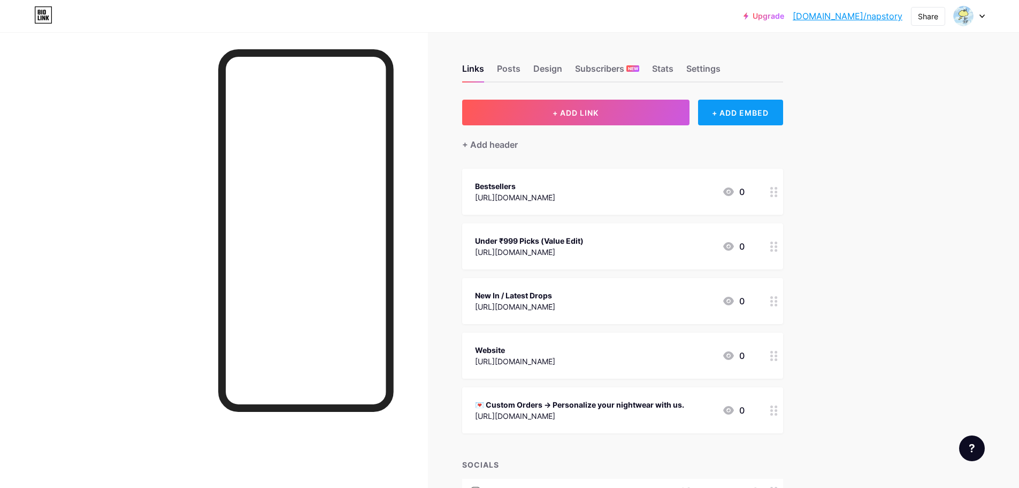
click at [749, 118] on div "+ ADD EMBED" at bounding box center [740, 113] width 85 height 26
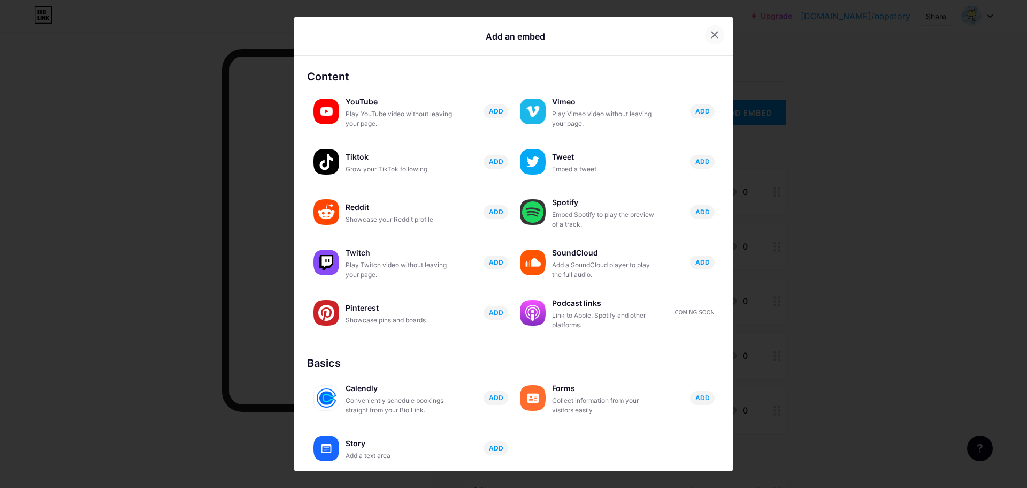
click at [705, 33] on div at bounding box center [714, 34] width 19 height 19
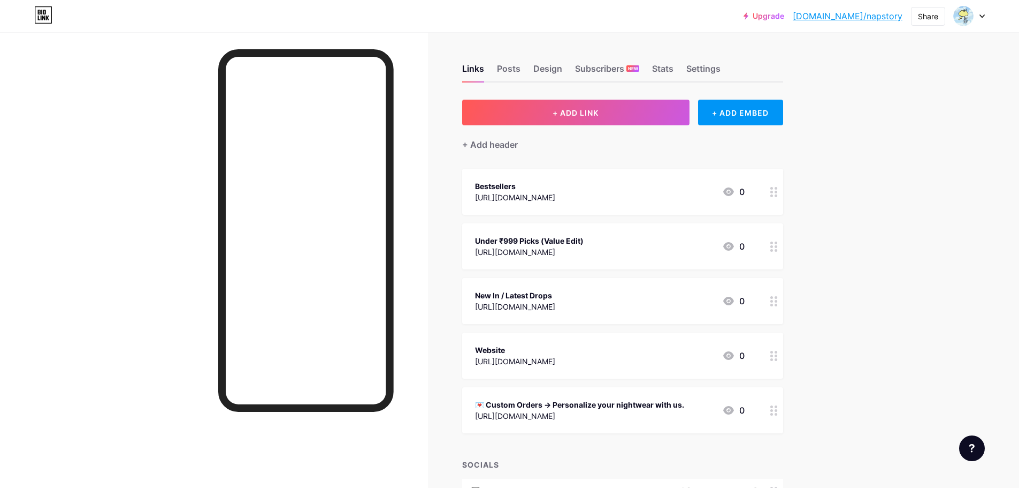
click at [924, 185] on div "Upgrade [DOMAIN_NAME]/napsto... [DOMAIN_NAME]/napstory Share Switch accounts Na…" at bounding box center [509, 359] width 1019 height 718
drag, startPoint x: 879, startPoint y: 14, endPoint x: 932, endPoint y: 42, distance: 59.6
click at [934, 44] on div "Upgrade [DOMAIN_NAME]/napsto... [DOMAIN_NAME]/napstory Share Switch accounts Na…" at bounding box center [509, 359] width 1019 height 718
click at [927, 22] on div "Share" at bounding box center [928, 16] width 34 height 19
click at [878, 57] on div "Copy link" at bounding box center [865, 55] width 159 height 26
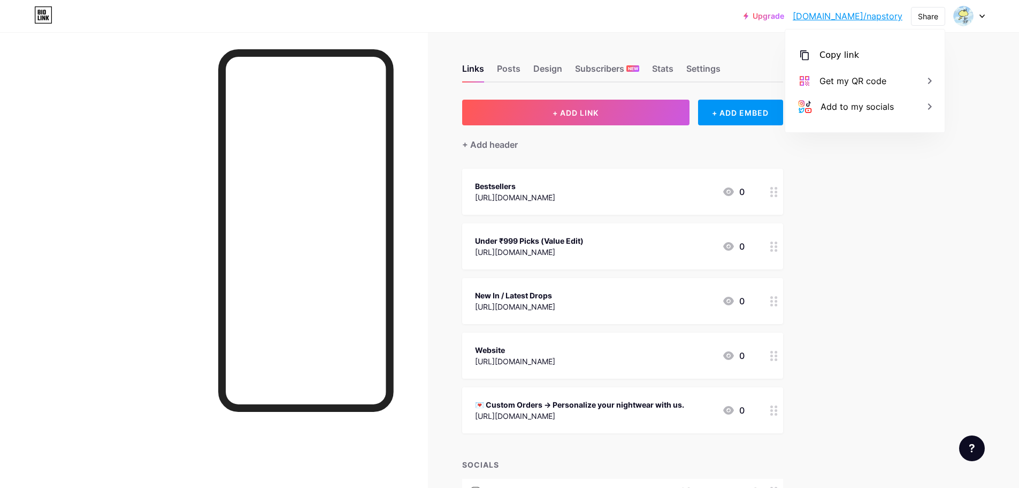
click at [555, 188] on div "Bestsellers" at bounding box center [515, 185] width 80 height 11
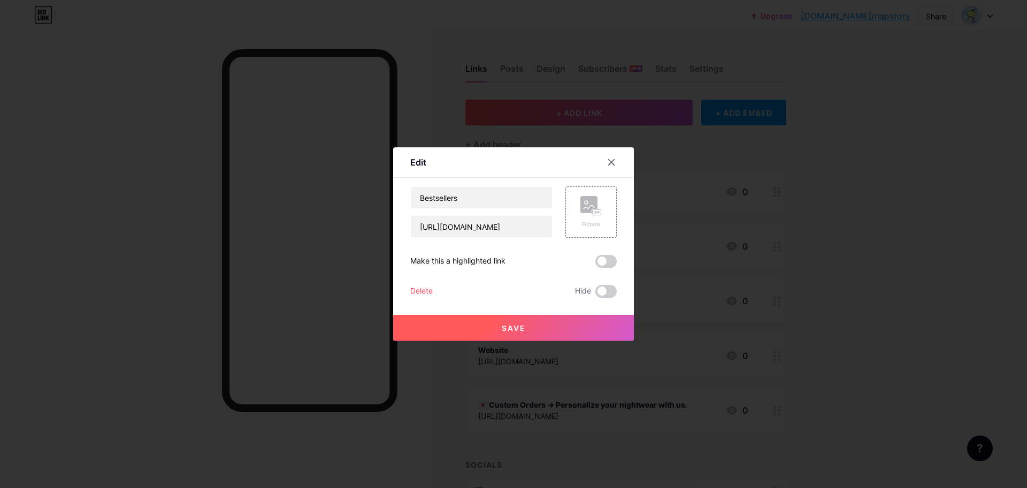
click at [519, 237] on div "[URL][DOMAIN_NAME]" at bounding box center [481, 226] width 142 height 22
click at [515, 231] on input "[URL][DOMAIN_NAME]" at bounding box center [481, 226] width 141 height 21
paste input "text"
type input "[URL][DOMAIN_NAME]"
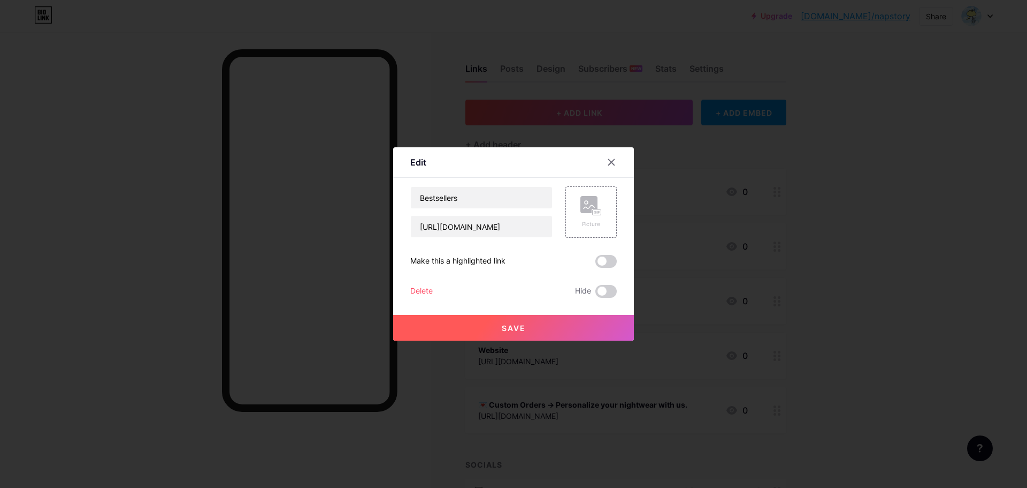
click at [571, 323] on button "Save" at bounding box center [513, 328] width 241 height 26
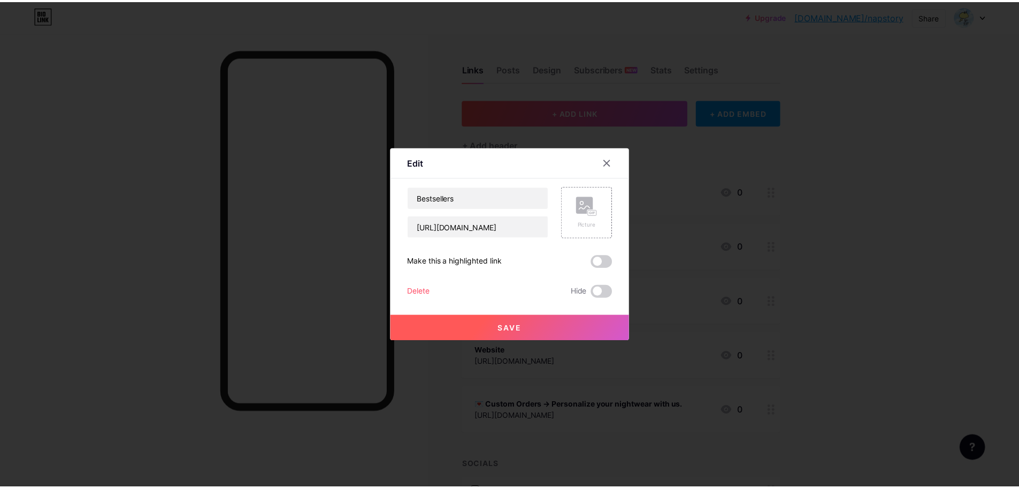
scroll to position [0, 0]
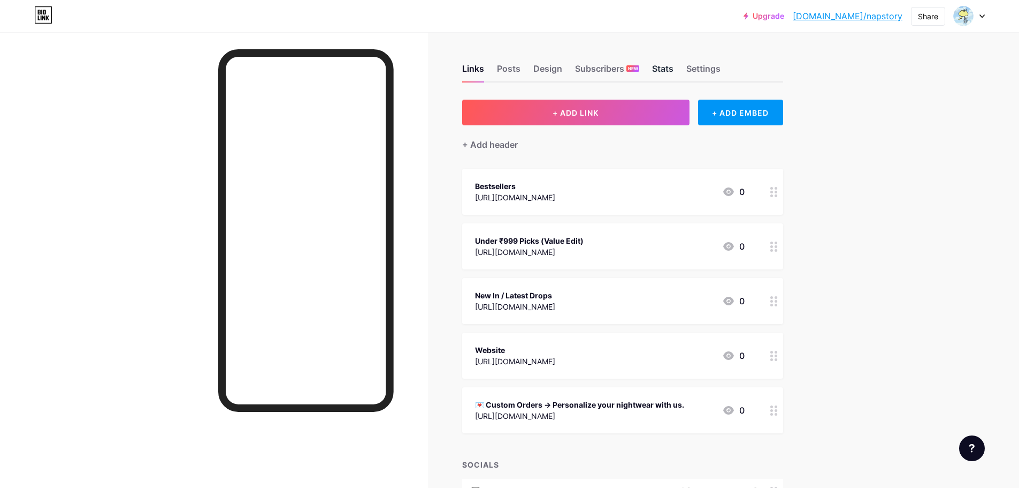
click at [666, 71] on div "Stats" at bounding box center [662, 71] width 21 height 19
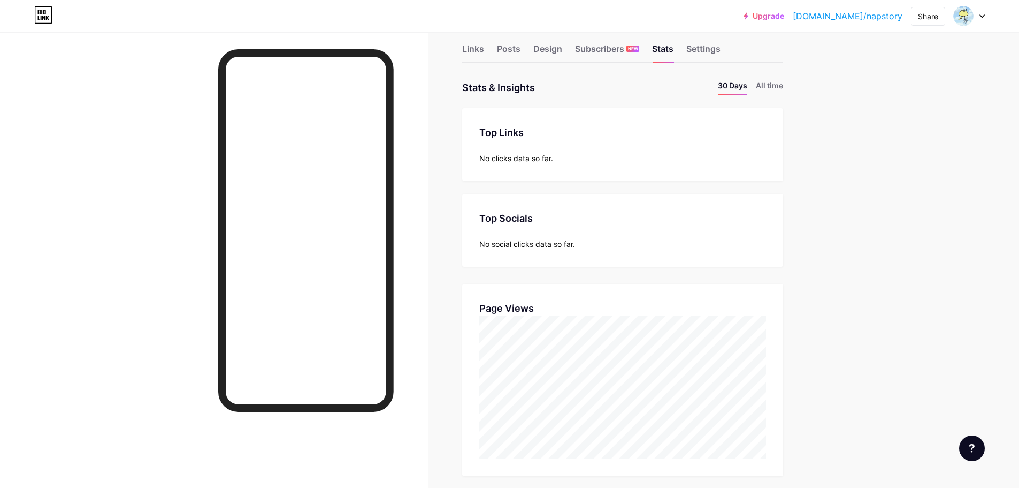
scroll to position [19, 0]
